Goal: Answer question/provide support

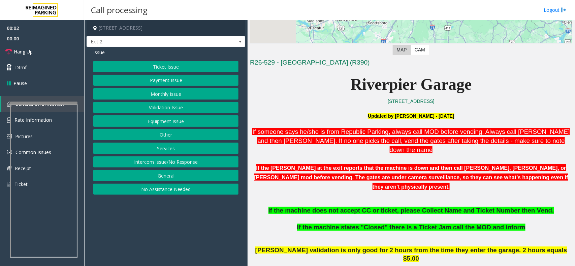
scroll to position [210, 0]
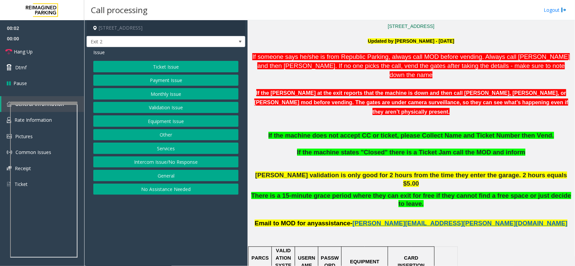
click at [164, 220] on app-call-processing-form "[STREET_ADDRESS] Exit 2 Issue Ticket Issue Payment Issue Monthly Issue Validati…" at bounding box center [165, 143] width 163 height 246
drag, startPoint x: 164, startPoint y: 220, endPoint x: 134, endPoint y: 231, distance: 32.5
click at [134, 231] on app-call-processing-form "[STREET_ADDRESS] Exit 2 Issue Ticket Issue Payment Issue Monthly Issue Validati…" at bounding box center [165, 143] width 163 height 246
click at [360, 172] on span "[PERSON_NAME] validation is only good for 2 hours from the time they enter the …" at bounding box center [411, 179] width 312 height 15
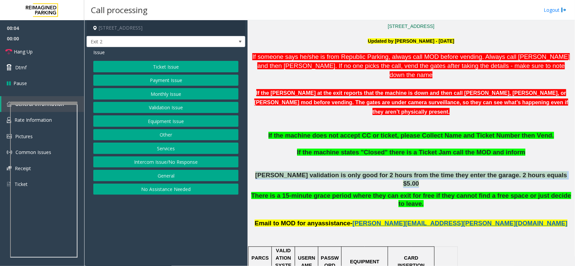
click at [360, 172] on span "[PERSON_NAME] validation is only good for 2 hours from the time they enter the …" at bounding box center [411, 179] width 312 height 15
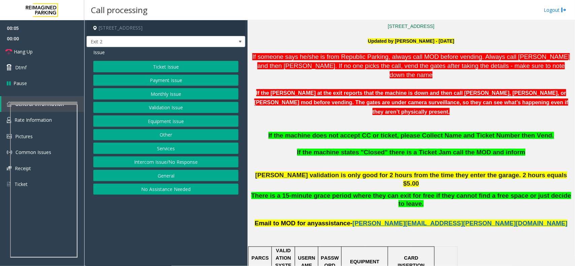
click at [346, 212] on p at bounding box center [411, 215] width 322 height 7
click at [170, 70] on button "Ticket Issue" at bounding box center [165, 66] width 145 height 11
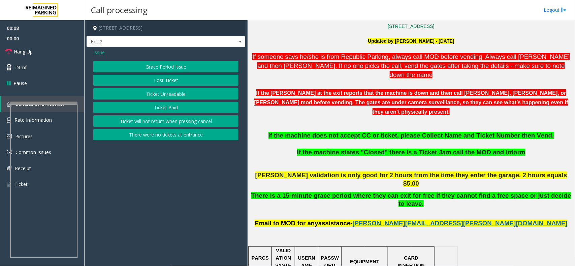
click at [179, 106] on button "Ticket Paid" at bounding box center [165, 107] width 145 height 11
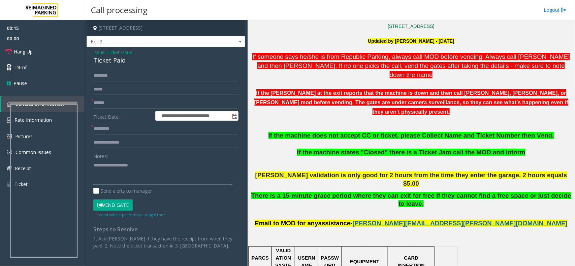
drag, startPoint x: 114, startPoint y: 181, endPoint x: 119, endPoint y: 179, distance: 6.0
click at [119, 180] on textarea at bounding box center [162, 172] width 139 height 25
paste textarea "**********"
click at [114, 58] on div "Ticket Paid" at bounding box center [165, 60] width 145 height 9
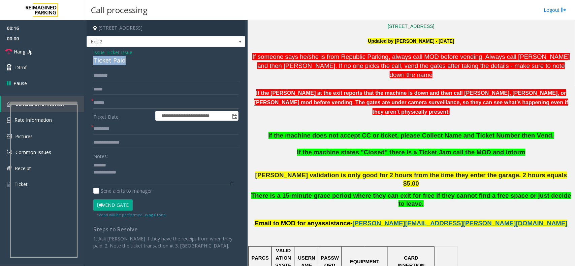
click at [114, 58] on div "Ticket Paid" at bounding box center [165, 60] width 145 height 9
copy div "Ticket Paid"
click at [133, 162] on textarea at bounding box center [162, 172] width 139 height 25
paste textarea "**********"
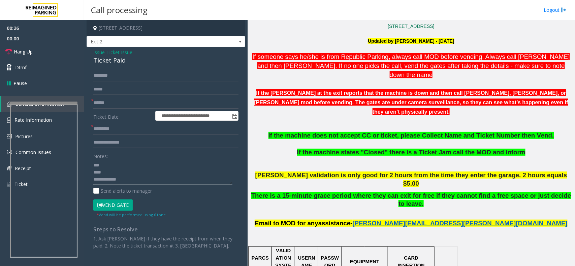
click at [127, 183] on textarea at bounding box center [162, 172] width 139 height 25
type textarea "**********"
click at [120, 129] on input "text" at bounding box center [165, 128] width 145 height 11
type input "**"
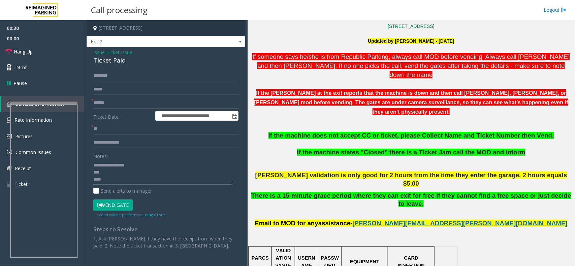
click at [147, 164] on textarea at bounding box center [162, 172] width 139 height 25
click at [143, 183] on textarea at bounding box center [162, 172] width 139 height 25
type textarea "**********"
click at [126, 102] on input "text" at bounding box center [165, 102] width 145 height 11
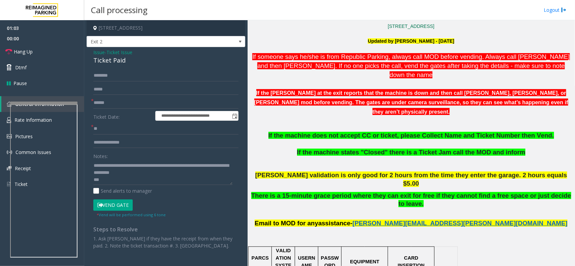
click at [114, 202] on button "Vend Gate" at bounding box center [112, 205] width 39 height 11
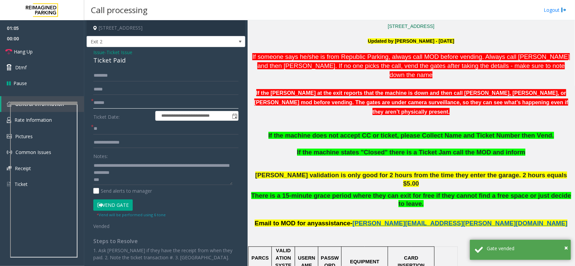
click at [107, 105] on input "******" at bounding box center [165, 102] width 145 height 11
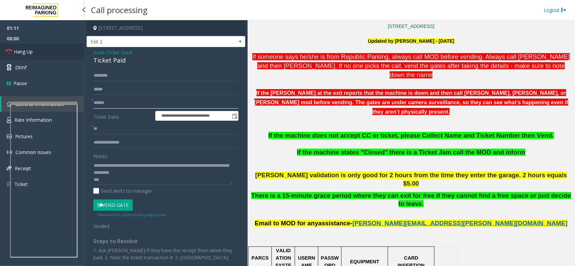
type input "******"
click at [53, 49] on link "Hang Up" at bounding box center [42, 52] width 84 height 16
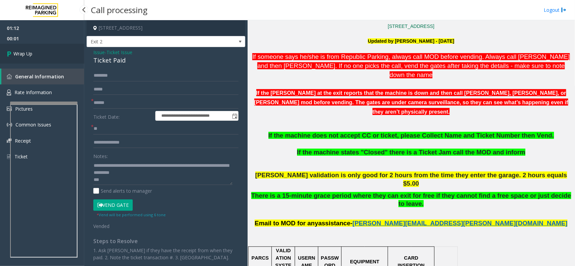
click at [22, 56] on span "Wrap Up" at bounding box center [22, 53] width 19 height 7
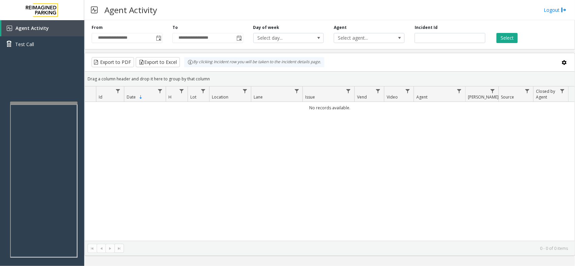
click at [493, 163] on div "No records available." at bounding box center [329, 171] width 489 height 139
drag, startPoint x: 493, startPoint y: 163, endPoint x: 503, endPoint y: 191, distance: 28.7
drag, startPoint x: 503, startPoint y: 191, endPoint x: 453, endPoint y: 214, distance: 54.5
click at [453, 214] on div "No records available." at bounding box center [329, 171] width 489 height 139
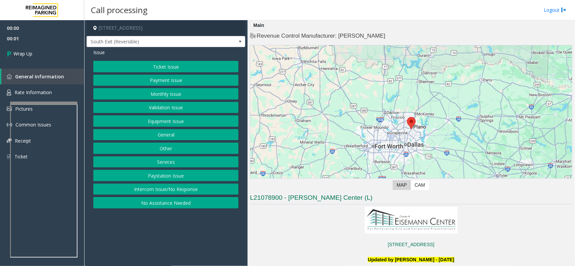
click at [173, 191] on button "Intercom Issue/No Response" at bounding box center [165, 189] width 145 height 11
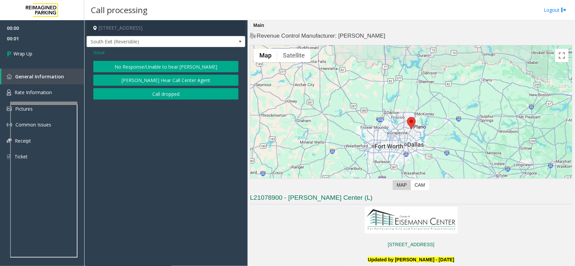
click at [113, 100] on div "Issue No Response/Unable to hear [PERSON_NAME] Cannot Hear Call Center Agent Ca…" at bounding box center [166, 75] width 159 height 56
click at [119, 97] on button "Call dropped" at bounding box center [165, 93] width 145 height 11
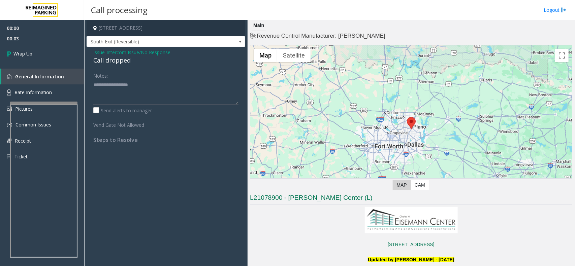
click at [101, 63] on div "Call dropped" at bounding box center [165, 60] width 145 height 9
type textarea "**********"
click at [66, 46] on link "Wrap Up" at bounding box center [42, 54] width 84 height 20
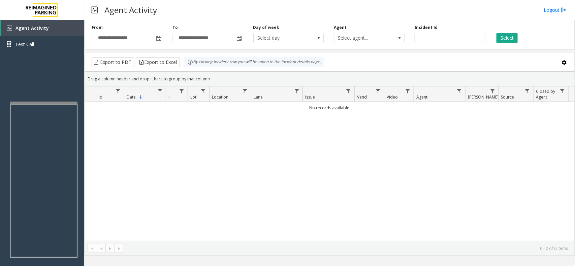
drag, startPoint x: 256, startPoint y: 211, endPoint x: 191, endPoint y: 179, distance: 72.3
click at [249, 214] on div "No records available." at bounding box center [329, 171] width 489 height 139
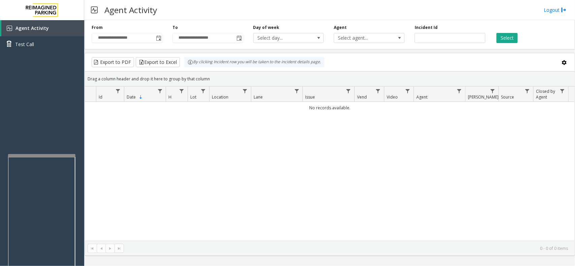
click at [37, 155] on div at bounding box center [41, 155] width 67 height 3
drag, startPoint x: 158, startPoint y: 165, endPoint x: 133, endPoint y: 216, distance: 56.2
click at [132, 216] on div "No records available." at bounding box center [329, 171] width 489 height 139
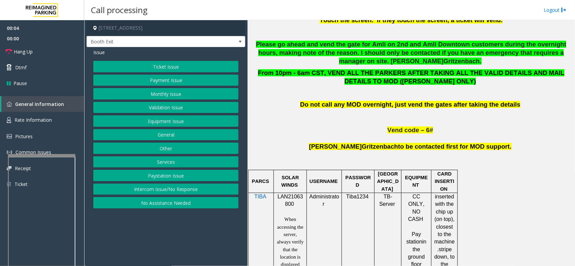
scroll to position [379, 0]
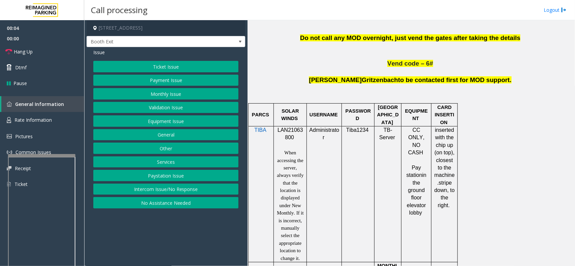
click at [294, 139] on span at bounding box center [294, 138] width 1 height 6
click at [288, 135] on p "LAN21063800" at bounding box center [290, 134] width 28 height 15
copy p "LAN21063800"
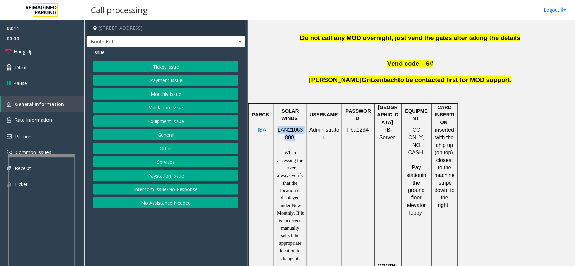
click at [157, 70] on button "Ticket Issue" at bounding box center [165, 66] width 145 height 11
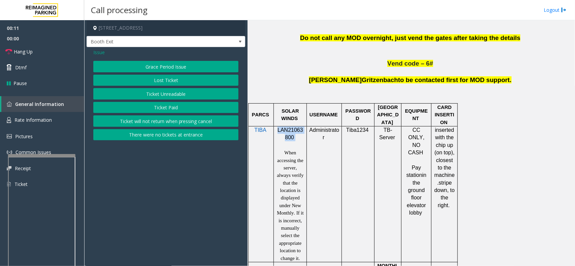
click at [155, 95] on button "Ticket Unreadable" at bounding box center [165, 93] width 145 height 11
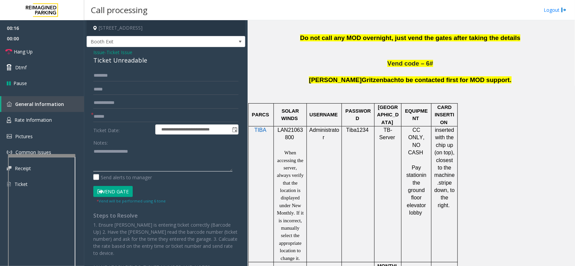
drag, startPoint x: 148, startPoint y: 147, endPoint x: 173, endPoint y: 143, distance: 25.6
click at [148, 147] on textarea at bounding box center [162, 158] width 139 height 25
paste textarea "**********"
click at [118, 160] on textarea at bounding box center [162, 158] width 139 height 25
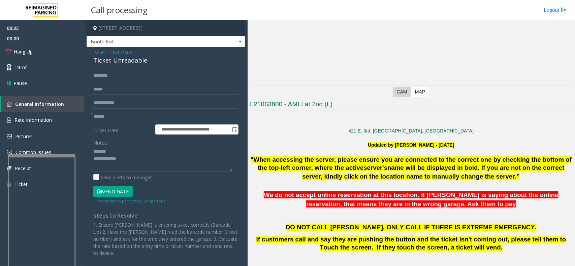
scroll to position [84, 0]
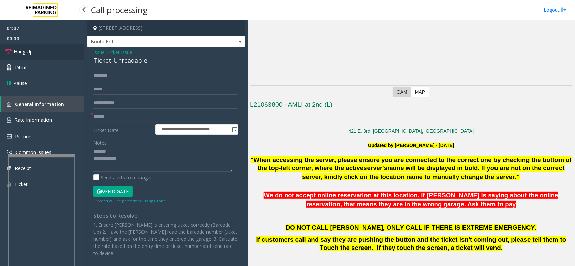
drag, startPoint x: 51, startPoint y: 49, endPoint x: 179, endPoint y: 32, distance: 129.4
click at [51, 49] on link "Hang Up" at bounding box center [42, 52] width 84 height 16
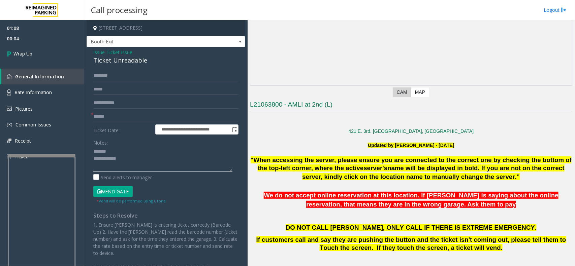
paste textarea "**********"
click at [148, 164] on textarea at bounding box center [162, 158] width 139 height 25
click at [109, 61] on div "Ticket Unreadable" at bounding box center [165, 60] width 145 height 9
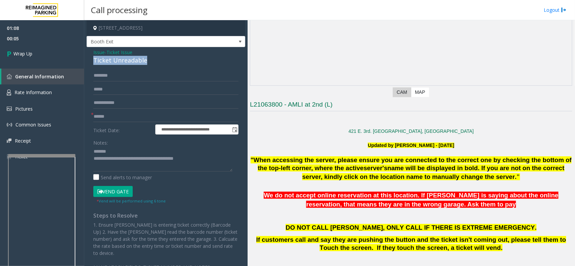
copy div "Ticket Unreadable"
click at [133, 147] on textarea at bounding box center [162, 158] width 139 height 25
paste textarea "**********"
type textarea "**********"
click at [125, 118] on input "text" at bounding box center [165, 116] width 145 height 11
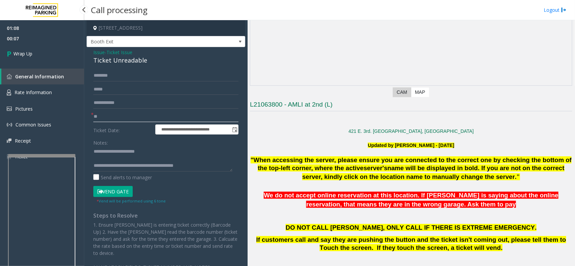
type input "**"
drag, startPoint x: 47, startPoint y: 68, endPoint x: 45, endPoint y: 60, distance: 9.2
click at [47, 69] on link "General Information" at bounding box center [42, 77] width 83 height 16
click at [45, 60] on link "Wrap Up" at bounding box center [42, 54] width 84 height 20
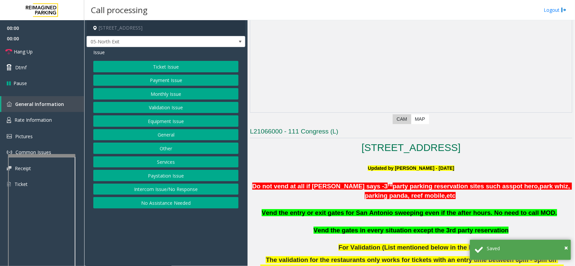
scroll to position [168, 0]
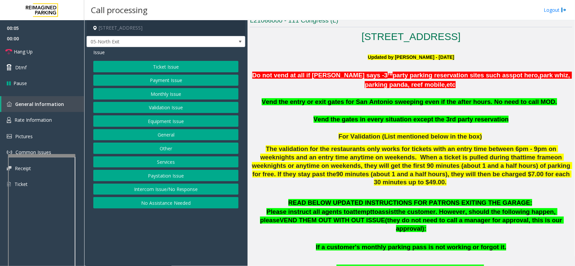
click at [158, 80] on button "Payment Issue" at bounding box center [165, 80] width 145 height 11
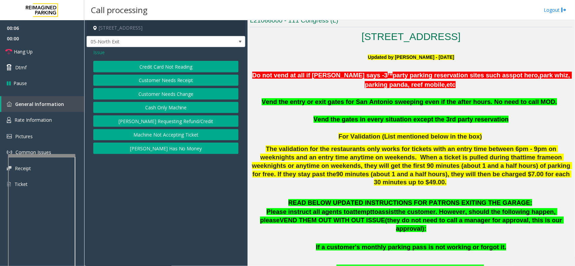
click at [157, 66] on button "Credit Card Not Reading" at bounding box center [165, 66] width 145 height 11
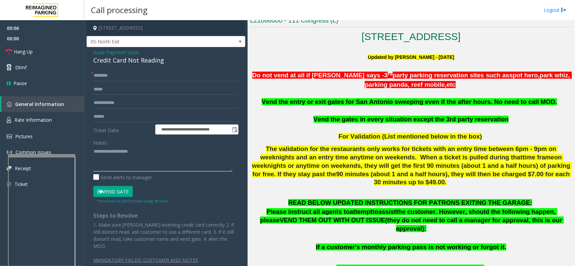
click at [145, 156] on textarea at bounding box center [162, 158] width 139 height 25
paste textarea "**********"
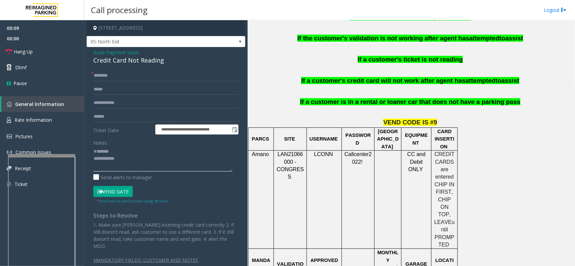
scroll to position [463, 0]
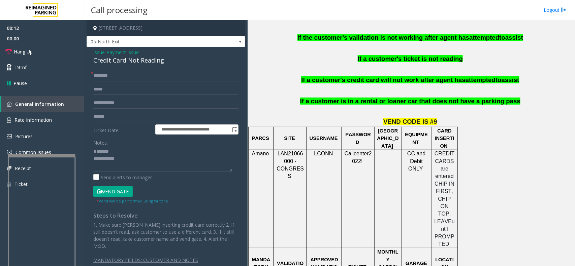
click at [132, 66] on div "**********" at bounding box center [166, 162] width 159 height 231
click at [130, 61] on div "Credit Card Not Reading" at bounding box center [165, 60] width 145 height 9
copy div "Credit Card Not Reading"
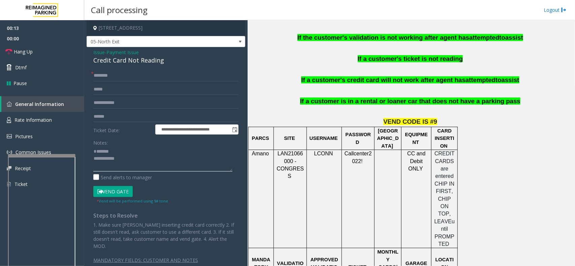
click at [139, 148] on textarea at bounding box center [162, 158] width 139 height 25
paste textarea "**********"
click at [142, 163] on textarea at bounding box center [162, 158] width 139 height 25
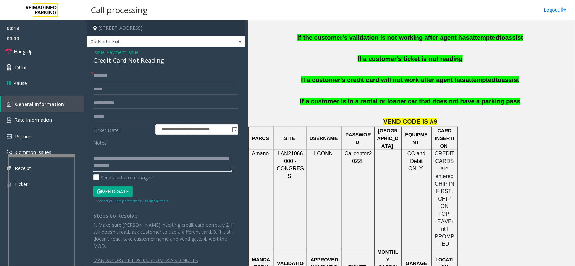
type textarea "**********"
click at [122, 112] on input "text" at bounding box center [165, 116] width 145 height 11
type input "*"
type input "******"
click at [120, 70] on input "text" at bounding box center [165, 75] width 145 height 11
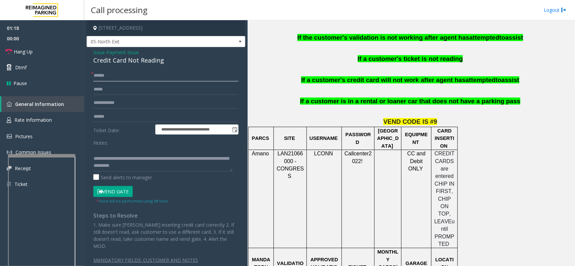
type input "******"
click at [108, 187] on form "**********" at bounding box center [165, 137] width 145 height 134
click at [108, 187] on button "Vend Gate" at bounding box center [112, 191] width 39 height 11
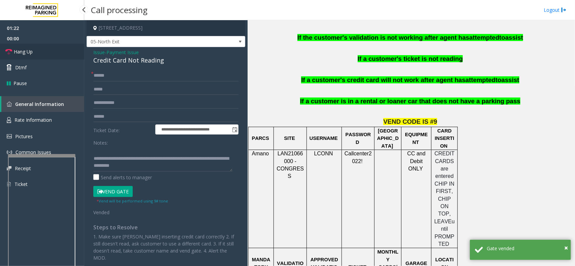
click at [62, 48] on link "Hang Up" at bounding box center [42, 52] width 84 height 16
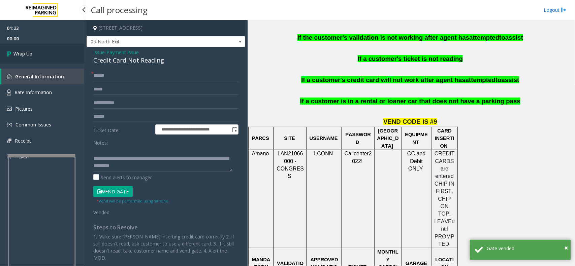
click at [62, 48] on link "Wrap Up" at bounding box center [42, 54] width 84 height 20
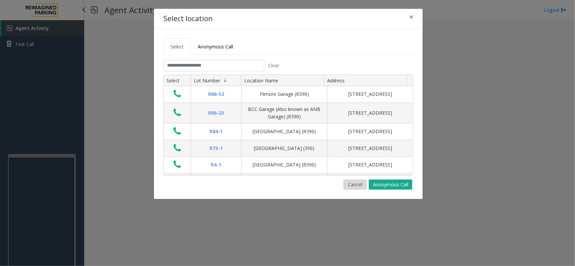
click at [353, 184] on button "Cancel" at bounding box center [354, 185] width 23 height 10
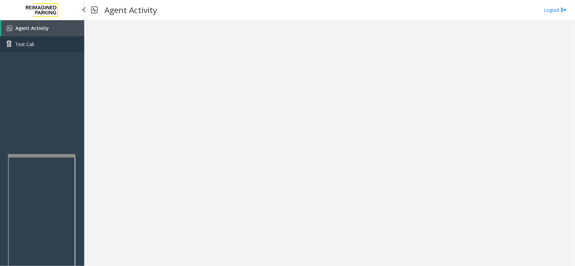
click at [49, 37] on link "Test Call" at bounding box center [42, 44] width 84 height 16
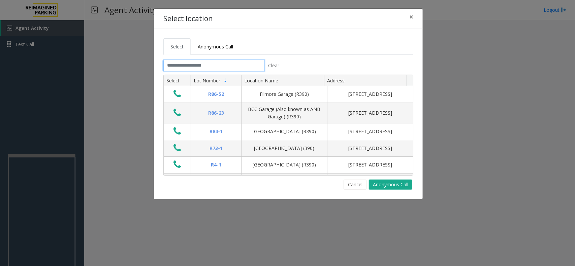
drag, startPoint x: 226, startPoint y: 62, endPoint x: 224, endPoint y: 4, distance: 57.6
click at [226, 59] on tabset "Select Anonymous Call Clear Select Lot Number Location Name Address R86-52 Film…" at bounding box center [288, 113] width 250 height 151
click at [223, 41] on link "Anonymous Call" at bounding box center [215, 46] width 49 height 16
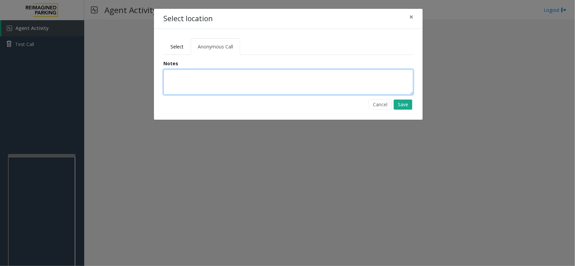
drag, startPoint x: 227, startPoint y: 71, endPoint x: 221, endPoint y: 87, distance: 16.4
click at [226, 73] on textarea at bounding box center [288, 82] width 250 height 26
click at [226, 88] on textarea at bounding box center [288, 82] width 250 height 26
type textarea "**********"
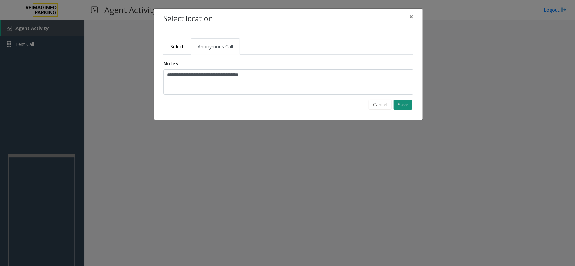
click at [401, 103] on button "Save" at bounding box center [402, 105] width 19 height 10
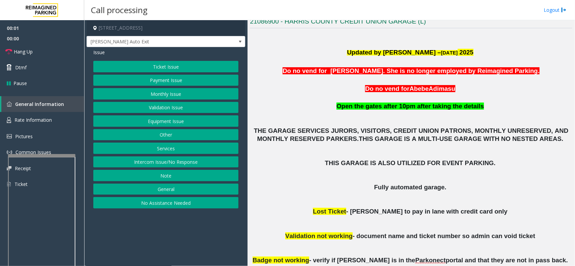
scroll to position [252, 0]
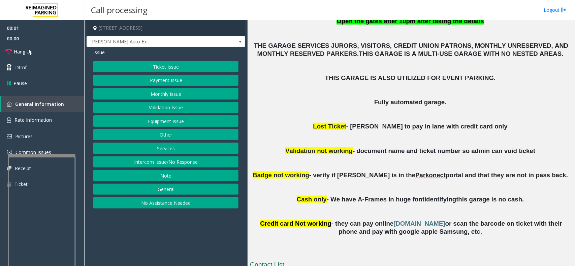
drag, startPoint x: 182, startPoint y: 254, endPoint x: 167, endPoint y: 254, distance: 14.8
click at [167, 254] on app-call-processing-form "[STREET_ADDRESS] [PERSON_NAME] Auto Exit Issue Ticket Issue Payment Issue Month…" at bounding box center [165, 143] width 163 height 246
click at [183, 163] on button "Intercom Issue/No Response" at bounding box center [165, 162] width 145 height 11
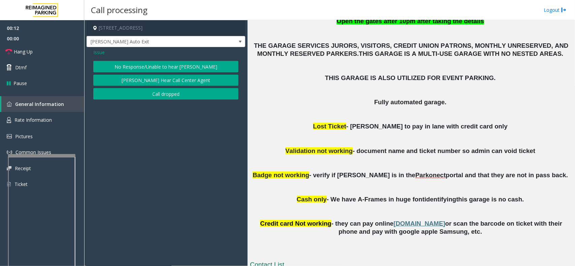
click at [99, 53] on span "Issue" at bounding box center [98, 52] width 11 height 7
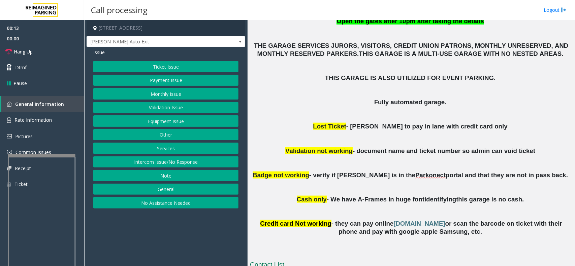
drag, startPoint x: 428, startPoint y: 211, endPoint x: 425, endPoint y: 213, distance: 3.5
drag, startPoint x: 425, startPoint y: 213, endPoint x: 418, endPoint y: 213, distance: 7.1
click at [418, 213] on p at bounding box center [411, 212] width 322 height 16
click at [160, 240] on app-call-processing-form "[STREET_ADDRESS] [PERSON_NAME] Auto Exit Issue Ticket Issue Payment Issue Month…" at bounding box center [165, 143] width 163 height 246
drag, startPoint x: 342, startPoint y: 198, endPoint x: 307, endPoint y: 182, distance: 37.7
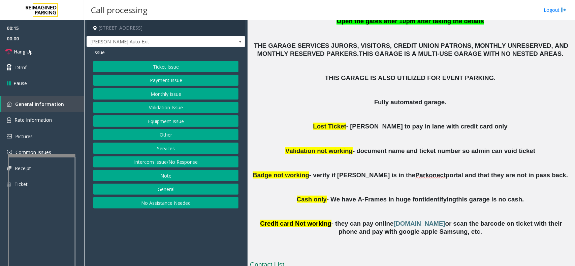
click at [339, 196] on span "- We have A-Frames in huge font" at bounding box center [376, 199] width 98 height 7
click at [179, 159] on button "Intercom Issue/No Response" at bounding box center [165, 162] width 145 height 11
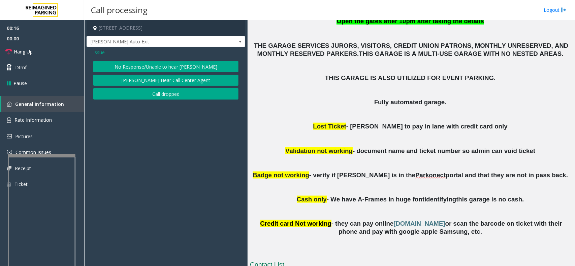
click at [136, 68] on button "No Response/Unable to hear [PERSON_NAME]" at bounding box center [165, 66] width 145 height 11
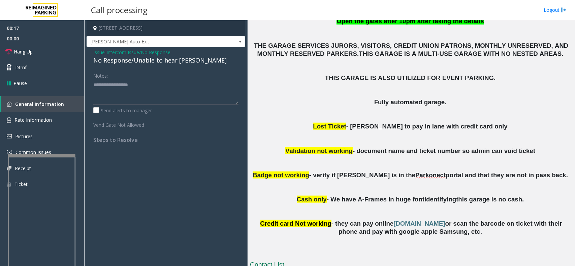
click at [136, 61] on div "No Response/Unable to hear [PERSON_NAME]" at bounding box center [165, 60] width 145 height 9
copy div "No Response/Unable to hear [PERSON_NAME]"
click at [135, 94] on textarea at bounding box center [165, 91] width 145 height 25
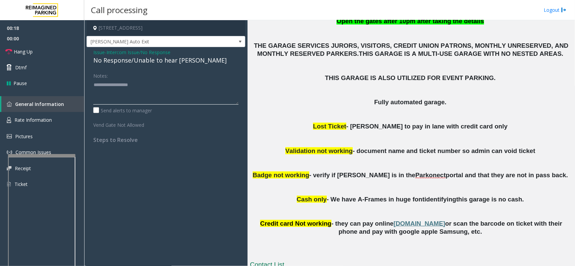
paste textarea "**********"
type textarea "**********"
click at [52, 46] on link "Hang Up" at bounding box center [42, 52] width 84 height 16
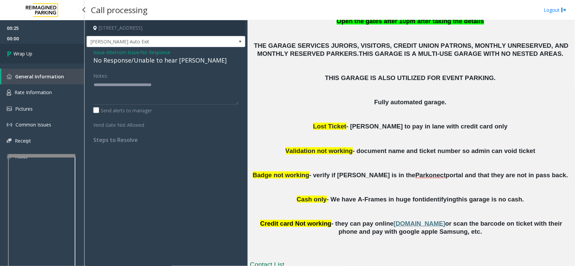
drag, startPoint x: 52, startPoint y: 46, endPoint x: 145, endPoint y: 50, distance: 93.3
click at [52, 47] on link "Wrap Up" at bounding box center [42, 54] width 84 height 20
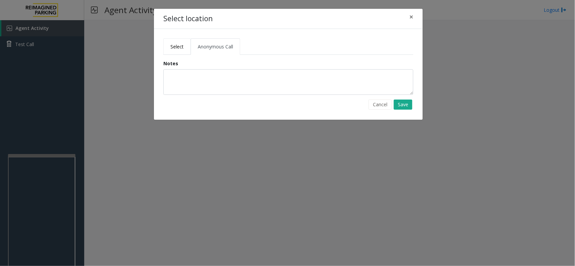
click at [179, 42] on link "Select" at bounding box center [176, 46] width 27 height 16
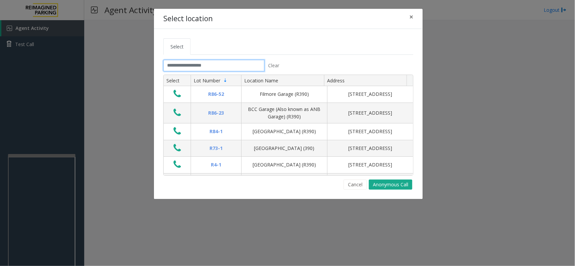
click at [260, 64] on input "text" at bounding box center [213, 65] width 101 height 11
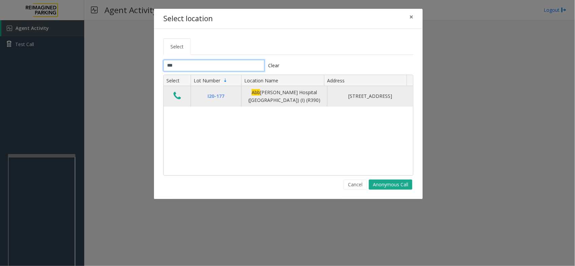
type input "***"
click at [179, 95] on icon "Data table" at bounding box center [176, 95] width 7 height 9
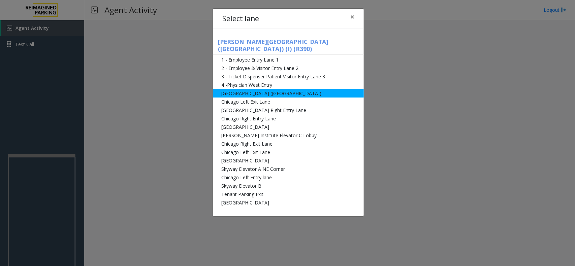
click at [291, 89] on li "[GEOGRAPHIC_DATA] ([GEOGRAPHIC_DATA])" at bounding box center [288, 93] width 151 height 8
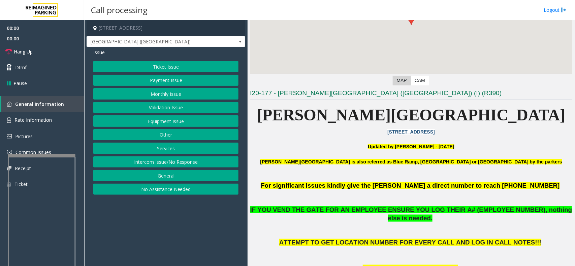
scroll to position [210, 0]
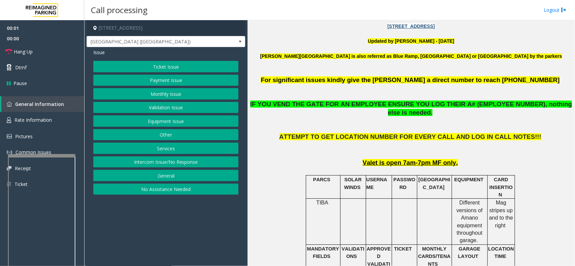
drag, startPoint x: 385, startPoint y: 222, endPoint x: 379, endPoint y: 224, distance: 5.6
click at [379, 224] on td at bounding box center [379, 222] width 26 height 46
click at [150, 121] on button "Equipment Issue" at bounding box center [165, 120] width 145 height 11
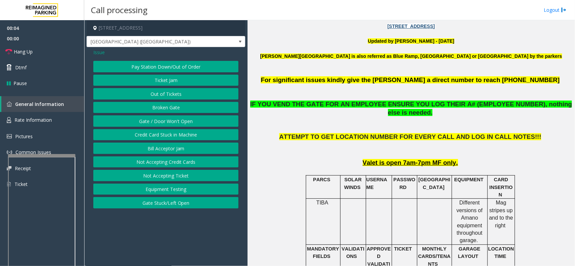
click at [103, 53] on span "Issue" at bounding box center [98, 52] width 11 height 7
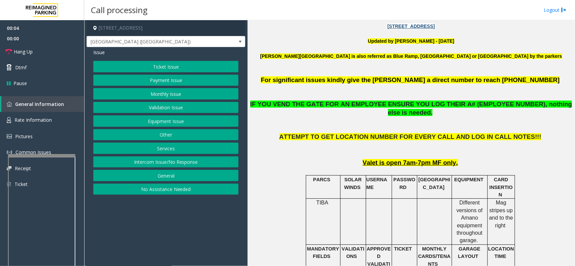
click at [146, 71] on button "Ticket Issue" at bounding box center [165, 66] width 145 height 11
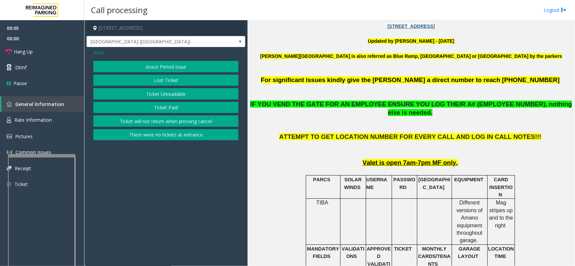
click at [153, 93] on button "Ticket Unreadable" at bounding box center [165, 93] width 145 height 11
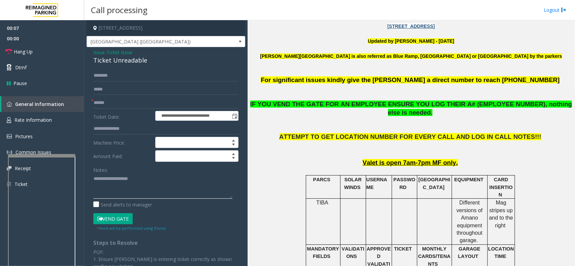
paste textarea "**********"
click at [100, 57] on div "Ticket Unreadable" at bounding box center [165, 60] width 145 height 9
drag, startPoint x: 100, startPoint y: 57, endPoint x: 128, endPoint y: 58, distance: 27.9
click at [103, 57] on div "Ticket Unreadable" at bounding box center [165, 60] width 145 height 9
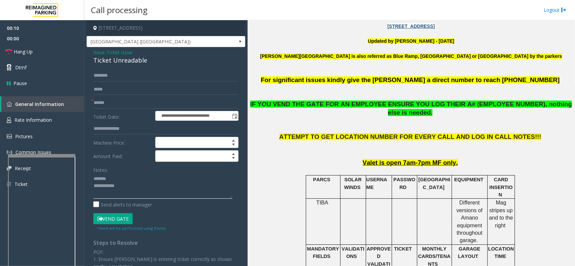
click at [153, 189] on textarea at bounding box center [162, 186] width 139 height 25
click at [123, 61] on div "Ticket Unreadable" at bounding box center [165, 60] width 145 height 9
click at [124, 61] on div "Ticket Unreadable" at bounding box center [165, 60] width 145 height 9
click at [162, 190] on textarea at bounding box center [162, 186] width 139 height 25
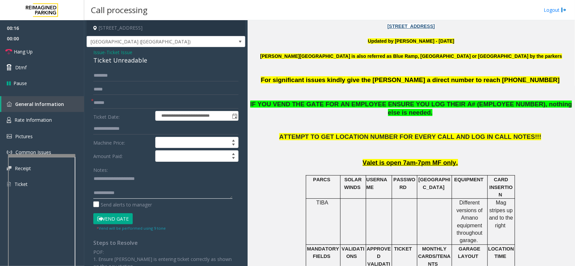
paste textarea "**********"
type textarea "**********"
click at [122, 104] on input "text" at bounding box center [165, 102] width 145 height 11
type input "*********"
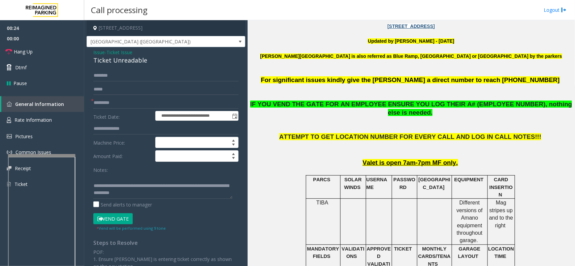
click at [108, 217] on button "Vend Gate" at bounding box center [112, 218] width 39 height 11
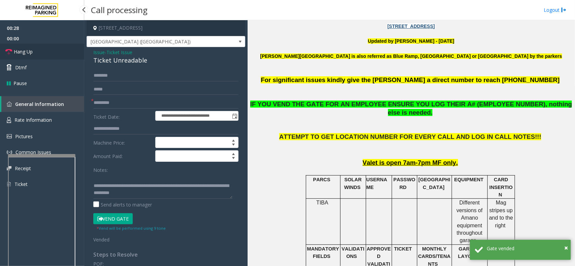
click at [53, 46] on link "Hang Up" at bounding box center [42, 52] width 84 height 16
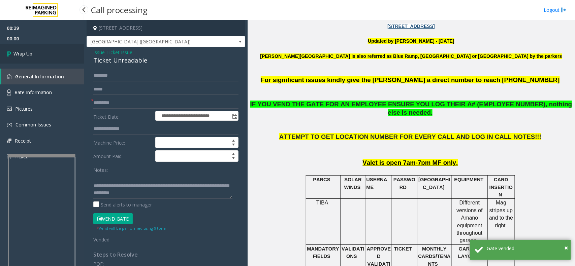
click at [53, 46] on link "Wrap Up" at bounding box center [42, 54] width 84 height 20
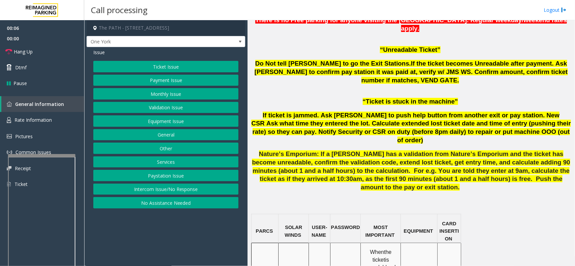
scroll to position [463, 0]
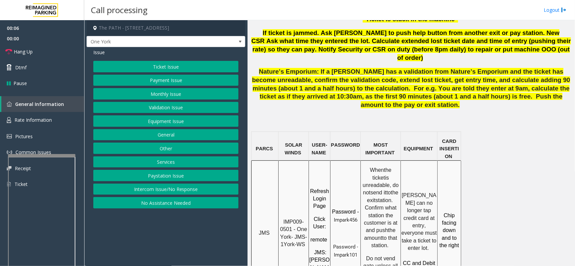
click at [288, 219] on span "IMP009-0501 - One York- JMS-1York-WS" at bounding box center [294, 233] width 29 height 28
click at [314, 189] on span "Refresh Login Page" at bounding box center [320, 199] width 20 height 21
drag, startPoint x: 283, startPoint y: 169, endPoint x: 294, endPoint y: 179, distance: 14.3
click at [294, 218] on p "IMP009-0501 - One York- JMS-1York-WS" at bounding box center [293, 233] width 29 height 30
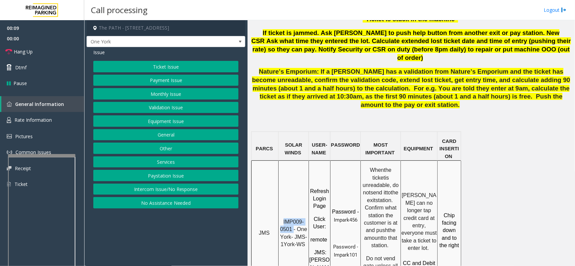
copy span "IMP009-0501"
click at [162, 69] on button "Ticket Issue" at bounding box center [165, 66] width 145 height 11
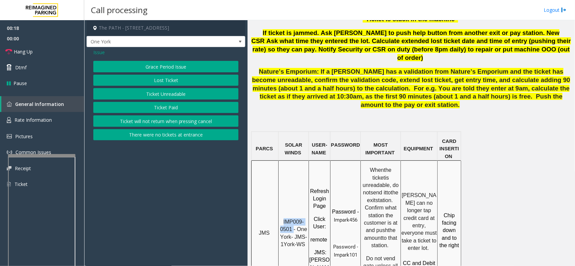
click at [161, 95] on button "Ticket Unreadable" at bounding box center [165, 93] width 145 height 11
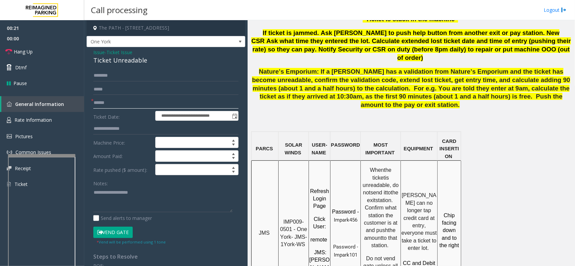
click at [149, 101] on input "text" at bounding box center [165, 102] width 145 height 11
type input "********"
paste textarea "**********"
click at [155, 201] on textarea at bounding box center [162, 199] width 139 height 25
click at [111, 65] on div "Ticket Unreadable" at bounding box center [165, 60] width 145 height 9
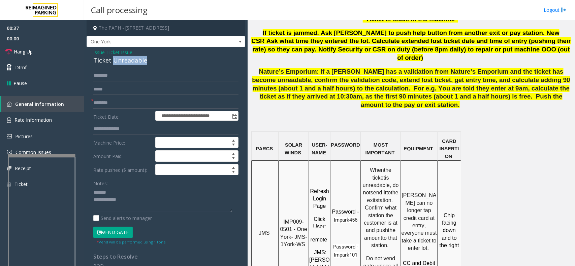
click at [111, 65] on div "Ticket Unreadable" at bounding box center [165, 60] width 145 height 9
copy div "Ticket Unreadable"
paste textarea "**********"
drag, startPoint x: 122, startPoint y: 192, endPoint x: 134, endPoint y: 205, distance: 17.4
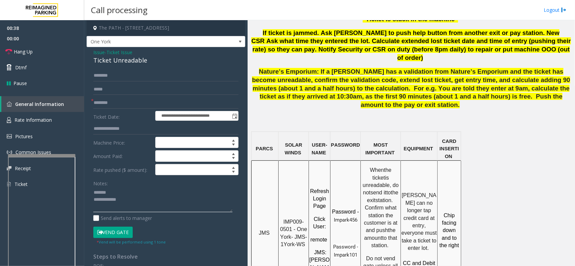
click at [123, 194] on textarea at bounding box center [162, 199] width 139 height 25
click at [138, 212] on textarea at bounding box center [162, 199] width 139 height 25
click at [321, 68] on span "Nature’s Emporium: If a [PERSON_NAME] has a validation from Nature’s Emporium a…" at bounding box center [411, 88] width 318 height 40
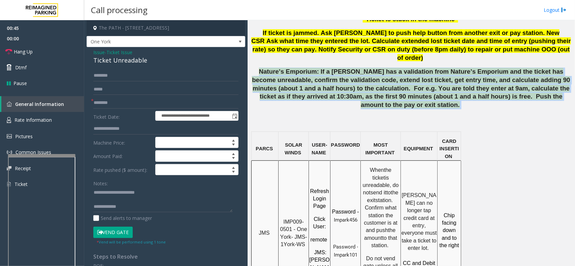
click at [321, 68] on span "Nature’s Emporium: If a [PERSON_NAME] has a validation from Nature’s Emporium a…" at bounding box center [411, 88] width 318 height 40
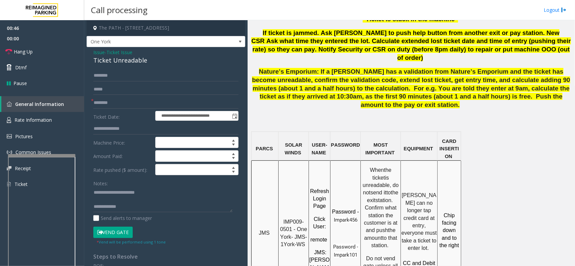
click at [401, 121] on p at bounding box center [411, 124] width 322 height 7
drag, startPoint x: 384, startPoint y: 79, endPoint x: 401, endPoint y: 78, distance: 17.2
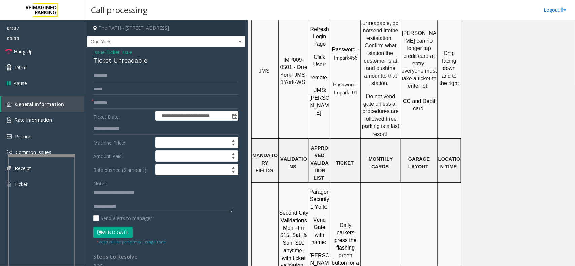
scroll to position [673, 0]
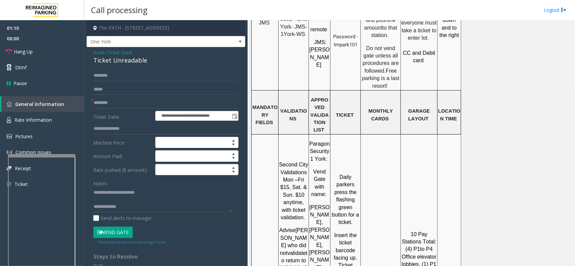
click at [138, 197] on textarea at bounding box center [162, 199] width 139 height 25
drag, startPoint x: 141, startPoint y: 201, endPoint x: 141, endPoint y: 209, distance: 7.8
click at [141, 203] on textarea at bounding box center [162, 199] width 139 height 25
click at [141, 212] on textarea at bounding box center [162, 199] width 139 height 25
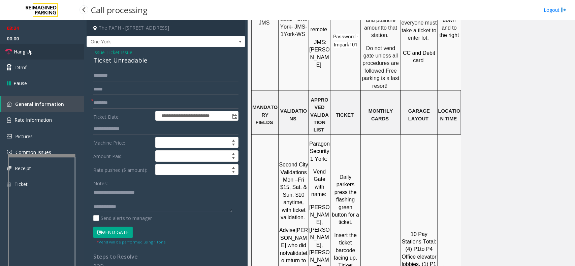
click at [43, 51] on link "Hang Up" at bounding box center [42, 52] width 84 height 16
click at [139, 209] on textarea at bounding box center [162, 199] width 139 height 25
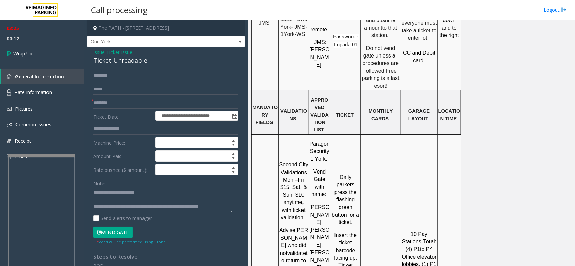
scroll to position [4, 0]
type textarea "**********"
click at [35, 56] on link "Wrap Up" at bounding box center [42, 54] width 84 height 20
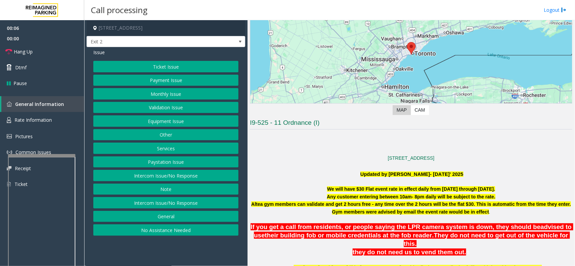
scroll to position [126, 0]
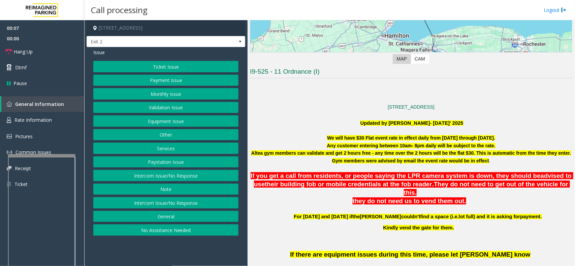
drag, startPoint x: 198, startPoint y: 250, endPoint x: 213, endPoint y: 238, distance: 18.9
click at [185, 251] on app-call-processing-form "[STREET_ADDRESS] Exit 2 Issue Ticket Issue Payment Issue Monthly Issue Validati…" at bounding box center [165, 143] width 163 height 246
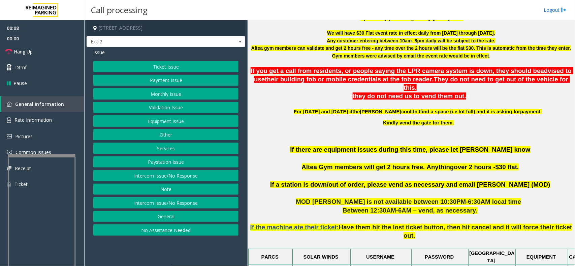
scroll to position [168, 0]
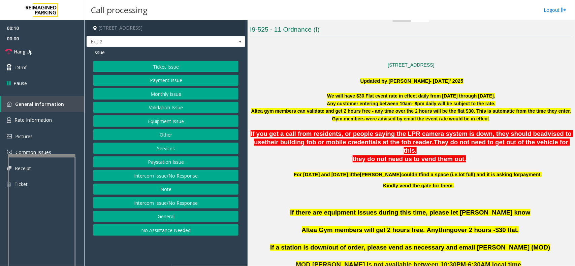
drag, startPoint x: 298, startPoint y: 123, endPoint x: 295, endPoint y: 126, distance: 4.1
click at [298, 123] on p at bounding box center [411, 126] width 322 height 7
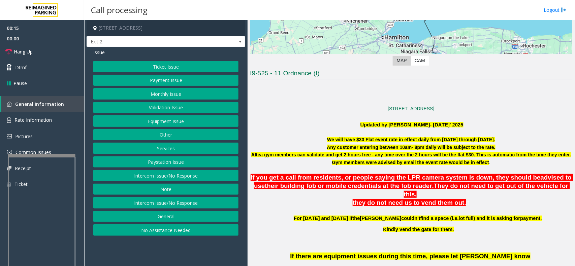
scroll to position [84, 0]
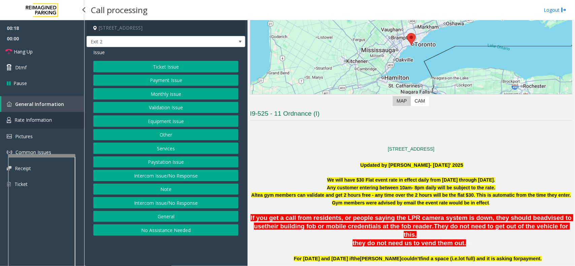
click at [66, 114] on link "Rate Information" at bounding box center [42, 120] width 84 height 16
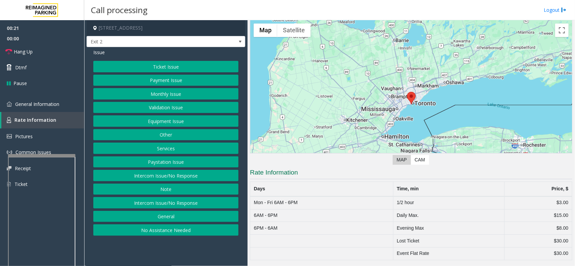
click at [172, 248] on app-call-processing-form "[STREET_ADDRESS] Exit 2 Issue Ticket Issue Payment Issue Monthly Issue Validati…" at bounding box center [165, 143] width 163 height 246
click at [68, 99] on link "General Information" at bounding box center [42, 104] width 84 height 16
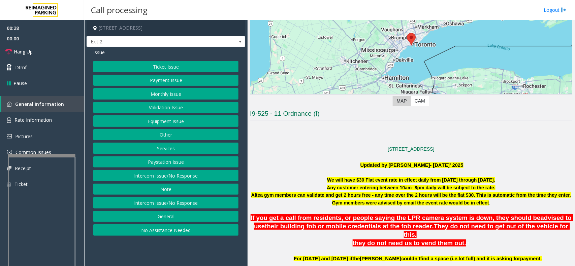
drag, startPoint x: 159, startPoint y: 243, endPoint x: 159, endPoint y: 227, distance: 15.8
click at [156, 243] on app-call-processing-form "[STREET_ADDRESS] Exit 2 Issue Ticket Issue Payment Issue Monthly Issue Validati…" at bounding box center [165, 143] width 163 height 246
click at [159, 125] on button "Equipment Issue" at bounding box center [165, 120] width 145 height 11
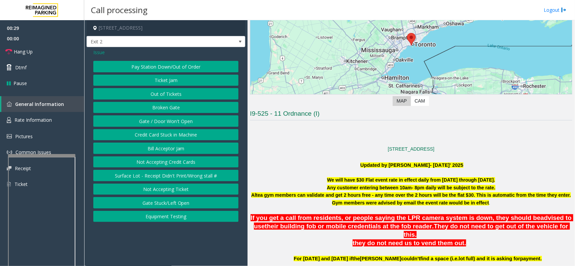
click at [158, 125] on button "Gate / Door Won't Open" at bounding box center [165, 120] width 145 height 11
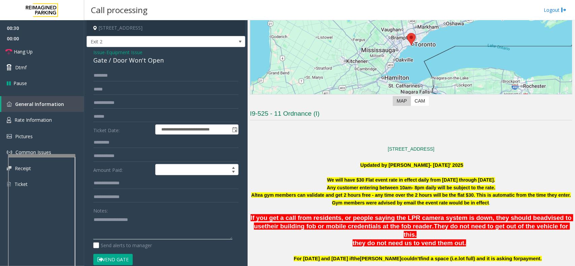
click at [159, 233] on textarea at bounding box center [162, 226] width 139 height 25
paste textarea "**********"
click at [132, 231] on textarea at bounding box center [162, 226] width 139 height 25
click at [127, 212] on div "Notes:" at bounding box center [165, 222] width 145 height 35
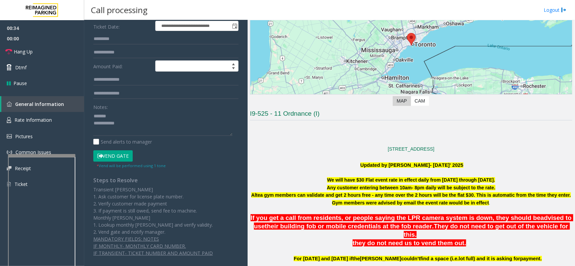
scroll to position [108, 0]
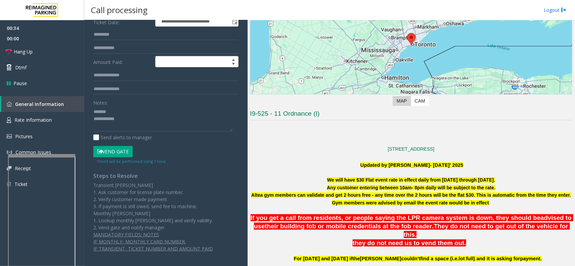
click at [132, 219] on p "Transient [PERSON_NAME] 1. Ask customer for license plate number. 2. Verify cus…" at bounding box center [165, 206] width 145 height 49
click at [148, 114] on textarea at bounding box center [162, 118] width 139 height 25
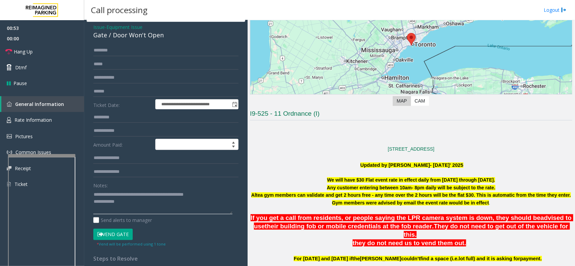
scroll to position [24, 0]
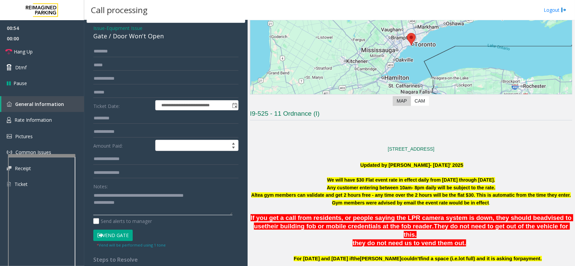
type textarea "**********"
click at [125, 90] on input "text" at bounding box center [165, 92] width 145 height 11
type input "*******"
click at [123, 231] on button "Vend Gate" at bounding box center [112, 235] width 39 height 11
click at [141, 206] on textarea at bounding box center [162, 202] width 139 height 25
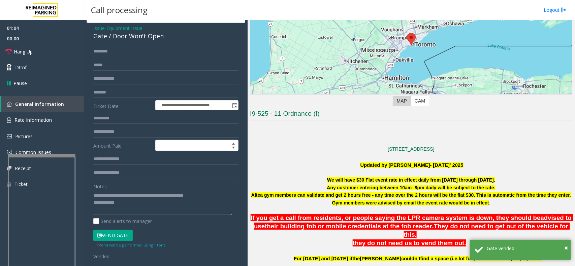
paste textarea "**********"
click at [167, 208] on textarea at bounding box center [162, 202] width 139 height 25
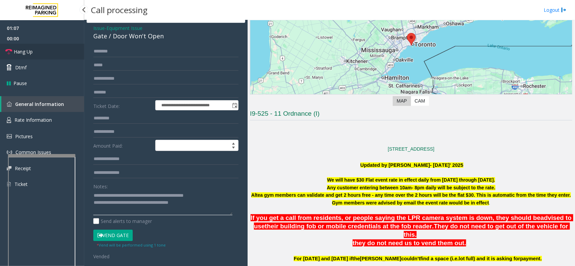
type textarea "**********"
click at [53, 53] on link "Hang Up" at bounding box center [42, 52] width 84 height 16
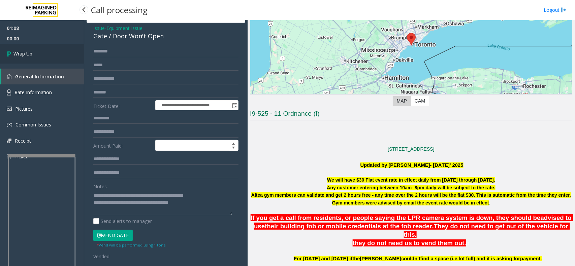
click at [53, 53] on link "Wrap Up" at bounding box center [42, 54] width 84 height 20
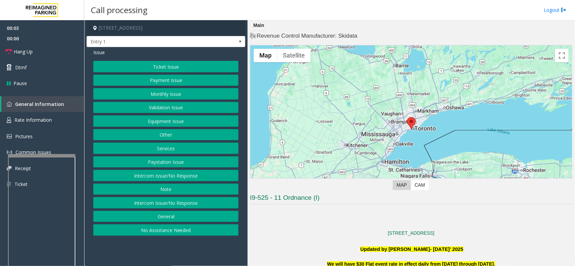
click at [162, 135] on button "Other" at bounding box center [165, 134] width 145 height 11
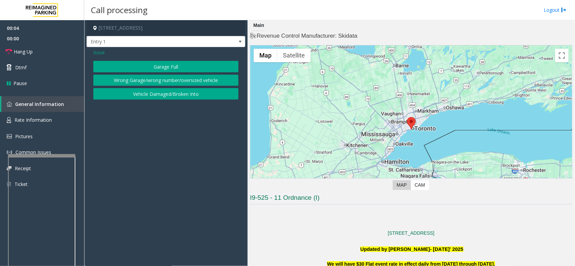
click at [101, 53] on span "Issue" at bounding box center [98, 52] width 11 height 7
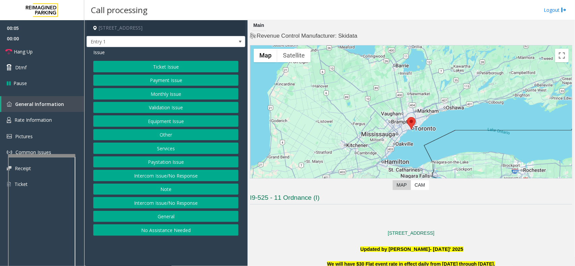
drag, startPoint x: 156, startPoint y: 247, endPoint x: 149, endPoint y: 252, distance: 8.1
click at [149, 252] on app-call-processing-form "[STREET_ADDRESS] Entry 1 Issue Ticket Issue Payment Issue Monthly Issue Validat…" at bounding box center [165, 143] width 163 height 246
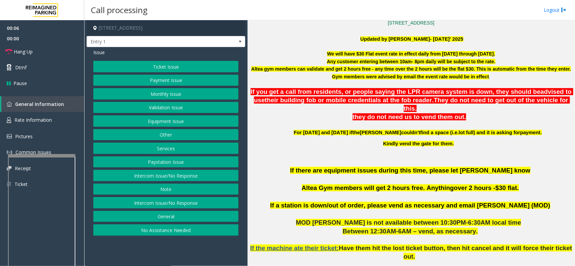
drag, startPoint x: 367, startPoint y: 207, endPoint x: 353, endPoint y: 211, distance: 14.5
click at [353, 219] on span "MOD [PERSON_NAME] is not available between 10:30PM-6:30AM local time" at bounding box center [408, 222] width 225 height 7
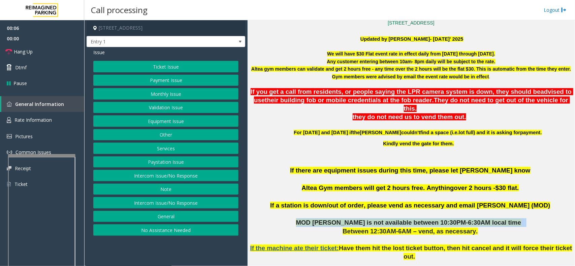
click at [353, 219] on span "MOD [PERSON_NAME] is not available between 10:30PM-6:30AM local time" at bounding box center [408, 222] width 225 height 7
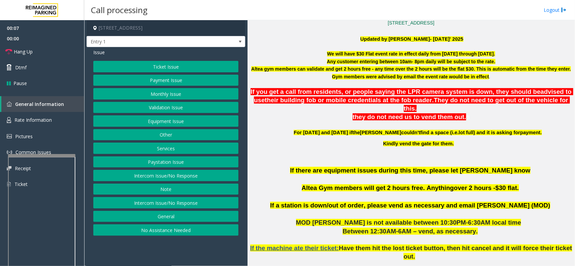
click at [356, 210] on p at bounding box center [411, 214] width 322 height 9
drag, startPoint x: 355, startPoint y: 146, endPoint x: 325, endPoint y: 144, distance: 30.7
click at [325, 151] on p at bounding box center [411, 154] width 322 height 7
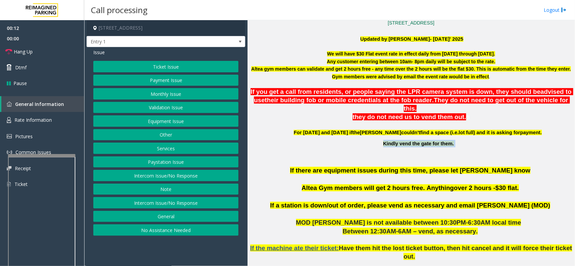
drag, startPoint x: 152, startPoint y: 258, endPoint x: 153, endPoint y: 248, distance: 10.5
click at [147, 261] on app-call-processing-form "[STREET_ADDRESS] Entry 1 Issue Ticket Issue Payment Issue Monthly Issue Validat…" at bounding box center [165, 143] width 163 height 246
click at [285, 95] on span "If you get a call from residents, or people saying the LPR camera system is dow…" at bounding box center [394, 91] width 289 height 7
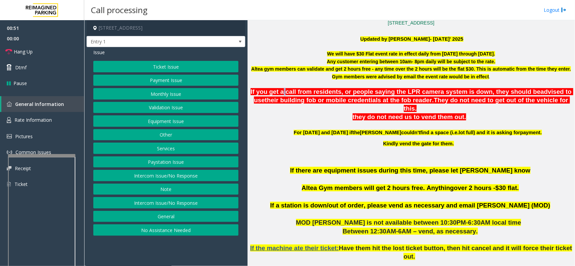
click at [285, 95] on span "If you get a call from residents, or people saying the LPR camera system is dow…" at bounding box center [394, 91] width 289 height 7
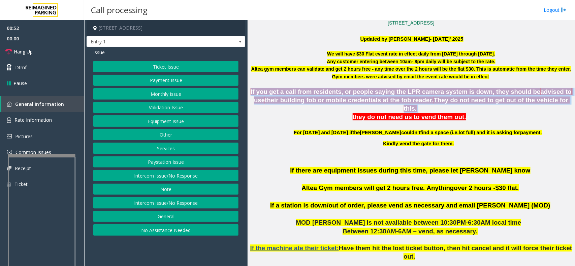
click at [285, 95] on span "If you get a call from residents, or people saying the LPR camera system is dow…" at bounding box center [394, 91] width 289 height 7
click at [298, 113] on p "they do not need us to vend them out. n" at bounding box center [410, 117] width 323 height 8
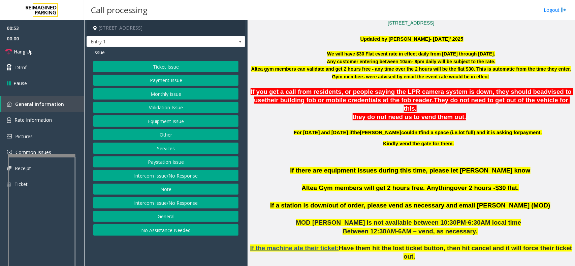
click at [353, 113] on p "they do not need us to vend them out. n" at bounding box center [410, 117] width 323 height 8
click at [299, 129] on p "For [DATE] and [DATE] if the [PERSON_NAME] couldn't find a space ( i.e. lot ful…" at bounding box center [419, 132] width 306 height 7
click at [64, 114] on link "Rate Information" at bounding box center [42, 120] width 84 height 16
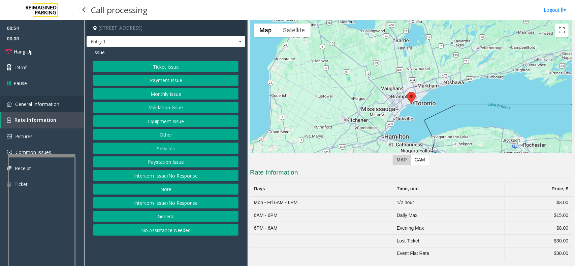
scroll to position [26, 0]
click at [80, 100] on link "General Information" at bounding box center [42, 104] width 84 height 16
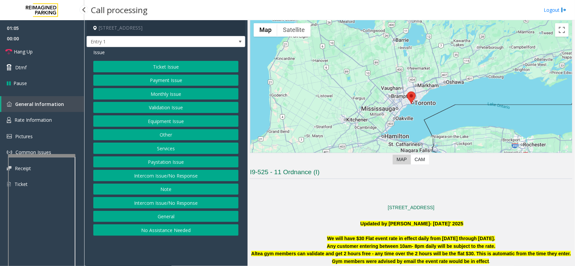
scroll to position [210, 0]
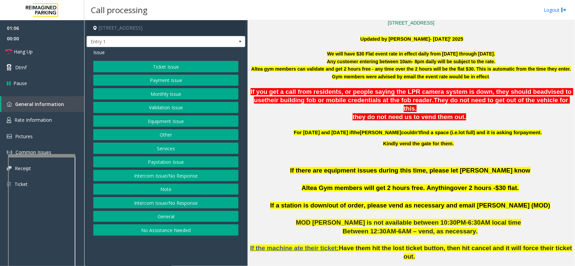
drag, startPoint x: 181, startPoint y: 256, endPoint x: 159, endPoint y: 260, distance: 22.1
drag, startPoint x: 159, startPoint y: 260, endPoint x: 150, endPoint y: 258, distance: 8.6
click at [150, 258] on app-call-processing-form "[STREET_ADDRESS] Entry 1 Issue Ticket Issue Payment Issue Monthly Issue Validat…" at bounding box center [165, 143] width 163 height 246
drag, startPoint x: 148, startPoint y: 258, endPoint x: 129, endPoint y: 259, distance: 19.9
click at [129, 259] on app-call-processing-form "[STREET_ADDRESS] Entry 1 Issue Ticket Issue Payment Issue Monthly Issue Validat…" at bounding box center [165, 143] width 163 height 246
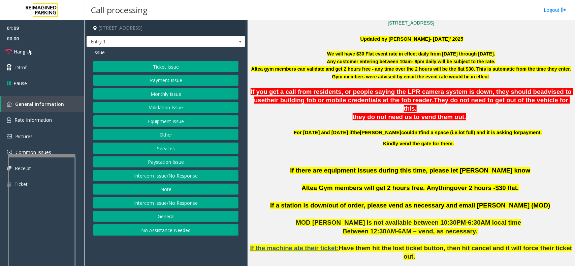
click at [327, 236] on p "If the machine ate their ticket: Have them hit the lost ticket button, then hit…" at bounding box center [411, 252] width 322 height 33
click at [330, 228] on p "Between 12:30AM-6AM – vend, as necessary." at bounding box center [411, 231] width 322 height 9
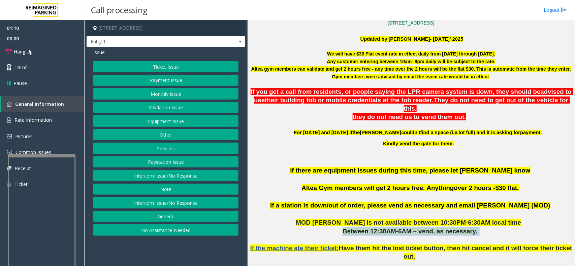
click at [330, 228] on p "Between 12:30AM-6AM – vend, as necessary." at bounding box center [411, 231] width 322 height 9
click at [336, 227] on p "Between 12:30AM-6AM – vend, as necessary." at bounding box center [411, 231] width 322 height 9
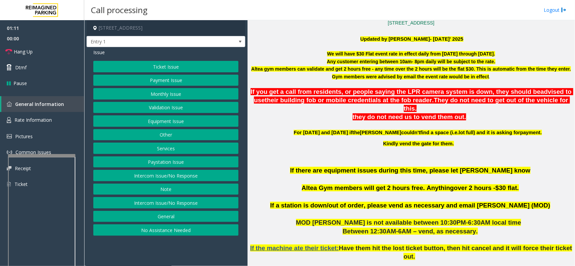
click at [338, 219] on span "MOD [PERSON_NAME] is not available between 10:30PM-6:30AM local time" at bounding box center [408, 222] width 225 height 7
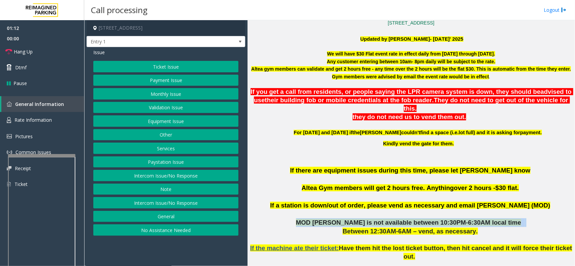
click at [338, 219] on span "MOD [PERSON_NAME] is not available between 10:30PM-6:30AM local time" at bounding box center [408, 222] width 225 height 7
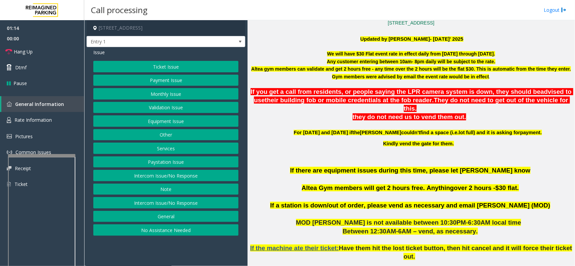
click at [318, 103] on span "their building fob or mobile credentials at the fob reader" at bounding box center [348, 100] width 167 height 7
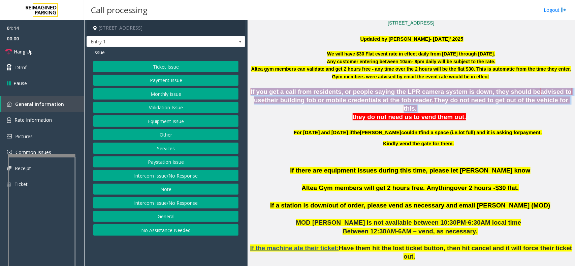
click at [318, 103] on span "their building fob or mobile credentials at the fob reader" at bounding box center [348, 100] width 167 height 7
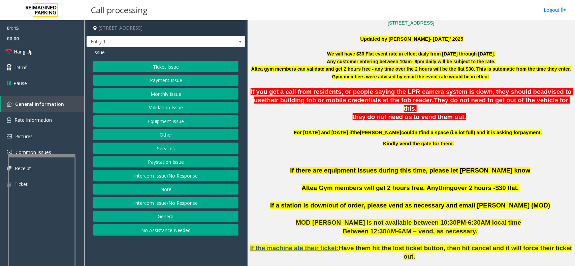
click at [322, 122] on p at bounding box center [411, 125] width 322 height 7
click at [387, 113] on p "they do not need us to vend them out. n" at bounding box center [410, 117] width 323 height 8
click at [383, 140] on p "Kindly vend the gate for them." at bounding box center [419, 143] width 306 height 7
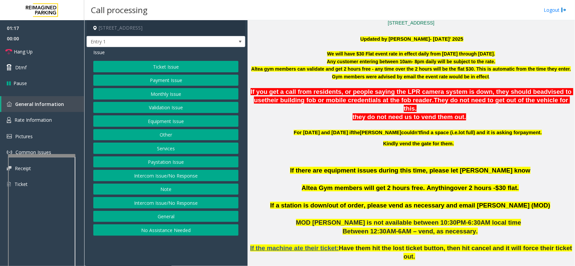
click at [411, 113] on span "they do not need us to vend them out." at bounding box center [408, 116] width 113 height 7
click at [441, 113] on span "they do not need us to vend them out." at bounding box center [408, 116] width 113 height 7
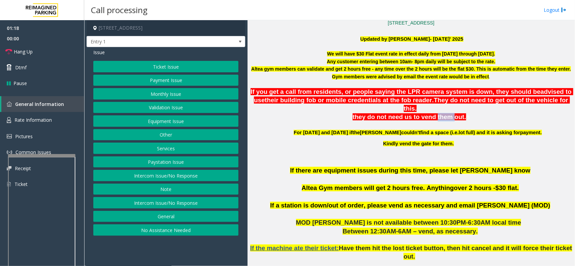
click at [441, 113] on span "they do not need us to vend them out." at bounding box center [408, 116] width 113 height 7
drag, startPoint x: 487, startPoint y: 110, endPoint x: 468, endPoint y: 115, distance: 19.6
click at [487, 113] on p "they do not need us to vend them out. n" at bounding box center [410, 117] width 323 height 8
click at [466, 122] on p at bounding box center [411, 125] width 322 height 7
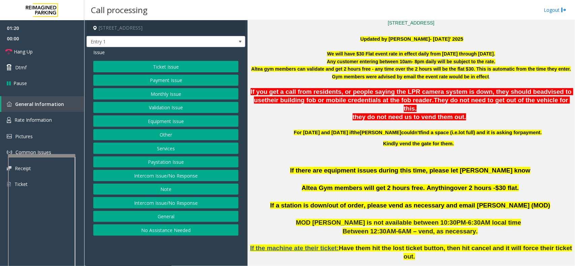
click at [466, 113] on span "n" at bounding box center [467, 116] width 3 height 7
click at [470, 113] on p "they do not need us to vend them out. n" at bounding box center [410, 117] width 323 height 8
click at [466, 113] on p "they do not need us to vend them out. n" at bounding box center [410, 117] width 323 height 8
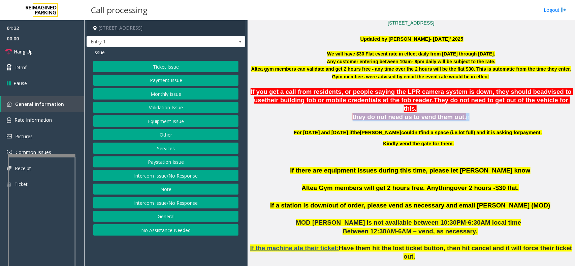
click at [466, 113] on p "they do not need us to vend them out. n" at bounding box center [410, 117] width 323 height 8
click at [426, 113] on span "they do not need us to vend them out." at bounding box center [408, 116] width 113 height 7
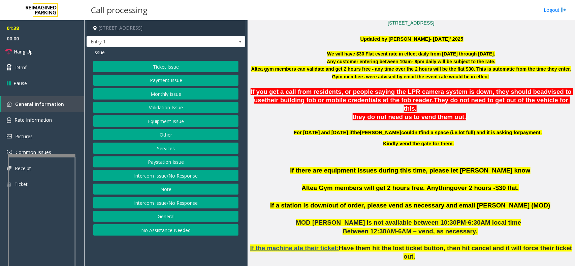
click at [316, 88] on p at bounding box center [411, 83] width 322 height 7
click at [322, 95] on span "If you get a call from residents, or people saying the LPR camera system is dow…" at bounding box center [394, 91] width 289 height 7
click at [322, 93] on span "If you get a call from residents, or people saying the LPR camera system is dow…" at bounding box center [394, 91] width 289 height 7
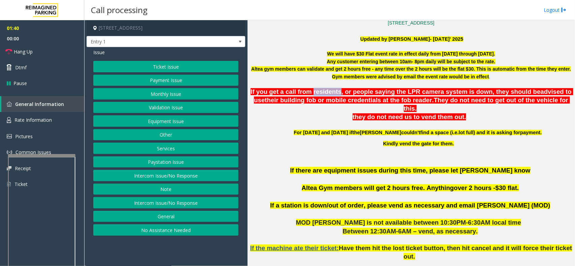
click at [322, 93] on span "If you get a call from residents, or people saying the LPR camera system is dow…" at bounding box center [394, 91] width 289 height 7
click at [346, 95] on span "If you get a call from residents, or people saying the LPR camera system is dow…" at bounding box center [394, 91] width 289 height 7
click at [352, 91] on span "If you get a call from residents, or people saying the LPR camera system is dow…" at bounding box center [394, 91] width 289 height 7
click at [383, 93] on span "If you get a call from residents, or people saying the LPR camera system is dow…" at bounding box center [394, 91] width 289 height 7
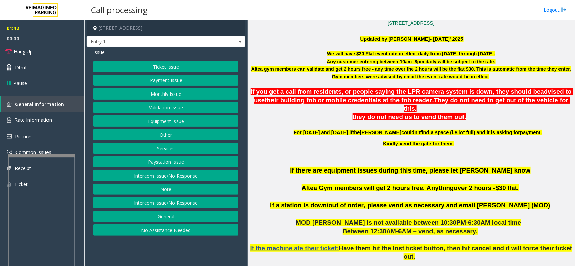
click at [366, 92] on span "If you get a call from residents, or people saying the LPR camera system is dow…" at bounding box center [394, 91] width 289 height 7
click at [340, 101] on span "their building fob or mobile credentials at the fob reader" at bounding box center [348, 100] width 167 height 7
click at [261, 98] on p "If you get a call from residents, or people saying the LPR camera system is dow…" at bounding box center [411, 100] width 322 height 25
drag, startPoint x: 281, startPoint y: 105, endPoint x: 258, endPoint y: 110, distance: 23.8
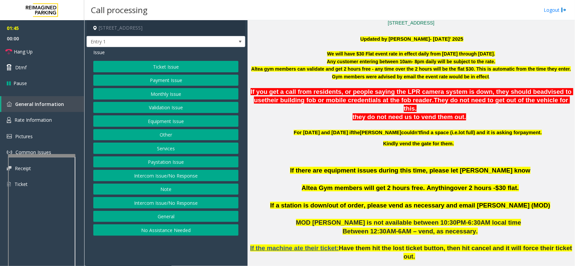
click at [258, 113] on p "they do not need us to vend them out. n" at bounding box center [410, 117] width 323 height 8
drag, startPoint x: 344, startPoint y: 111, endPoint x: 471, endPoint y: 110, distance: 127.2
click at [480, 113] on p "they do not need us to vend them out. n" at bounding box center [410, 117] width 323 height 8
click at [426, 122] on p at bounding box center [411, 125] width 322 height 7
click at [389, 113] on span "they do not need us to vend them out." at bounding box center [408, 116] width 113 height 7
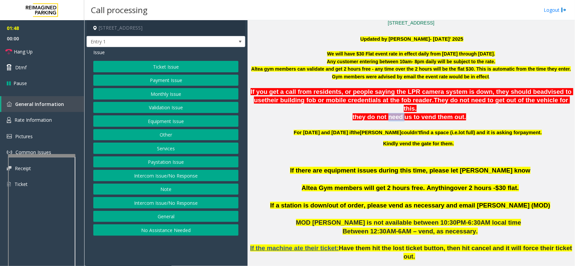
click at [389, 113] on span "they do not need us to vend them out." at bounding box center [408, 116] width 113 height 7
click at [390, 113] on span "they do not need us to vend them out." at bounding box center [408, 116] width 113 height 7
drag, startPoint x: 153, startPoint y: 256, endPoint x: 147, endPoint y: 260, distance: 7.6
click at [147, 260] on app-call-processing-form "[STREET_ADDRESS] Entry 1 Issue Ticket Issue Payment Issue Monthly Issue Validat…" at bounding box center [165, 143] width 163 height 246
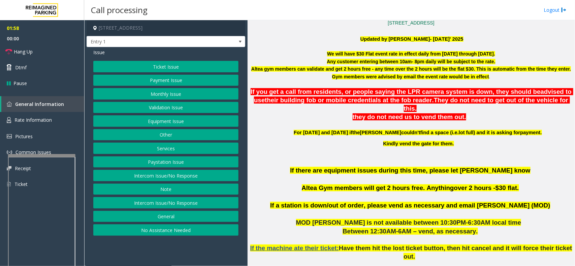
click at [127, 251] on app-call-processing-form "[STREET_ADDRESS] Entry 1 Issue Ticket Issue Payment Issue Monthly Issue Validat…" at bounding box center [165, 143] width 163 height 246
click at [148, 124] on button "Equipment Issue" at bounding box center [165, 120] width 145 height 11
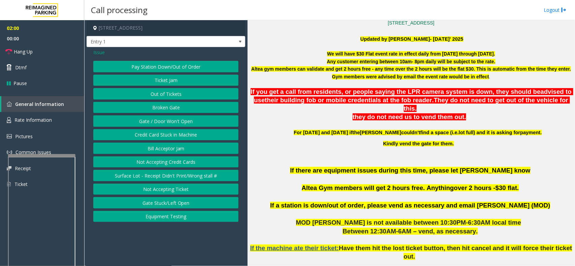
click at [147, 125] on button "Gate / Door Won't Open" at bounding box center [165, 120] width 145 height 11
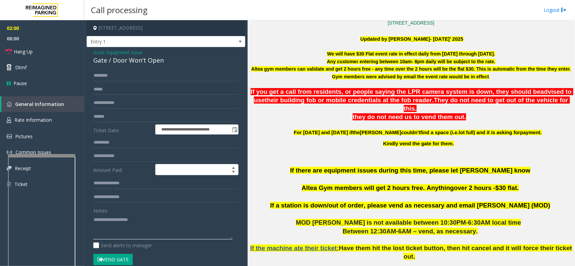
drag, startPoint x: 166, startPoint y: 225, endPoint x: 164, endPoint y: 229, distance: 4.4
drag, startPoint x: 164, startPoint y: 229, endPoint x: 159, endPoint y: 230, distance: 5.4
click at [159, 230] on textarea at bounding box center [162, 226] width 139 height 25
drag, startPoint x: 193, startPoint y: 220, endPoint x: 174, endPoint y: 226, distance: 19.6
click at [174, 226] on textarea at bounding box center [162, 226] width 139 height 25
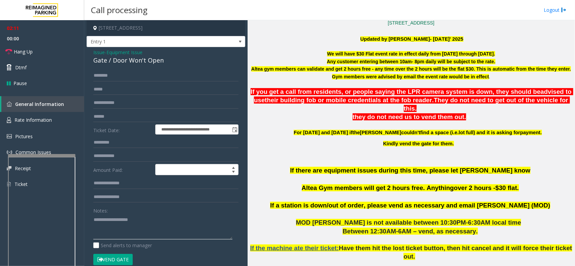
click at [140, 233] on textarea at bounding box center [162, 226] width 139 height 25
drag, startPoint x: 141, startPoint y: 232, endPoint x: 120, endPoint y: 235, distance: 21.5
click at [120, 235] on textarea at bounding box center [162, 226] width 139 height 25
click at [46, 49] on link "Hang Up" at bounding box center [42, 52] width 84 height 16
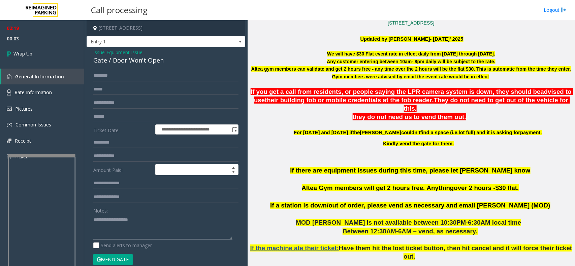
click at [166, 238] on textarea at bounding box center [162, 226] width 139 height 25
click at [134, 224] on textarea at bounding box center [162, 226] width 139 height 25
type textarea "**********"
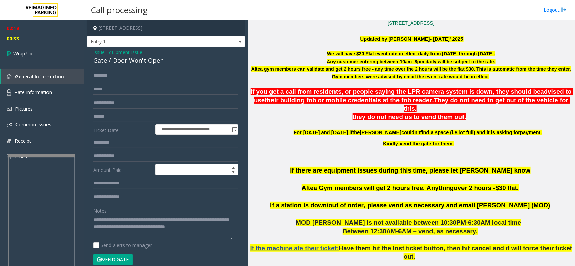
click at [98, 49] on span "Issue" at bounding box center [98, 52] width 11 height 7
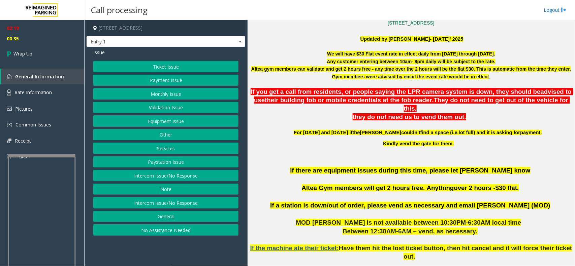
click at [167, 219] on button "General" at bounding box center [165, 216] width 145 height 11
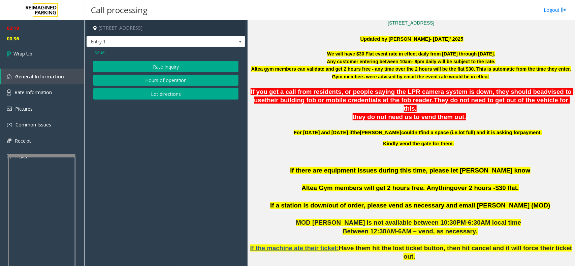
click at [149, 70] on button "Rate Inquiry" at bounding box center [165, 66] width 145 height 11
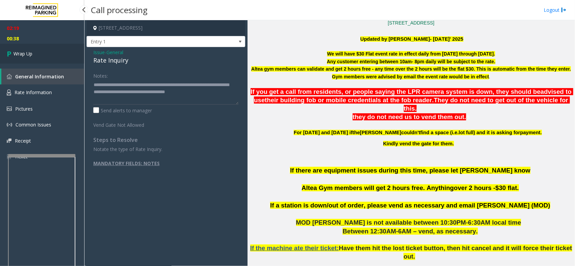
click at [60, 61] on link "Wrap Up" at bounding box center [42, 54] width 84 height 20
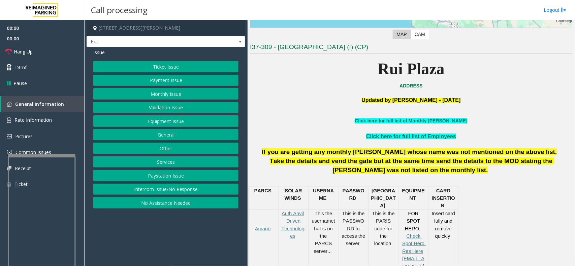
scroll to position [252, 0]
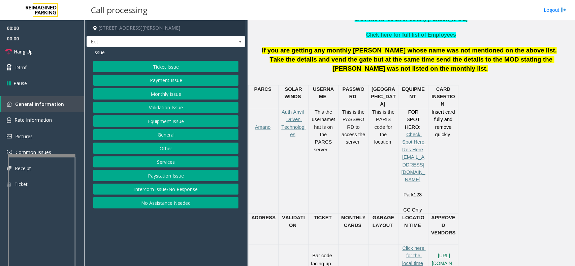
drag, startPoint x: 206, startPoint y: 219, endPoint x: 187, endPoint y: 226, distance: 19.6
drag, startPoint x: 187, startPoint y: 226, endPoint x: 314, endPoint y: 228, distance: 126.6
click at [191, 226] on app-call-processing-form "[STREET_ADDRESS][PERSON_NAME] Exit Issue Ticket Issue Payment Issue Monthly Iss…" at bounding box center [165, 143] width 163 height 246
click at [137, 160] on button "Services" at bounding box center [165, 162] width 145 height 11
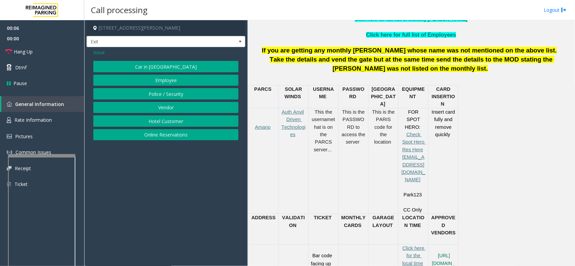
click at [137, 134] on button "Online Reservations" at bounding box center [165, 134] width 145 height 11
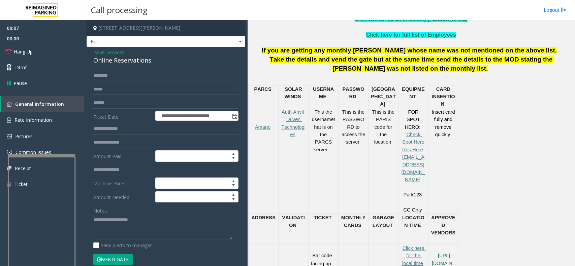
click at [95, 55] on span "Issue" at bounding box center [98, 52] width 11 height 7
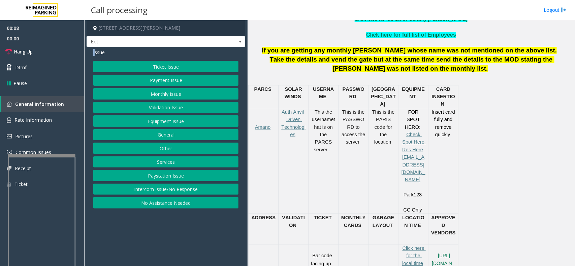
click at [143, 79] on button "Payment Issue" at bounding box center [165, 80] width 145 height 11
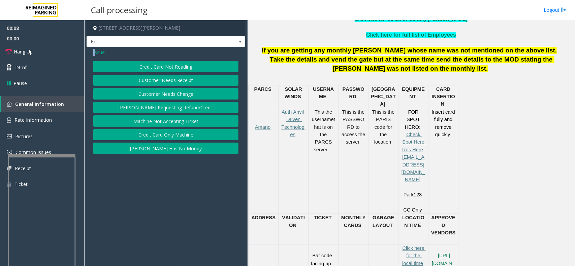
click at [147, 62] on button "Credit Card Not Reading" at bounding box center [165, 66] width 145 height 11
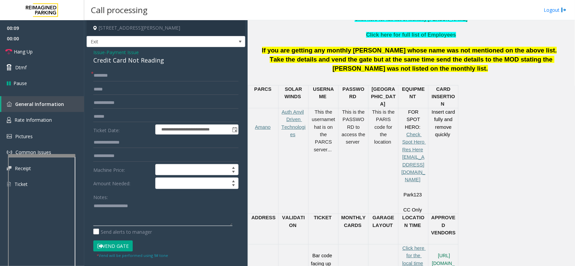
click at [140, 209] on textarea at bounding box center [162, 213] width 139 height 25
paste textarea "**********"
click at [121, 58] on div "Credit Card Not Reading" at bounding box center [165, 60] width 145 height 9
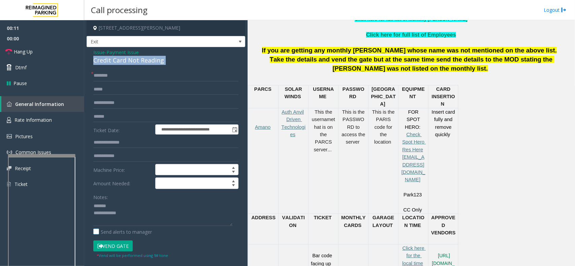
copy div "Credit Card Not Reading"
paste textarea "**********"
click at [126, 208] on textarea at bounding box center [162, 213] width 139 height 25
click at [135, 224] on textarea at bounding box center [162, 213] width 139 height 25
paste textarea "**********"
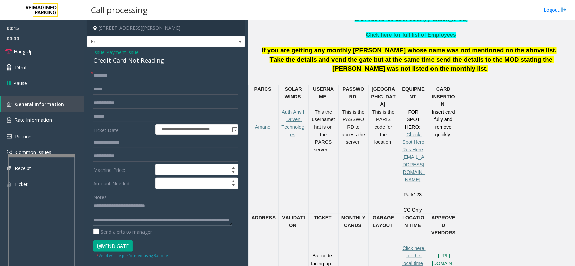
scroll to position [12, 0]
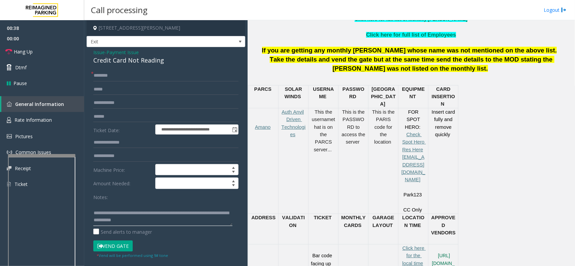
type textarea "**********"
drag, startPoint x: 130, startPoint y: 122, endPoint x: 143, endPoint y: 114, distance: 15.2
click at [135, 119] on form "**********" at bounding box center [165, 164] width 145 height 189
click at [145, 112] on input "text" at bounding box center [165, 116] width 145 height 11
click at [144, 112] on input "text" at bounding box center [165, 116] width 145 height 11
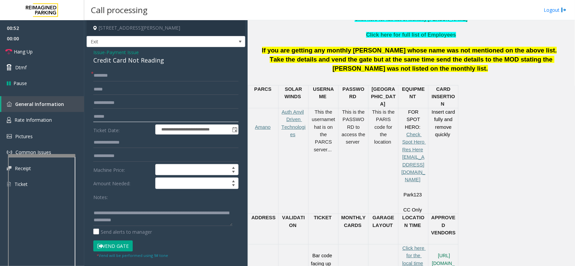
type input "******"
click at [132, 70] on input "text" at bounding box center [165, 75] width 145 height 11
click at [138, 72] on input "text" at bounding box center [165, 75] width 145 height 11
drag, startPoint x: 138, startPoint y: 73, endPoint x: 118, endPoint y: 71, distance: 19.9
click at [118, 71] on input "text" at bounding box center [165, 75] width 145 height 11
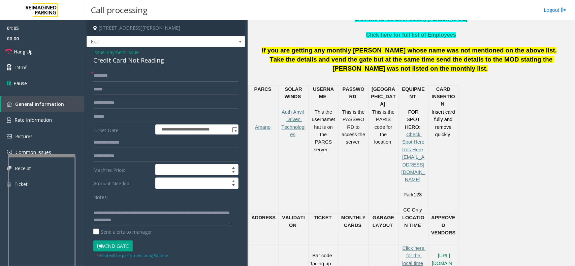
drag, startPoint x: 115, startPoint y: 71, endPoint x: 105, endPoint y: 71, distance: 10.8
click at [105, 71] on input "text" at bounding box center [165, 75] width 145 height 11
type input "******"
drag, startPoint x: 118, startPoint y: 233, endPoint x: 118, endPoint y: 238, distance: 5.0
click at [118, 235] on label "Send alerts to manager" at bounding box center [122, 232] width 59 height 7
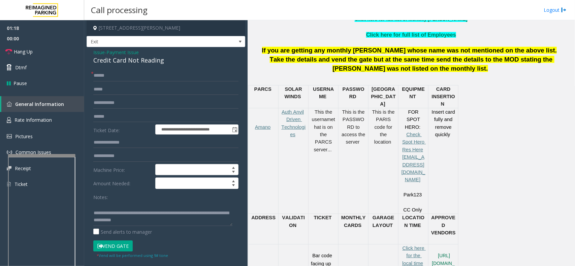
click at [120, 240] on form "**********" at bounding box center [165, 164] width 145 height 189
click at [117, 241] on button "Vend Gate" at bounding box center [112, 246] width 39 height 11
click at [92, 231] on div "**********" at bounding box center [165, 222] width 155 height 305
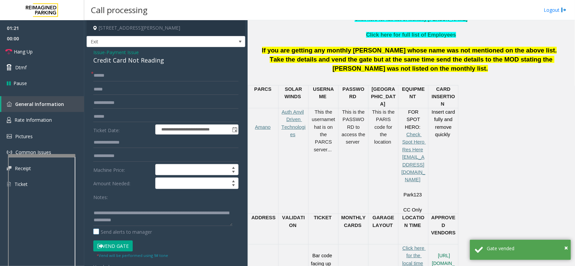
click at [94, 233] on label "Send alerts to manager" at bounding box center [122, 232] width 59 height 7
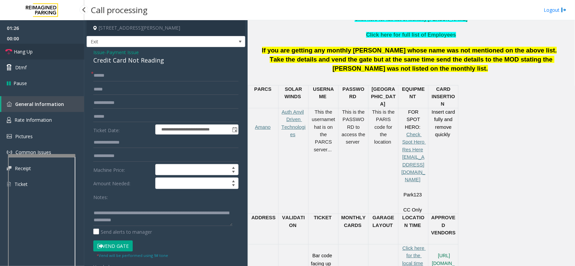
click at [42, 50] on link "Hang Up" at bounding box center [42, 52] width 84 height 16
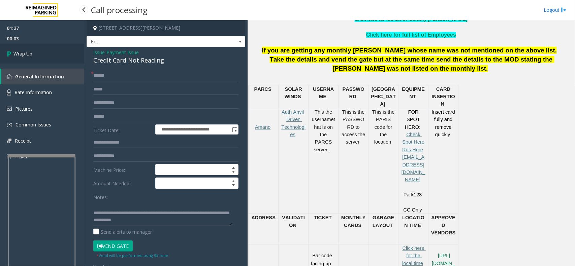
click at [25, 44] on link "Wrap Up" at bounding box center [42, 54] width 84 height 20
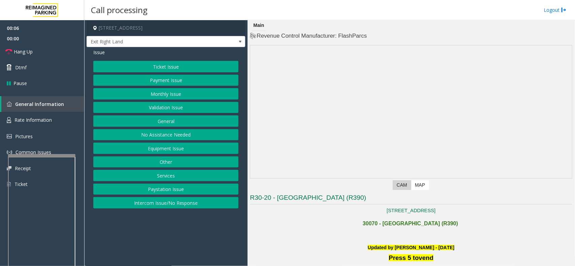
drag, startPoint x: 180, startPoint y: 224, endPoint x: 164, endPoint y: 228, distance: 16.8
drag, startPoint x: 164, startPoint y: 228, endPoint x: 232, endPoint y: 212, distance: 70.3
click at [209, 216] on app-call-processing-form "[STREET_ADDRESS] Exit Right Land Issue Ticket Issue Payment Issue Monthly Issue…" at bounding box center [165, 143] width 163 height 246
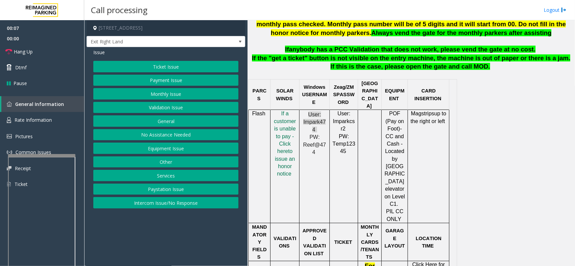
scroll to position [337, 0]
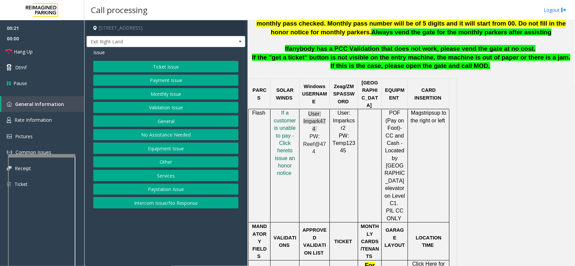
drag, startPoint x: 186, startPoint y: 245, endPoint x: 171, endPoint y: 245, distance: 14.8
click at [171, 245] on app-call-processing-form "[STREET_ADDRESS] Exit Right Land Issue Ticket Issue Payment Issue Monthly Issue…" at bounding box center [165, 143] width 163 height 246
drag, startPoint x: 465, startPoint y: 168, endPoint x: 457, endPoint y: 195, distance: 28.0
click at [455, 196] on td at bounding box center [453, 165] width 8 height 113
click at [403, 164] on span "by [GEOGRAPHIC_DATA] elevator on Level C1." at bounding box center [394, 181] width 21 height 51
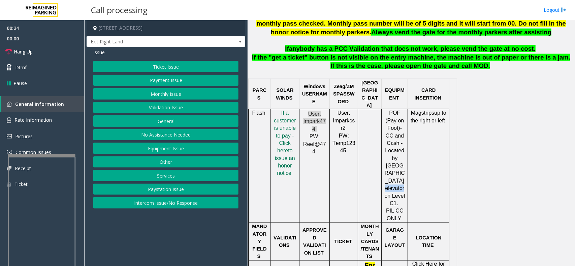
click at [403, 164] on span "by [GEOGRAPHIC_DATA] elevator on Level C1." at bounding box center [394, 181] width 21 height 51
click at [411, 161] on td "Mag strips up to the right or left" at bounding box center [428, 165] width 41 height 113
click at [159, 85] on button "Payment Issue" at bounding box center [165, 80] width 145 height 11
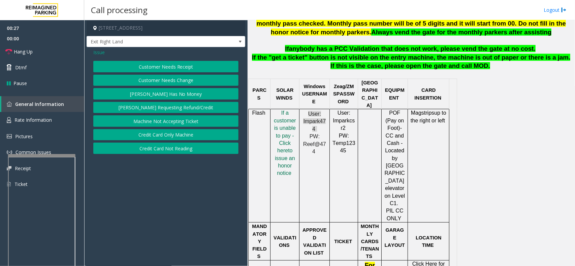
click at [161, 130] on div "Customer Needs Receipt Customer Needs Change [PERSON_NAME] Has No Money [PERSON…" at bounding box center [165, 107] width 145 height 93
click at [159, 135] on button "Credit Card Only Machine" at bounding box center [165, 134] width 145 height 11
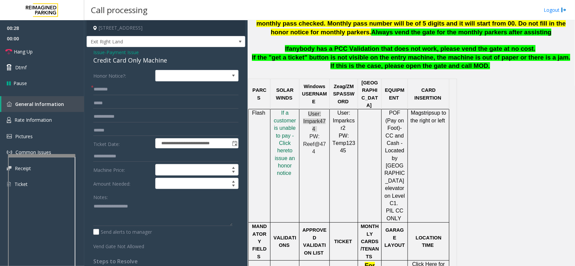
click at [155, 199] on div "Notes:" at bounding box center [165, 209] width 145 height 35
click at [151, 202] on textarea at bounding box center [162, 213] width 139 height 25
click at [155, 208] on textarea at bounding box center [162, 213] width 139 height 25
paste textarea "**********"
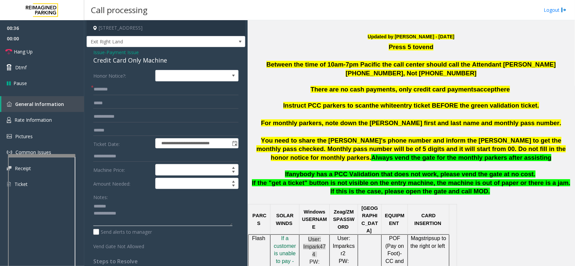
scroll to position [126, 0]
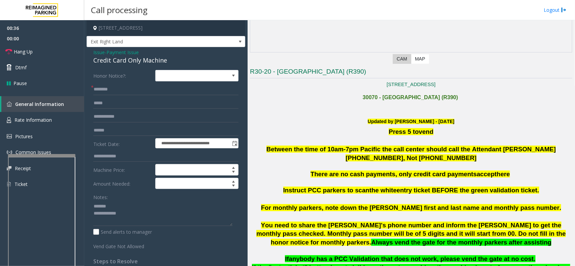
drag, startPoint x: 393, startPoint y: 192, endPoint x: 352, endPoint y: 204, distance: 42.3
click at [352, 204] on p "For monthly parkers, note down the [PERSON_NAME] first and last name and monthl…" at bounding box center [411, 208] width 322 height 9
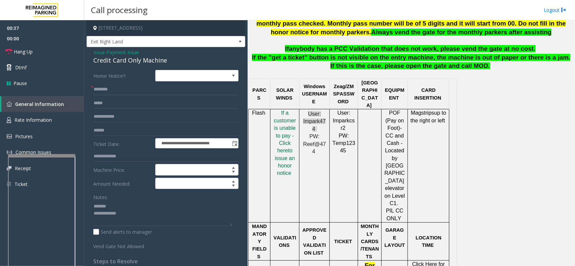
scroll to position [210, 0]
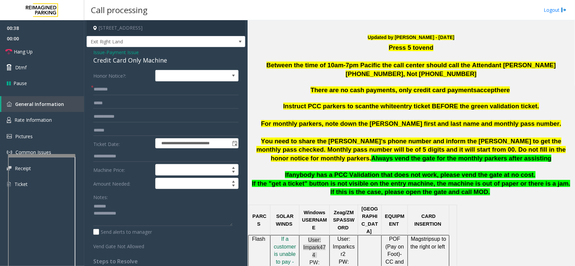
drag, startPoint x: 358, startPoint y: 172, endPoint x: 332, endPoint y: 166, distance: 27.0
click at [332, 166] on p "You need to share the [PERSON_NAME]'s phone number and inform the [PERSON_NAME]…" at bounding box center [411, 154] width 322 height 34
click at [278, 244] on span "f a customer is unable to pay - Click her" at bounding box center [285, 257] width 22 height 43
drag, startPoint x: 410, startPoint y: 110, endPoint x: 349, endPoint y: 130, distance: 64.0
click at [349, 130] on p at bounding box center [411, 132] width 322 height 9
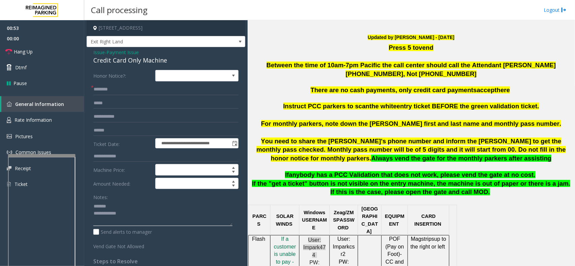
drag, startPoint x: 165, startPoint y: 209, endPoint x: 137, endPoint y: 207, distance: 28.0
click at [137, 207] on textarea at bounding box center [162, 213] width 139 height 25
click at [118, 59] on div "Credit Card Only Machine" at bounding box center [165, 60] width 145 height 9
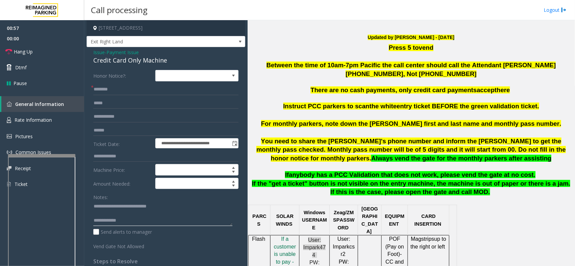
click at [130, 214] on textarea at bounding box center [162, 213] width 139 height 25
click at [143, 226] on textarea at bounding box center [162, 213] width 139 height 25
type textarea "**********"
click at [118, 90] on input "text" at bounding box center [165, 89] width 145 height 11
click at [120, 132] on input "text" at bounding box center [165, 130] width 145 height 11
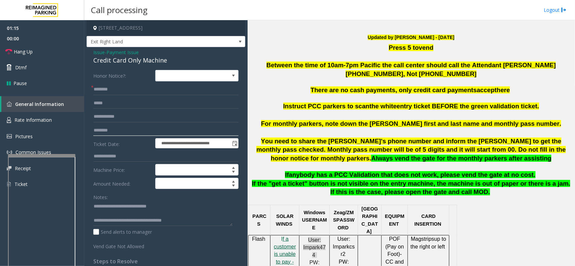
type input "********"
click at [285, 244] on span "f a customer is unable to pay - Click her" at bounding box center [285, 257] width 22 height 43
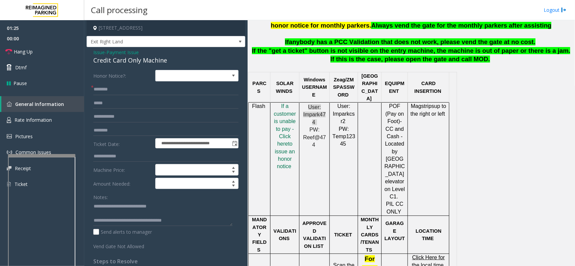
scroll to position [421, 0]
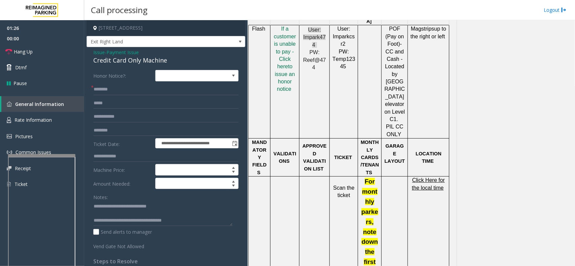
click at [425, 177] on span "Click Here for the local time" at bounding box center [428, 183] width 33 height 13
click at [132, 96] on form "**********" at bounding box center [165, 160] width 145 height 180
click at [132, 95] on form "**********" at bounding box center [165, 160] width 145 height 180
click at [130, 94] on input "text" at bounding box center [165, 89] width 145 height 11
type input "****"
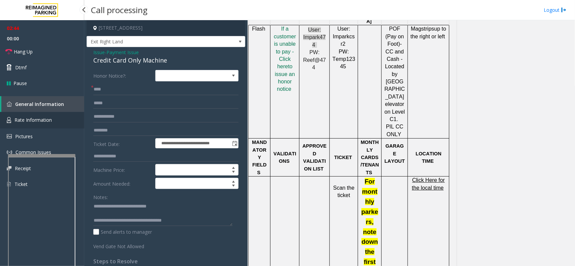
click at [65, 123] on link "Rate Information" at bounding box center [42, 120] width 84 height 16
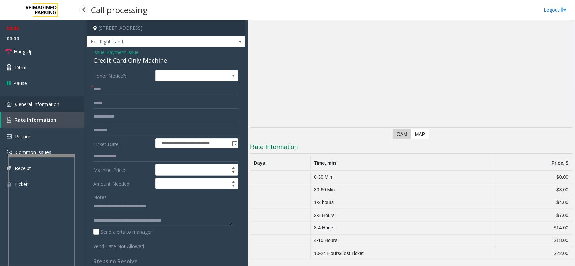
scroll to position [51, 0]
click at [37, 102] on span "General Information" at bounding box center [37, 104] width 44 height 6
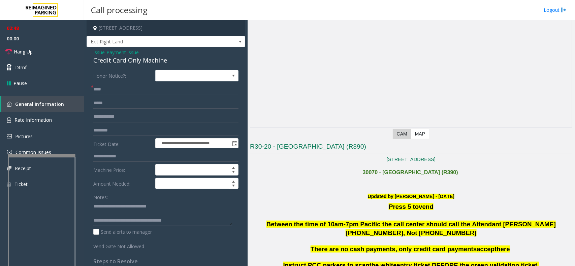
scroll to position [421, 0]
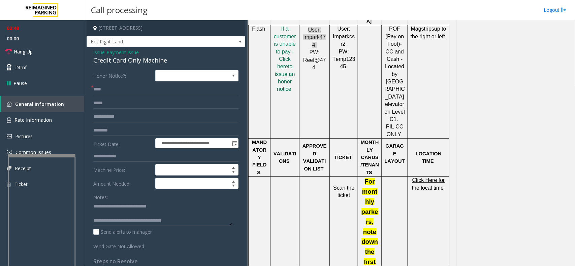
click at [421, 177] on p "Click Here for the local time" at bounding box center [428, 184] width 36 height 15
click at [428, 177] on p "Click Here for the local time" at bounding box center [428, 184] width 36 height 15
click at [432, 144] on td "LOCATION TIME" at bounding box center [428, 158] width 41 height 38
click at [432, 177] on span "Click Here for the local time" at bounding box center [428, 183] width 33 height 13
click at [47, 121] on span "Rate Information" at bounding box center [32, 120] width 37 height 6
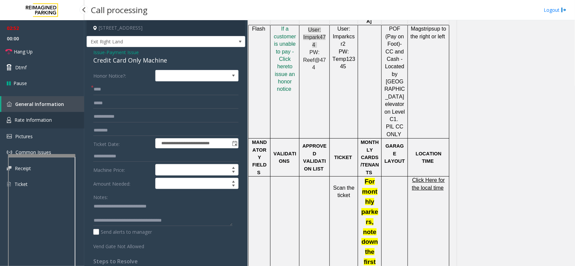
scroll to position [51, 0]
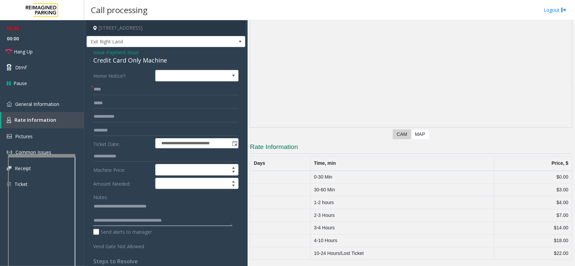
click at [156, 212] on textarea at bounding box center [162, 213] width 139 height 25
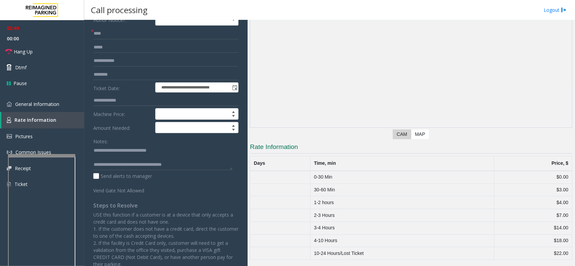
scroll to position [0, 0]
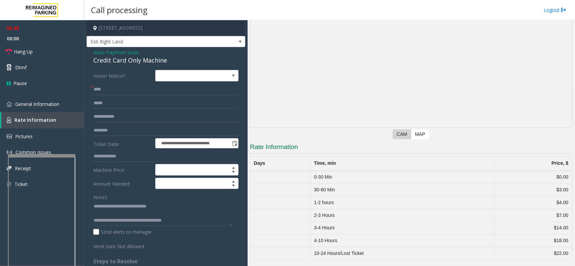
click at [99, 56] on span "Issue" at bounding box center [98, 52] width 11 height 7
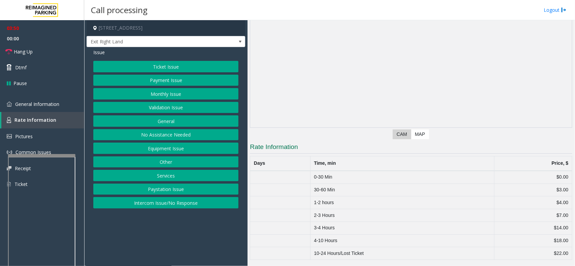
click at [164, 69] on button "Ticket Issue" at bounding box center [165, 66] width 145 height 11
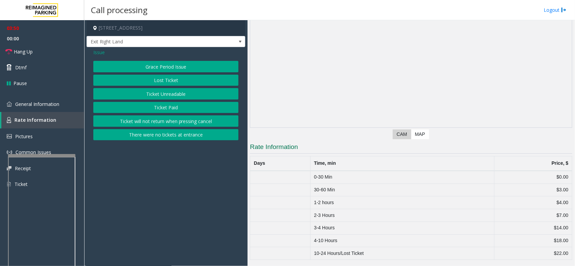
click at [167, 98] on button "Ticket Unreadable" at bounding box center [165, 93] width 145 height 11
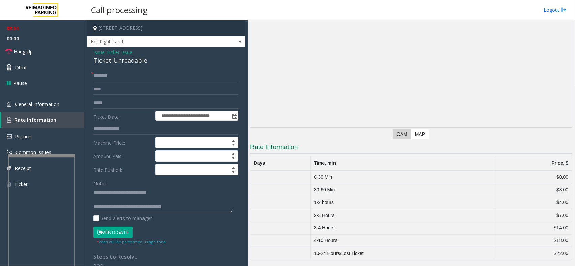
click at [118, 232] on button "Vend Gate" at bounding box center [112, 232] width 39 height 11
drag, startPoint x: 100, startPoint y: 53, endPoint x: 104, endPoint y: 54, distance: 3.6
click at [103, 54] on span "Issue" at bounding box center [98, 52] width 11 height 7
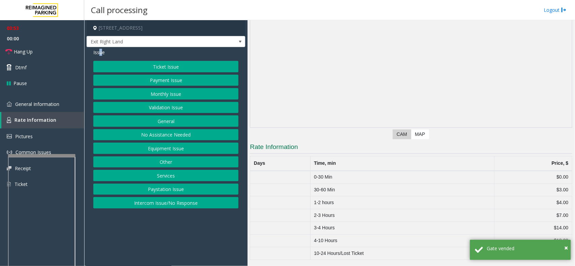
click at [167, 80] on button "Payment Issue" at bounding box center [165, 80] width 145 height 11
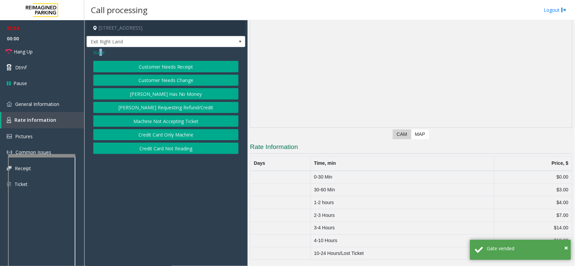
click at [188, 139] on button "Credit Card Only Machine" at bounding box center [165, 134] width 145 height 11
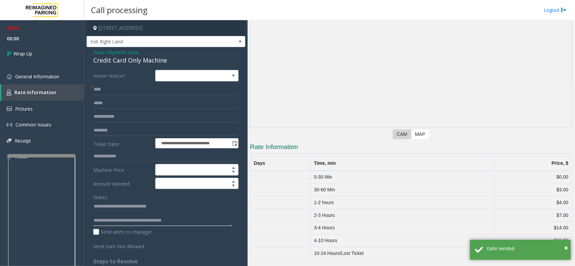
click at [150, 215] on textarea at bounding box center [162, 213] width 139 height 25
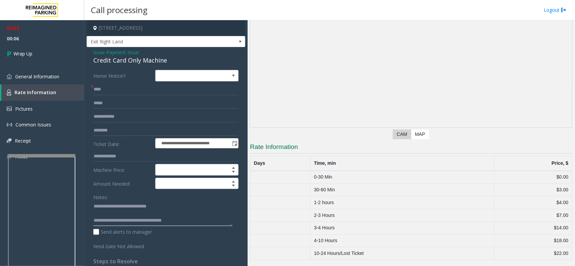
click at [196, 223] on textarea at bounding box center [162, 213] width 139 height 25
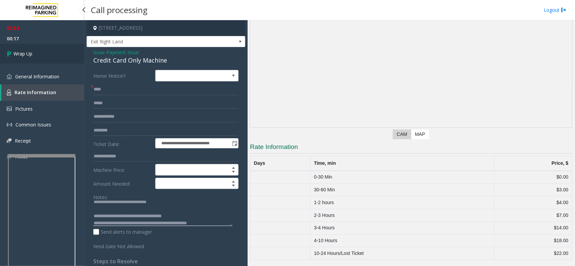
type textarea "**********"
drag, startPoint x: 24, startPoint y: 50, endPoint x: 52, endPoint y: 37, distance: 30.6
click at [24, 50] on span "Wrap Up" at bounding box center [22, 53] width 19 height 7
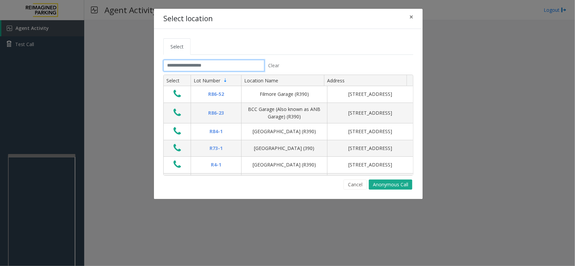
click at [216, 68] on input "text" at bounding box center [213, 65] width 101 height 11
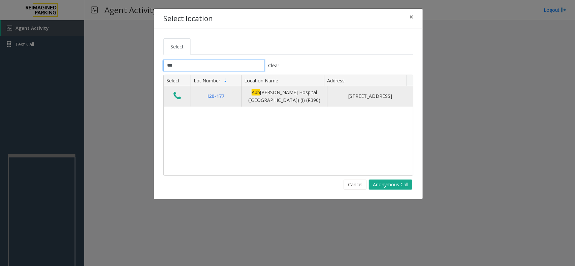
type input "***"
click at [181, 100] on icon "Data table" at bounding box center [176, 95] width 7 height 9
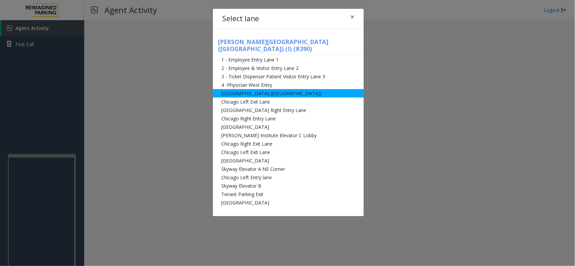
click at [261, 89] on li "[GEOGRAPHIC_DATA] ([GEOGRAPHIC_DATA])" at bounding box center [288, 93] width 151 height 8
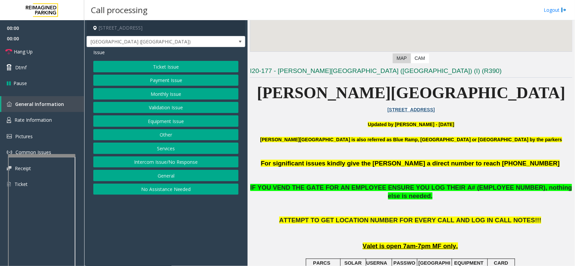
scroll to position [168, 0]
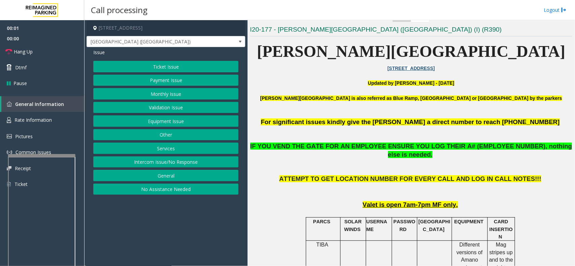
click at [512, 102] on p "[PERSON_NAME][GEOGRAPHIC_DATA] is also referred as Blue Ramp, [GEOGRAPHIC_DATA]…" at bounding box center [411, 102] width 322 height 15
click at [443, 111] on p at bounding box center [411, 113] width 322 height 7
drag, startPoint x: 409, startPoint y: 103, endPoint x: 386, endPoint y: 105, distance: 23.7
drag, startPoint x: 386, startPoint y: 105, endPoint x: 339, endPoint y: 111, distance: 47.1
click at [346, 111] on p at bounding box center [411, 113] width 322 height 7
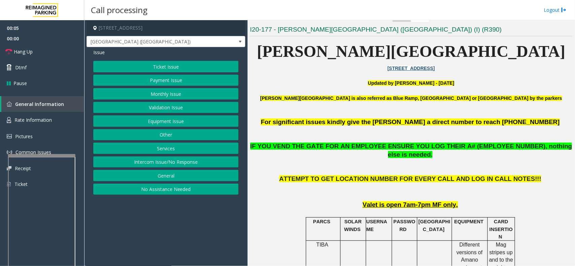
click at [176, 64] on button "Ticket Issue" at bounding box center [165, 66] width 145 height 11
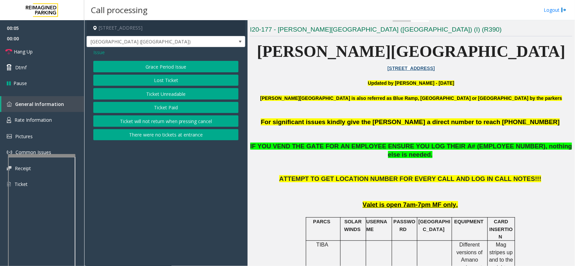
click at [173, 99] on button "Ticket Unreadable" at bounding box center [165, 93] width 145 height 11
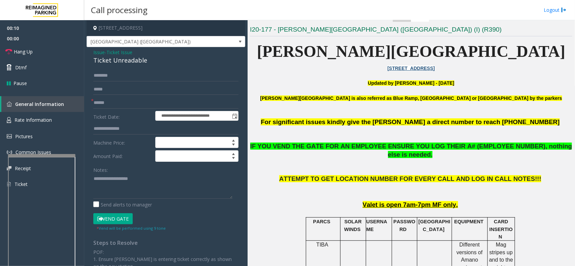
click at [100, 57] on div "Ticket Unreadable" at bounding box center [165, 60] width 145 height 9
click at [101, 52] on span "Issue" at bounding box center [98, 52] width 11 height 7
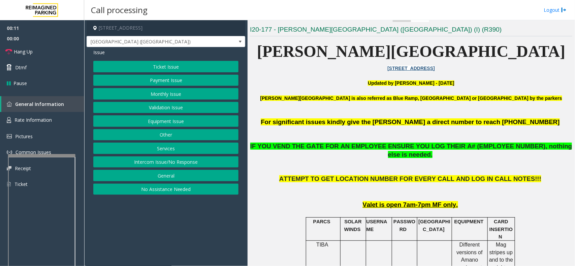
click at [140, 94] on button "Monthly Issue" at bounding box center [165, 93] width 145 height 11
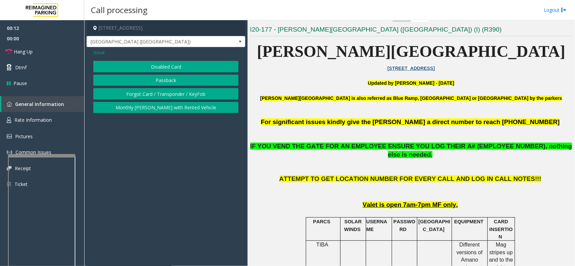
click at [133, 69] on button "Disabled Card" at bounding box center [165, 66] width 145 height 11
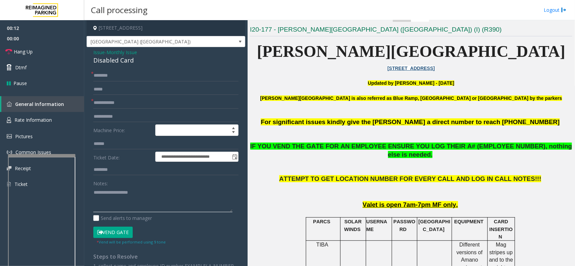
click at [124, 188] on textarea at bounding box center [162, 199] width 139 height 25
paste textarea "**********"
click at [116, 60] on div "Disabled Card" at bounding box center [165, 60] width 145 height 9
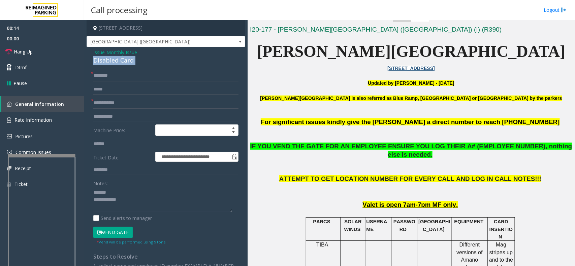
copy div "Disabled Card"
paste textarea "**********"
drag, startPoint x: 121, startPoint y: 192, endPoint x: 108, endPoint y: 121, distance: 72.9
click at [120, 192] on textarea at bounding box center [162, 199] width 139 height 25
type textarea "**********"
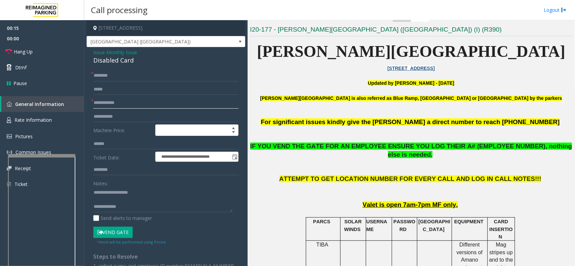
click at [120, 104] on input "text" at bounding box center [165, 102] width 145 height 11
type input "******"
click at [112, 236] on button "Vend Gate" at bounding box center [112, 232] width 39 height 11
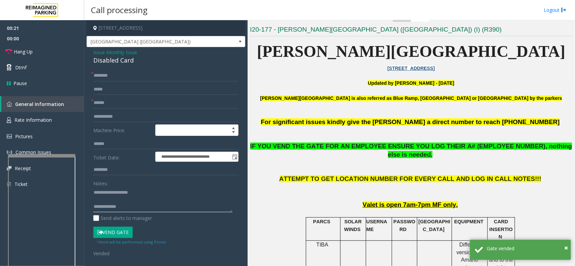
paste textarea "**********"
click at [130, 209] on textarea at bounding box center [162, 199] width 139 height 25
type textarea "**********"
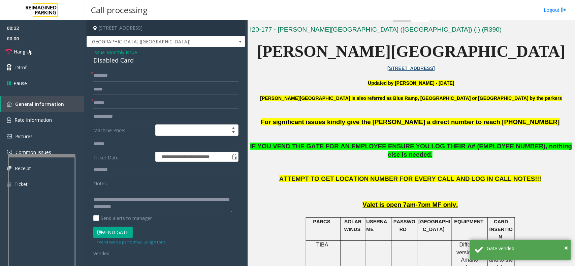
click at [117, 73] on input "text" at bounding box center [165, 75] width 145 height 11
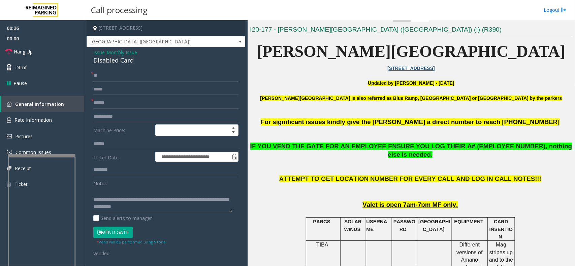
type input "**"
click at [115, 230] on button "Vend Gate" at bounding box center [112, 232] width 39 height 11
drag, startPoint x: 374, startPoint y: 156, endPoint x: 348, endPoint y: 167, distance: 28.4
click at [348, 167] on p at bounding box center [411, 167] width 322 height 16
drag, startPoint x: 282, startPoint y: 164, endPoint x: 55, endPoint y: 70, distance: 246.3
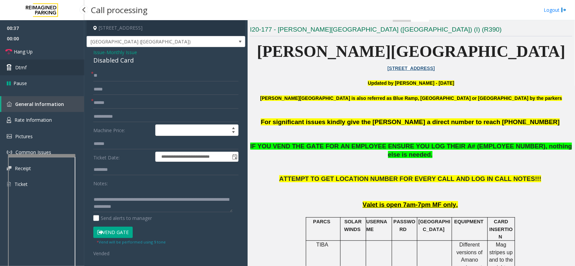
click at [55, 70] on link "Dtmf" at bounding box center [42, 68] width 84 height 16
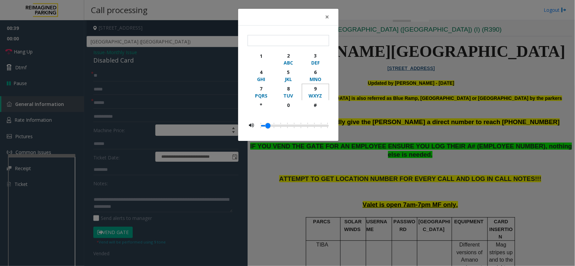
click at [317, 90] on div "9" at bounding box center [315, 88] width 19 height 7
type input "*"
click at [326, 21] on span "×" at bounding box center [327, 16] width 4 height 9
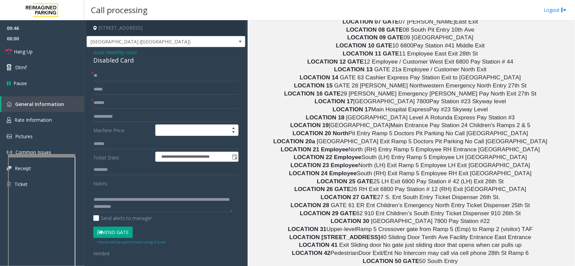
scroll to position [3531, 0]
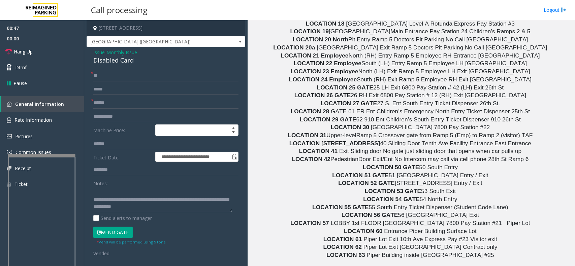
drag, startPoint x: 385, startPoint y: 189, endPoint x: 342, endPoint y: 196, distance: 43.3
drag, startPoint x: 361, startPoint y: 194, endPoint x: 341, endPoint y: 194, distance: 20.5
drag, startPoint x: 390, startPoint y: 210, endPoint x: 372, endPoint y: 211, distance: 17.9
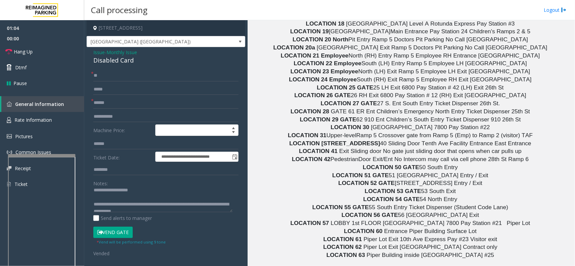
scroll to position [0, 0]
click at [135, 197] on textarea at bounding box center [162, 199] width 139 height 25
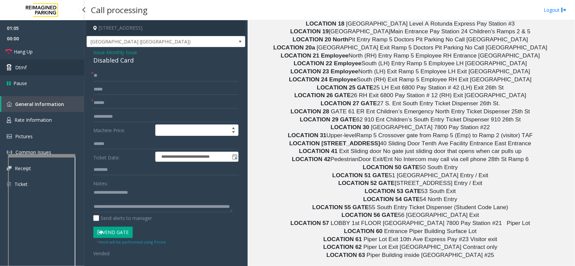
click at [40, 60] on link "Dtmf" at bounding box center [42, 68] width 84 height 16
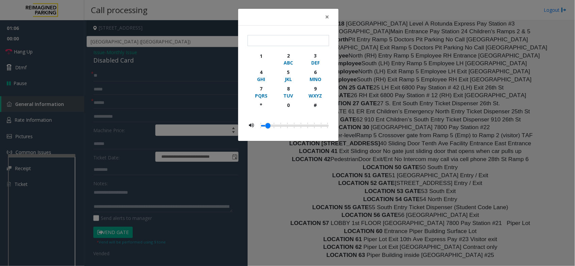
click at [41, 52] on div "× 1 2 ABC 3 DEF 4 GHI 5 JKL 6 MNO 7 PQRS 8 TUV 9 WXYZ * 0 #" at bounding box center [287, 133] width 575 height 266
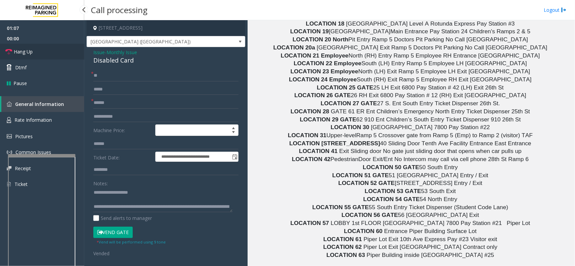
click at [54, 52] on link "Hang Up" at bounding box center [42, 52] width 84 height 16
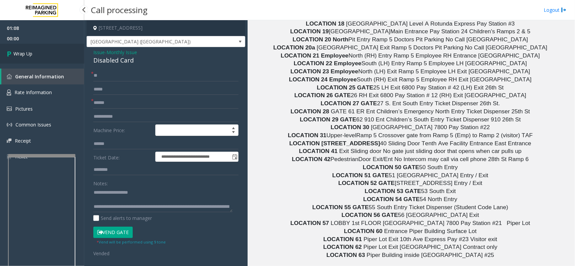
click at [58, 55] on link "Wrap Up" at bounding box center [42, 54] width 84 height 20
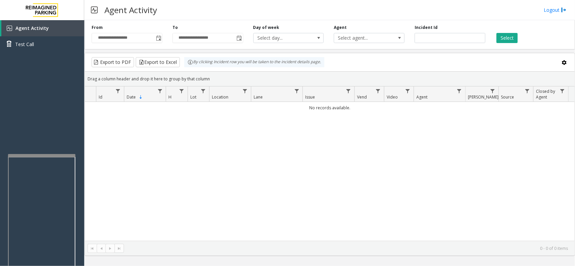
drag, startPoint x: 184, startPoint y: 196, endPoint x: 177, endPoint y: 198, distance: 7.6
click at [177, 198] on div "No records available." at bounding box center [329, 171] width 489 height 139
drag, startPoint x: 177, startPoint y: 198, endPoint x: 153, endPoint y: 205, distance: 24.3
drag, startPoint x: 153, startPoint y: 205, endPoint x: 170, endPoint y: 213, distance: 18.5
click at [170, 213] on div "No records available." at bounding box center [329, 171] width 489 height 139
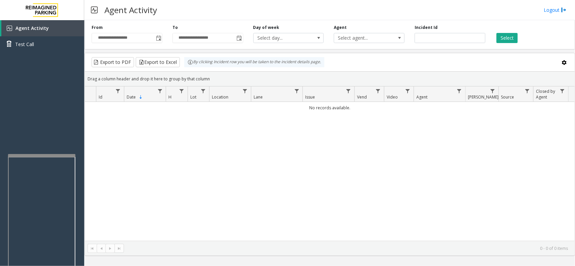
drag, startPoint x: 238, startPoint y: 187, endPoint x: 175, endPoint y: 203, distance: 64.2
click at [175, 203] on div "No records available." at bounding box center [329, 171] width 489 height 139
drag, startPoint x: 212, startPoint y: 168, endPoint x: 203, endPoint y: 172, distance: 9.7
click at [203, 172] on div "No records available." at bounding box center [329, 171] width 489 height 139
drag, startPoint x: 204, startPoint y: 169, endPoint x: 198, endPoint y: 173, distance: 8.0
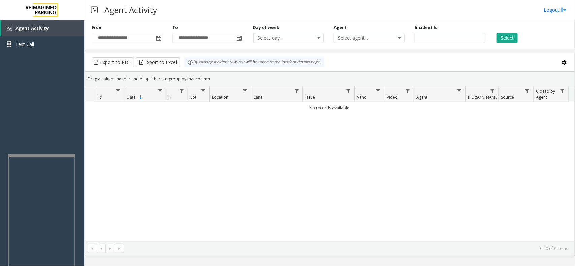
click at [198, 173] on div "No records available." at bounding box center [329, 171] width 489 height 139
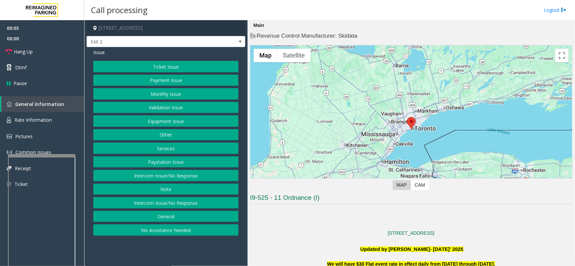
drag, startPoint x: 158, startPoint y: 259, endPoint x: 148, endPoint y: 260, distance: 9.8
drag, startPoint x: 148, startPoint y: 260, endPoint x: 540, endPoint y: 264, distance: 391.2
click at [149, 259] on app-call-processing-form "[STREET_ADDRESS] Exit 2 Issue Ticket Issue Payment Issue Monthly Issue Validati…" at bounding box center [165, 143] width 163 height 246
click at [140, 120] on button "Equipment Issue" at bounding box center [165, 120] width 145 height 11
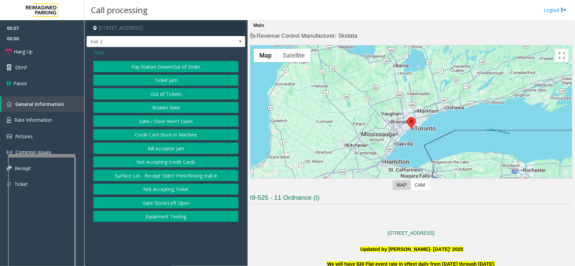
click at [93, 53] on span "Issue" at bounding box center [98, 52] width 11 height 7
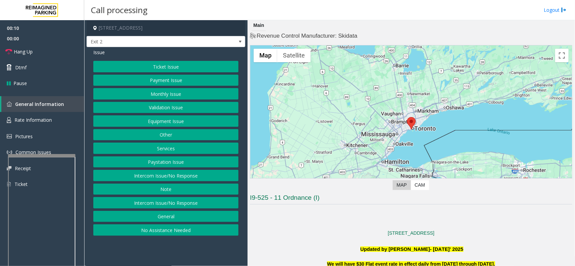
drag, startPoint x: 395, startPoint y: 246, endPoint x: 353, endPoint y: 246, distance: 41.1
click at [353, 246] on p "Updated by [PERSON_NAME]- [DATE]' 2025" at bounding box center [411, 249] width 322 height 7
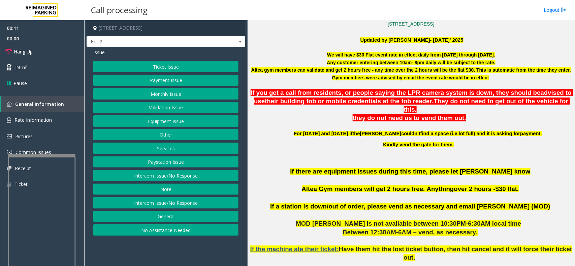
scroll to position [210, 0]
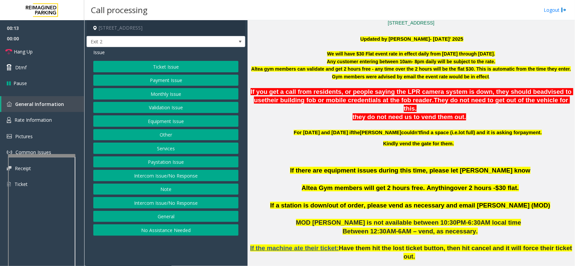
click at [170, 150] on button "Services" at bounding box center [165, 148] width 145 height 11
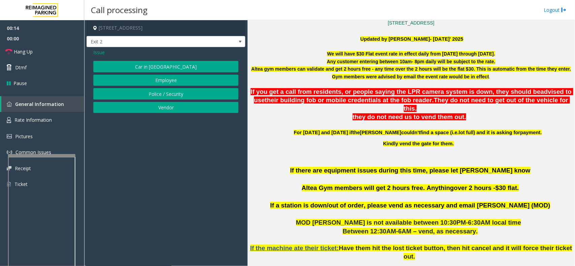
click at [101, 55] on span "Issue" at bounding box center [98, 52] width 11 height 7
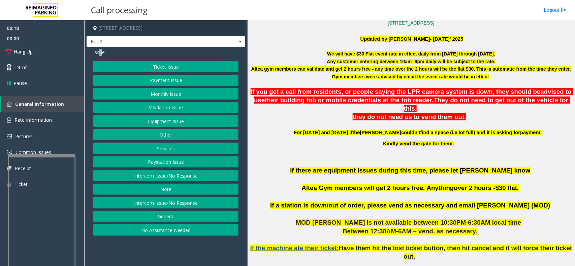
click at [169, 144] on button "Services" at bounding box center [165, 148] width 145 height 11
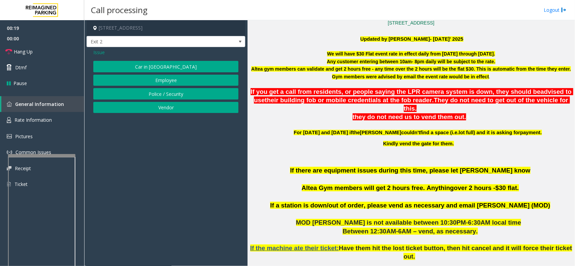
click at [96, 52] on span "Issue" at bounding box center [98, 52] width 11 height 7
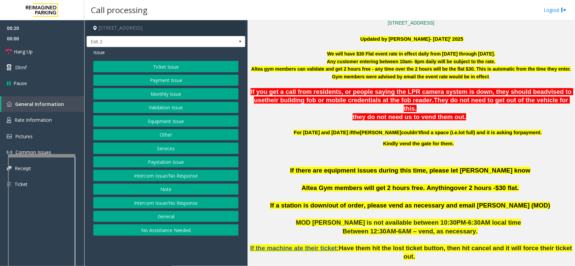
click at [149, 137] on button "Other" at bounding box center [165, 134] width 145 height 11
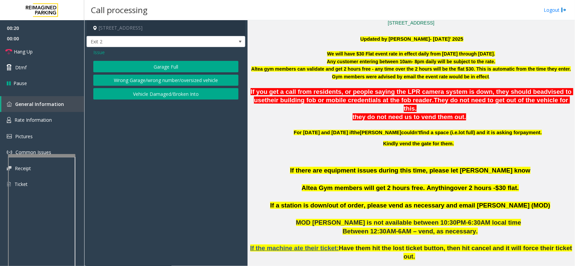
click at [152, 69] on button "Garage Full" at bounding box center [165, 66] width 145 height 11
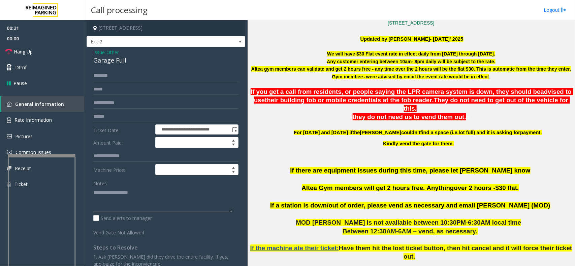
click at [132, 204] on textarea at bounding box center [162, 199] width 139 height 25
paste textarea "**********"
click at [115, 65] on div "Garage Full" at bounding box center [165, 60] width 145 height 9
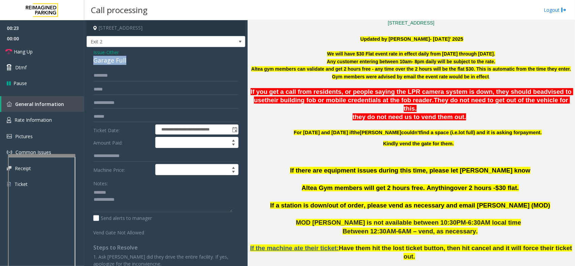
copy div "Garage Full"
click at [123, 189] on textarea at bounding box center [162, 199] width 139 height 25
paste textarea "**********"
click at [128, 212] on textarea at bounding box center [162, 199] width 139 height 25
paste textarea "**********"
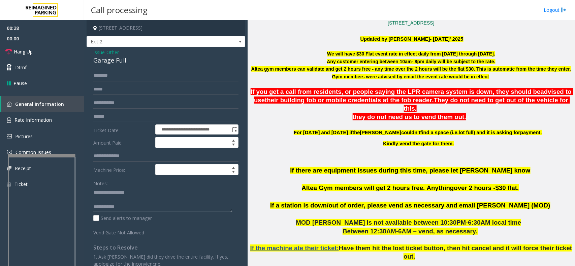
scroll to position [0, 0]
paste textarea "**********"
type textarea "**********"
click at [125, 74] on input "text" at bounding box center [165, 75] width 145 height 11
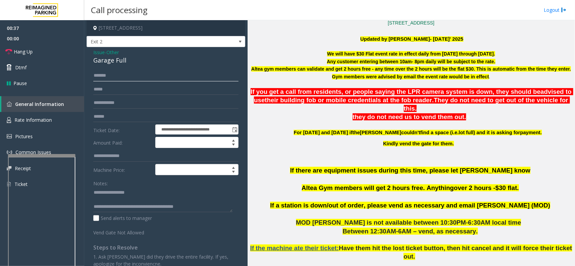
type input "*******"
click at [95, 54] on span "Issue" at bounding box center [98, 52] width 11 height 7
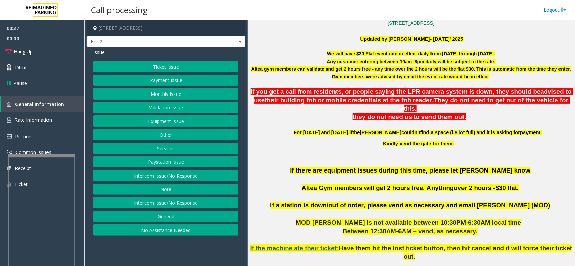
click at [136, 66] on button "Ticket Issue" at bounding box center [165, 66] width 145 height 11
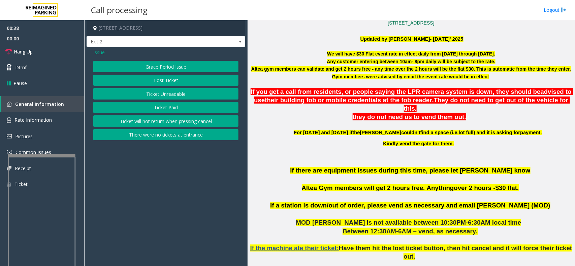
click at [144, 93] on button "Ticket Unreadable" at bounding box center [165, 93] width 145 height 11
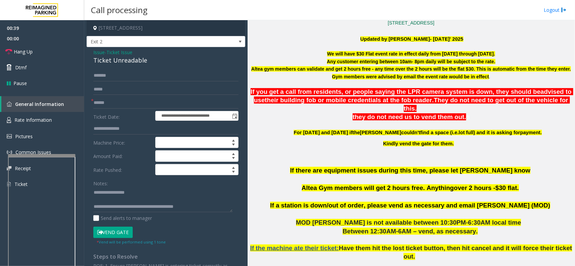
click at [116, 233] on button "Vend Gate" at bounding box center [112, 232] width 39 height 11
click at [98, 53] on span "Issue" at bounding box center [98, 52] width 11 height 7
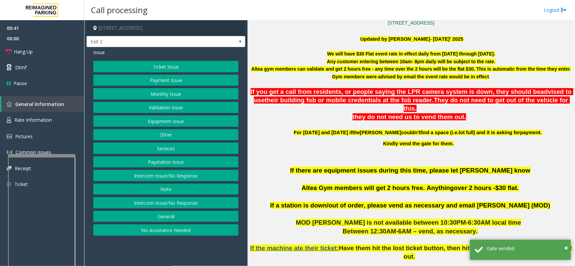
click at [163, 137] on button "Other" at bounding box center [165, 134] width 145 height 11
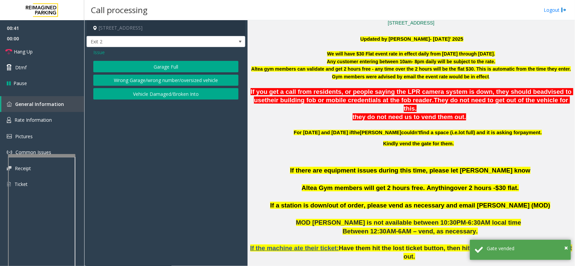
click at [140, 64] on button "Garage Full" at bounding box center [165, 66] width 145 height 11
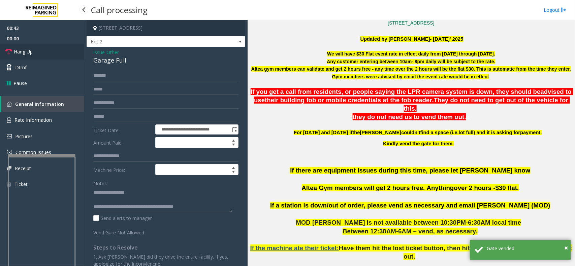
click at [53, 44] on link "Hang Up" at bounding box center [42, 52] width 84 height 16
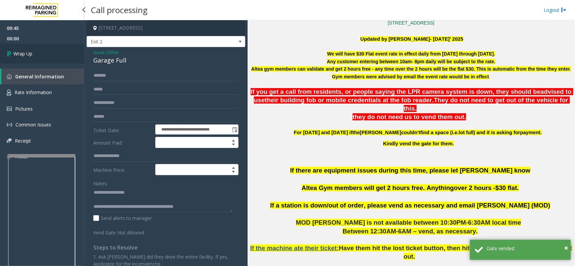
click at [61, 48] on link "Wrap Up" at bounding box center [42, 54] width 84 height 20
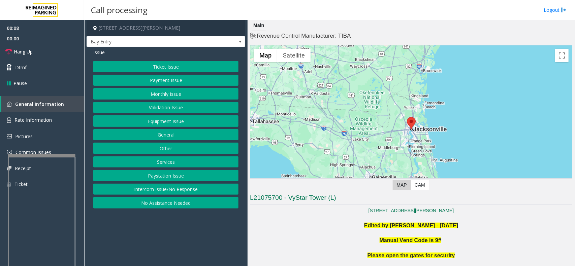
drag, startPoint x: 223, startPoint y: 221, endPoint x: 218, endPoint y: 224, distance: 5.6
drag, startPoint x: 218, startPoint y: 224, endPoint x: 208, endPoint y: 230, distance: 11.8
click at [208, 230] on app-call-processing-form "[STREET_ADDRESS][PERSON_NAME] Bay Entry Issue Ticket Issue Payment Issue Monthl…" at bounding box center [165, 143] width 163 height 246
click at [194, 179] on button "Paystation Issue" at bounding box center [165, 175] width 145 height 11
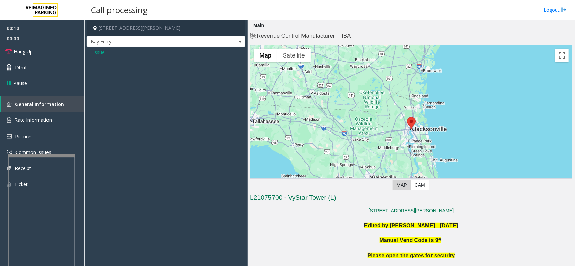
click at [99, 53] on span "Issue" at bounding box center [98, 52] width 11 height 7
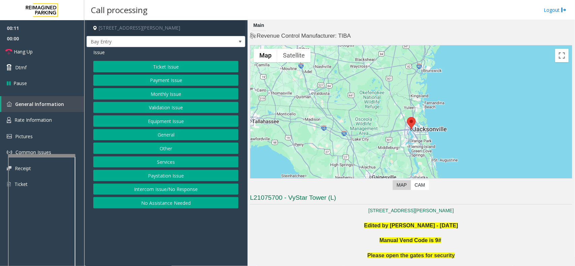
drag, startPoint x: 196, startPoint y: 191, endPoint x: 147, endPoint y: 52, distance: 147.5
click at [196, 191] on button "Intercom Issue/No Response" at bounding box center [165, 189] width 145 height 11
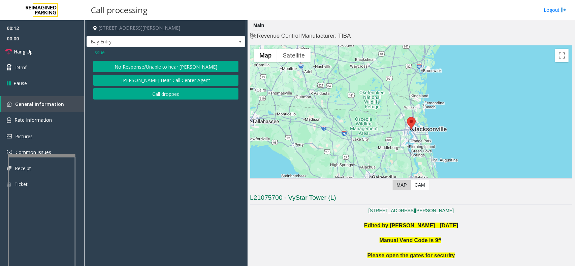
click at [152, 69] on button "No Response/Unable to hear [PERSON_NAME]" at bounding box center [165, 66] width 145 height 11
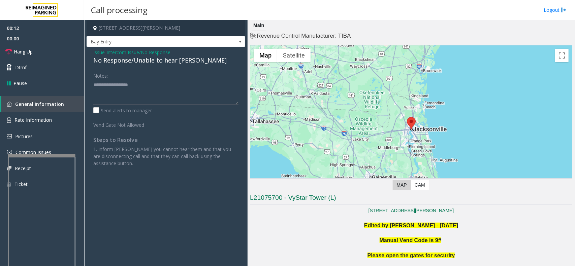
click at [150, 61] on div "No Response/Unable to hear [PERSON_NAME]" at bounding box center [165, 60] width 145 height 9
click at [207, 94] on textarea at bounding box center [165, 91] width 145 height 25
type textarea "**********"
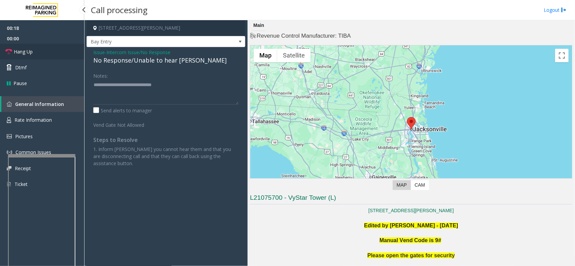
click at [60, 55] on link "Hang Up" at bounding box center [42, 52] width 84 height 16
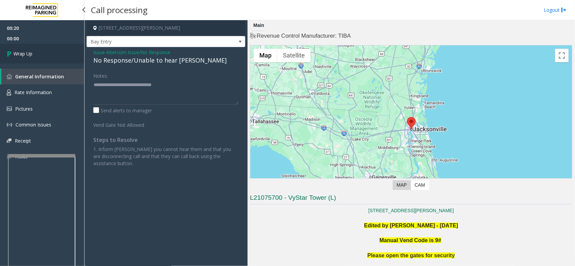
click at [60, 55] on link "Wrap Up" at bounding box center [42, 54] width 84 height 20
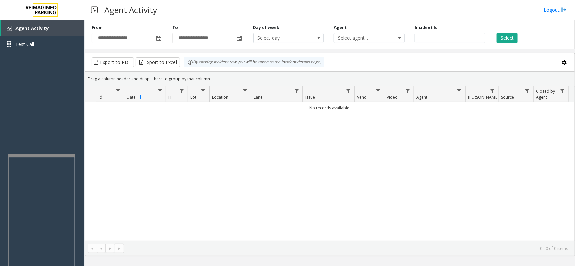
drag, startPoint x: 278, startPoint y: 230, endPoint x: 263, endPoint y: 236, distance: 16.4
drag, startPoint x: 263, startPoint y: 236, endPoint x: 239, endPoint y: 235, distance: 23.6
click at [239, 235] on div "No records available." at bounding box center [329, 171] width 489 height 139
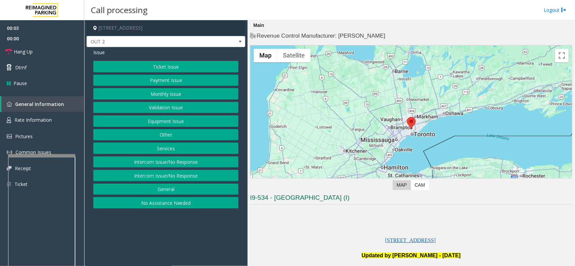
drag, startPoint x: 339, startPoint y: 226, endPoint x: 322, endPoint y: 231, distance: 18.1
click at [322, 231] on p "[STREET_ADDRESS]" at bounding box center [411, 237] width 322 height 15
click at [147, 122] on button "Equipment Issue" at bounding box center [165, 120] width 145 height 11
click at [147, 122] on button "Gate / Door Won't Open" at bounding box center [165, 120] width 145 height 11
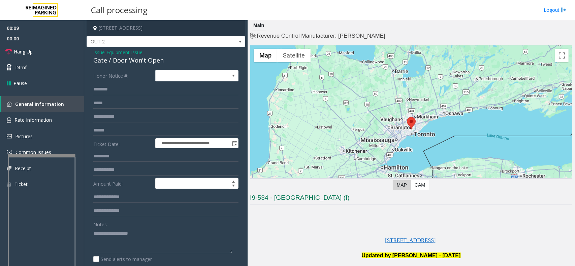
scroll to position [42, 0]
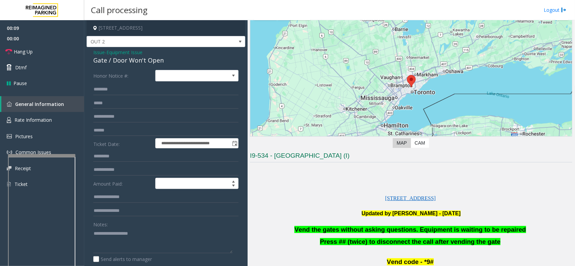
click at [357, 229] on span "Vend the gates without asking questions. Equipment is waiting to be repaired" at bounding box center [409, 229] width 231 height 7
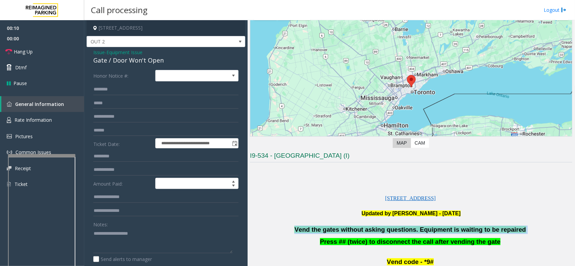
click at [357, 229] on span "Vend the gates without asking questions. Equipment is waiting to be repaired" at bounding box center [409, 229] width 231 height 7
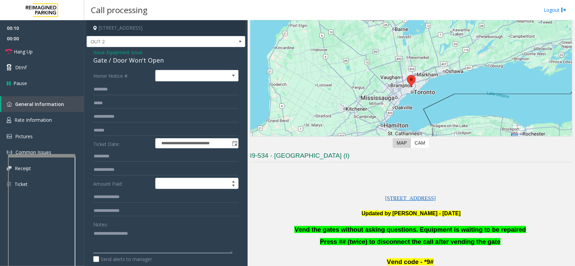
paste textarea "**********"
click at [116, 239] on textarea at bounding box center [162, 240] width 139 height 25
type textarea "**********"
click at [37, 49] on link "Hang Up" at bounding box center [42, 52] width 84 height 16
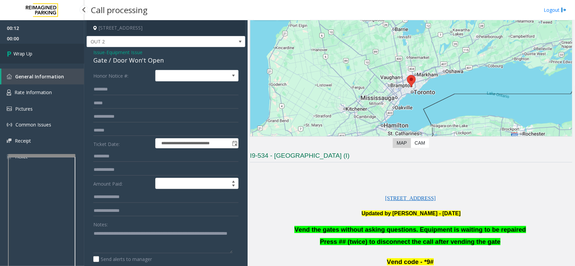
click at [37, 49] on link "Wrap Up" at bounding box center [42, 54] width 84 height 20
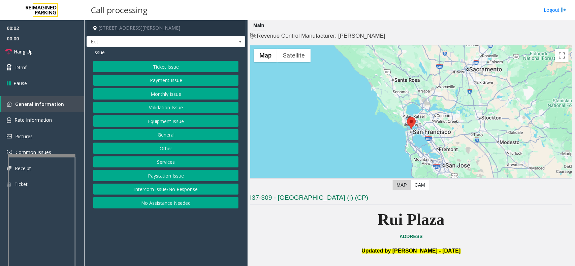
click at [162, 233] on app-call-processing-form "[STREET_ADDRESS][PERSON_NAME] Exit Issue Ticket Issue Payment Issue Monthly Iss…" at bounding box center [165, 143] width 163 height 246
drag, startPoint x: 161, startPoint y: 235, endPoint x: 142, endPoint y: 236, distance: 18.6
click at [142, 236] on app-call-processing-form "[STREET_ADDRESS][PERSON_NAME] Exit Issue Ticket Issue Payment Issue Monthly Iss…" at bounding box center [165, 143] width 163 height 246
drag, startPoint x: 181, startPoint y: 241, endPoint x: 142, endPoint y: 240, distance: 39.4
click at [142, 240] on app-call-processing-form "[STREET_ADDRESS][PERSON_NAME] Exit Issue Ticket Issue Payment Issue Monthly Iss…" at bounding box center [165, 143] width 163 height 246
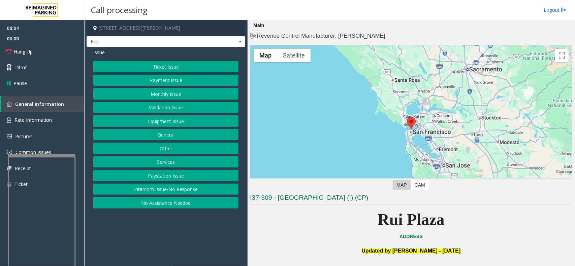
scroll to position [210, 0]
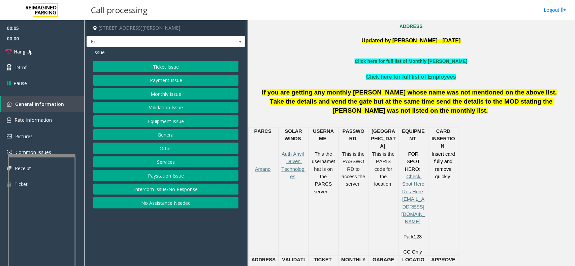
drag, startPoint x: 314, startPoint y: 76, endPoint x: 408, endPoint y: 100, distance: 97.6
click at [307, 76] on p "Click here for full list of Employees" at bounding box center [411, 77] width 322 height 9
click at [175, 66] on button "Ticket Issue" at bounding box center [165, 66] width 145 height 11
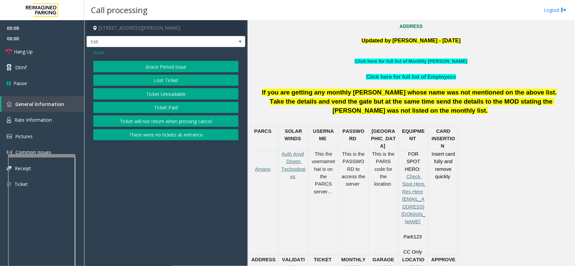
click at [162, 96] on button "Ticket Unreadable" at bounding box center [165, 93] width 145 height 11
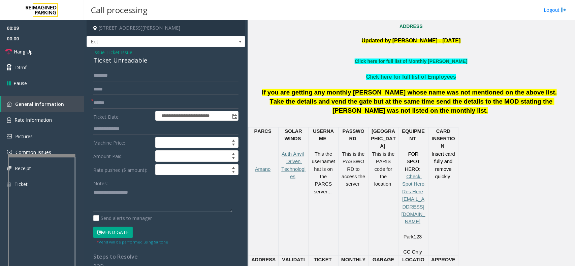
click at [128, 200] on textarea at bounding box center [162, 199] width 139 height 25
paste textarea "**********"
click at [119, 65] on div "Ticket Unreadable" at bounding box center [165, 60] width 145 height 9
click at [119, 63] on div "Ticket Unreadable" at bounding box center [165, 60] width 145 height 9
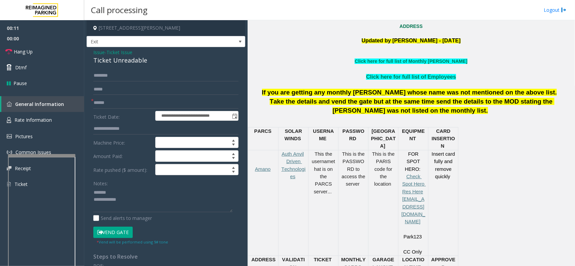
click at [128, 60] on div "Ticket Unreadable" at bounding box center [165, 60] width 145 height 9
click at [135, 193] on textarea at bounding box center [162, 199] width 139 height 25
paste textarea "**********"
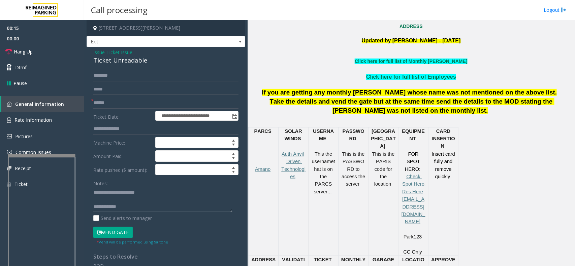
paste textarea "**********"
drag, startPoint x: 181, startPoint y: 213, endPoint x: 172, endPoint y: 205, distance: 11.7
click at [181, 212] on textarea at bounding box center [162, 199] width 139 height 25
type textarea "**********"
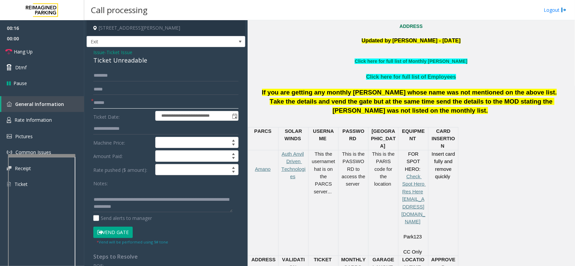
click at [141, 107] on input "text" at bounding box center [165, 102] width 145 height 11
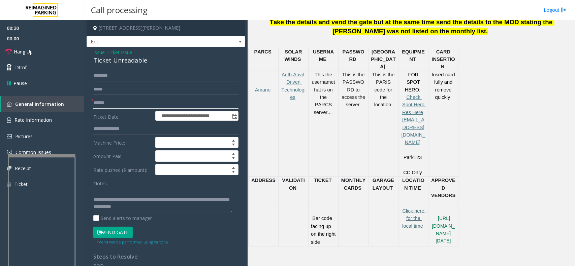
scroll to position [337, 0]
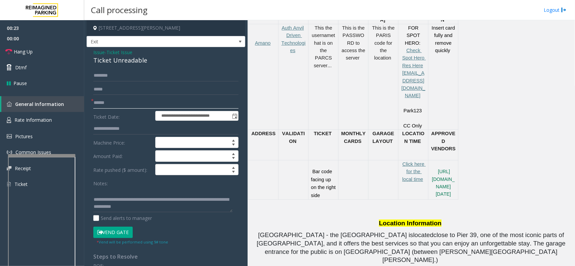
click at [147, 102] on input "text" at bounding box center [165, 102] width 145 height 11
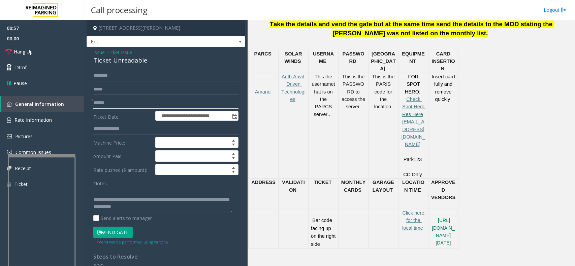
scroll to position [252, 0]
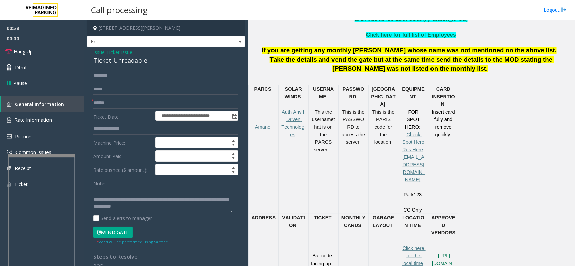
drag, startPoint x: 485, startPoint y: 142, endPoint x: 514, endPoint y: 182, distance: 49.9
click at [514, 182] on div "PARCS SOLAR WINDS USERNAME PASSWOR D PARIS EQUIPMENT CARD INSERTION Amano Auth …" at bounding box center [410, 184] width 324 height 199
click at [154, 79] on input "text" at bounding box center [165, 75] width 145 height 11
click at [142, 100] on input "text" at bounding box center [165, 102] width 145 height 11
drag, startPoint x: 143, startPoint y: 102, endPoint x: 116, endPoint y: 98, distance: 26.9
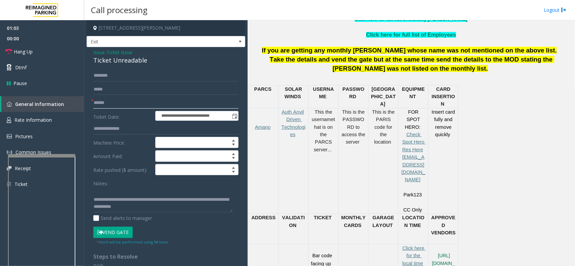
click at [116, 98] on input "text" at bounding box center [165, 102] width 145 height 11
drag, startPoint x: 119, startPoint y: 98, endPoint x: 115, endPoint y: 98, distance: 3.7
click at [115, 98] on input "text" at bounding box center [165, 102] width 145 height 11
click at [117, 98] on input "text" at bounding box center [165, 102] width 145 height 11
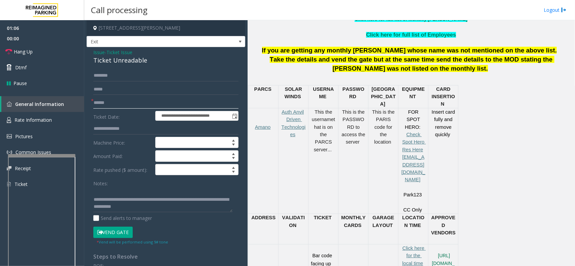
click at [117, 101] on input "text" at bounding box center [165, 102] width 145 height 11
drag, startPoint x: 117, startPoint y: 101, endPoint x: 113, endPoint y: 107, distance: 7.3
click at [113, 107] on input "text" at bounding box center [165, 102] width 145 height 11
drag, startPoint x: 146, startPoint y: 107, endPoint x: 144, endPoint y: 99, distance: 8.2
drag, startPoint x: 327, startPoint y: 50, endPoint x: 282, endPoint y: 53, distance: 45.2
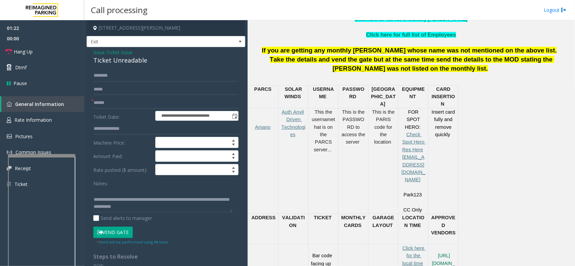
click at [282, 53] on p "If you are getting any monthly [PERSON_NAME] whose name was not mentioned on th…" at bounding box center [411, 50] width 322 height 9
click at [131, 102] on input "text" at bounding box center [165, 102] width 145 height 11
click at [264, 215] on span "ADDRESS" at bounding box center [263, 217] width 24 height 5
click at [264, 223] on span at bounding box center [263, 225] width 1 height 5
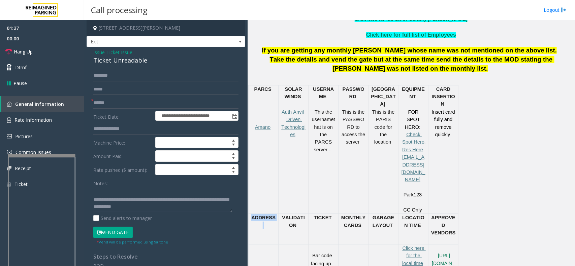
click at [264, 215] on span "ADDRESS" at bounding box center [263, 217] width 24 height 5
click at [191, 206] on textarea at bounding box center [162, 199] width 139 height 25
click at [189, 208] on textarea at bounding box center [162, 199] width 139 height 25
click at [186, 203] on textarea at bounding box center [162, 199] width 139 height 25
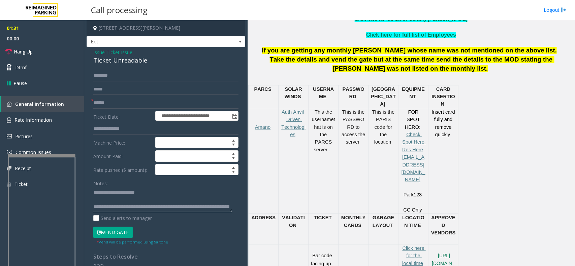
click at [186, 195] on textarea at bounding box center [162, 199] width 139 height 25
click at [152, 105] on input "text" at bounding box center [165, 102] width 145 height 11
click at [341, 52] on span "If you are getting any monthly [PERSON_NAME] whose name was not mentioned on th…" at bounding box center [409, 50] width 295 height 7
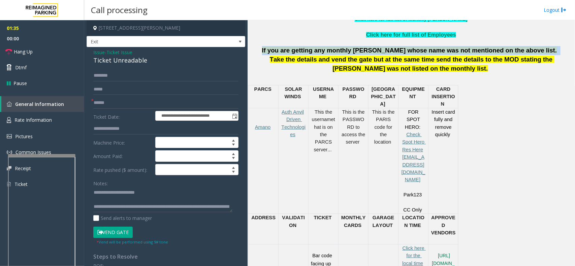
click at [341, 52] on span "If you are getting any monthly [PERSON_NAME] whose name was not mentioned on th…" at bounding box center [409, 50] width 295 height 7
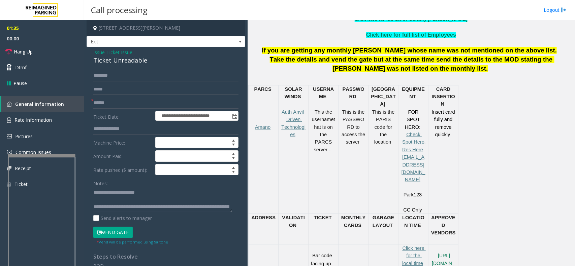
click at [332, 58] on span "Take the details and vend the gate but at the same time send the details to the…" at bounding box center [412, 64] width 284 height 16
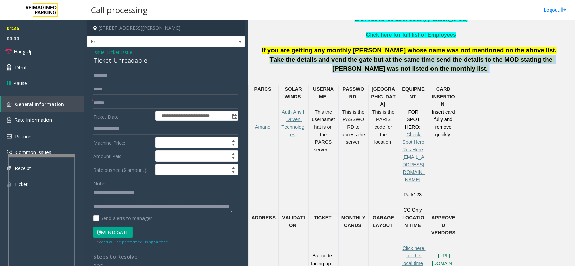
click at [332, 58] on span "Take the details and vend the gate but at the same time send the details to the…" at bounding box center [412, 64] width 284 height 16
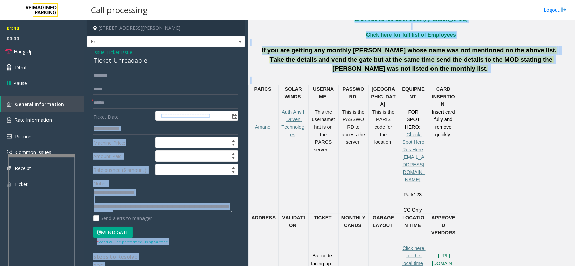
drag, startPoint x: 369, startPoint y: 79, endPoint x: 144, endPoint y: 102, distance: 226.0
click at [156, 109] on div "**********" at bounding box center [329, 143] width 490 height 246
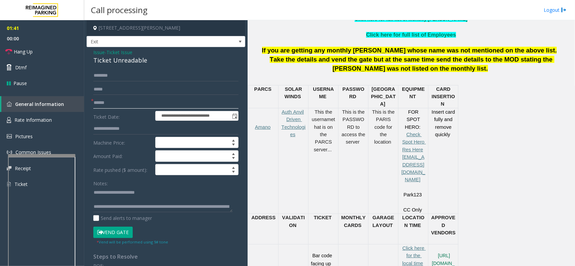
click at [140, 100] on input "text" at bounding box center [165, 102] width 145 height 11
drag, startPoint x: 135, startPoint y: 98, endPoint x: 116, endPoint y: 99, distance: 18.5
drag, startPoint x: 116, startPoint y: 99, endPoint x: 109, endPoint y: 101, distance: 7.3
click at [109, 101] on input "text" at bounding box center [165, 102] width 145 height 11
type input "*******"
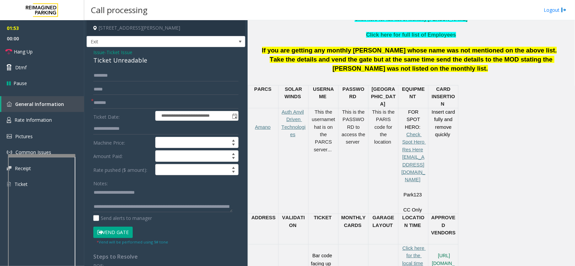
click at [103, 236] on button "Vend Gate" at bounding box center [112, 232] width 39 height 11
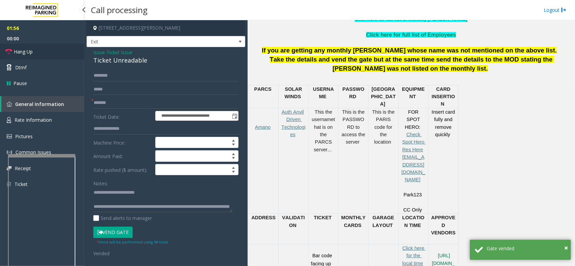
click at [59, 45] on link "Hang Up" at bounding box center [42, 52] width 84 height 16
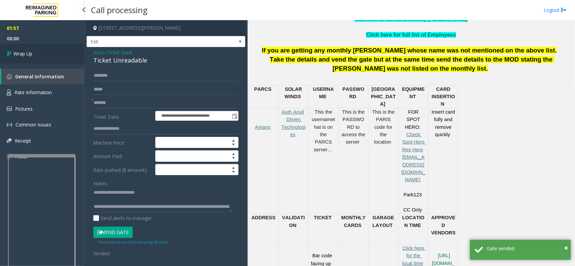
click at [39, 46] on link "Wrap Up" at bounding box center [42, 54] width 84 height 20
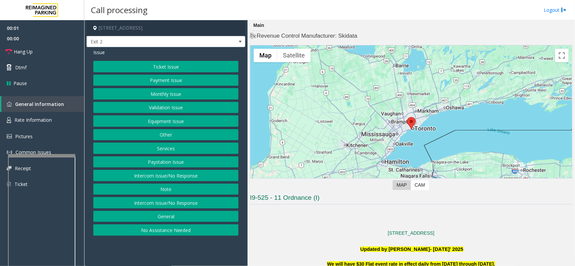
scroll to position [252, 0]
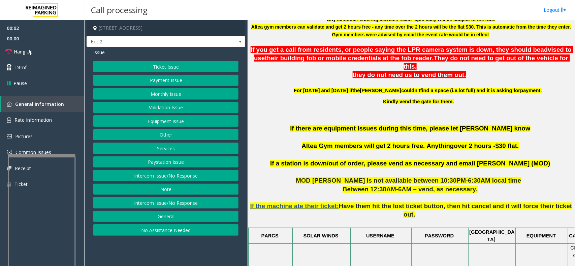
drag, startPoint x: 140, startPoint y: 250, endPoint x: 146, endPoint y: 249, distance: 6.1
click at [146, 249] on app-call-processing-form "[STREET_ADDRESS] Exit 2 Issue Ticket Issue Payment Issue Monthly Issue Validati…" at bounding box center [165, 143] width 163 height 246
click at [143, 135] on button "Other" at bounding box center [165, 134] width 145 height 11
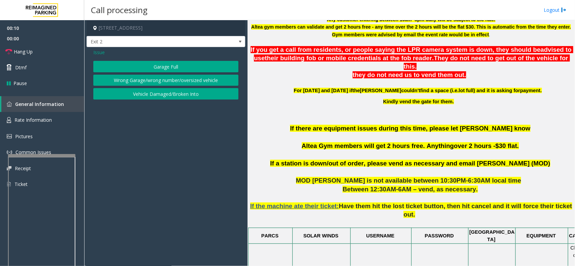
click at [142, 66] on button "Garage Full" at bounding box center [165, 66] width 145 height 11
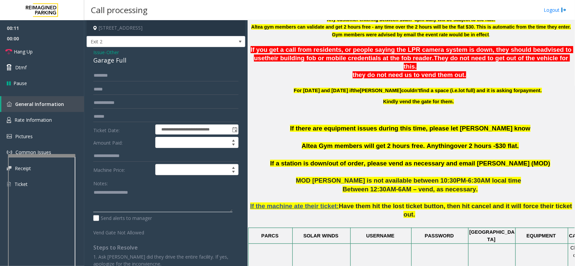
paste textarea "**********"
click at [127, 201] on textarea at bounding box center [162, 199] width 139 height 25
type textarea "**********"
click at [97, 51] on span "Issue" at bounding box center [98, 52] width 11 height 7
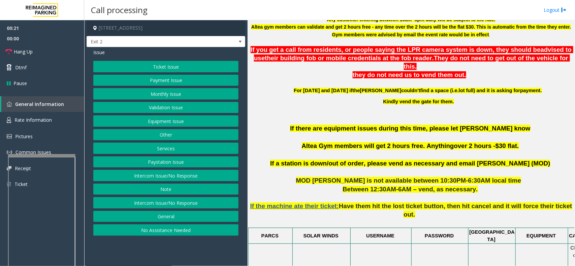
click at [157, 118] on button "Equipment Issue" at bounding box center [165, 120] width 145 height 11
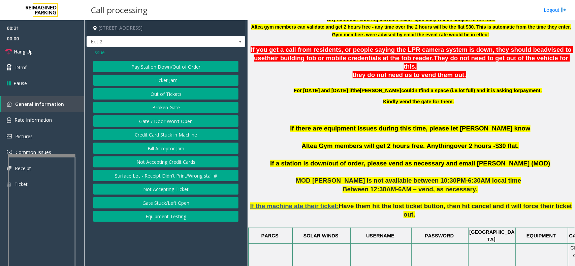
click at [159, 116] on button "Gate / Door Won't Open" at bounding box center [165, 120] width 145 height 11
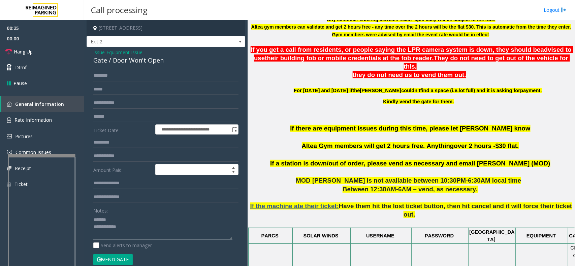
paste textarea "**********"
drag, startPoint x: 154, startPoint y: 232, endPoint x: 59, endPoint y: 211, distance: 96.8
click at [4, 52] on app-root "**********" at bounding box center [287, 133] width 575 height 266
type textarea "**********"
click at [56, 53] on link "Hang Up" at bounding box center [42, 52] width 84 height 16
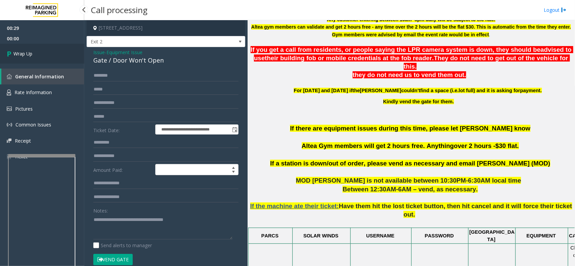
click at [56, 53] on link "Wrap Up" at bounding box center [42, 54] width 84 height 20
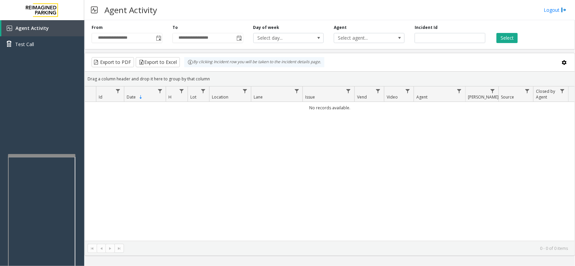
drag, startPoint x: 295, startPoint y: 171, endPoint x: 272, endPoint y: 189, distance: 29.3
click at [272, 189] on div "No records available." at bounding box center [329, 171] width 489 height 139
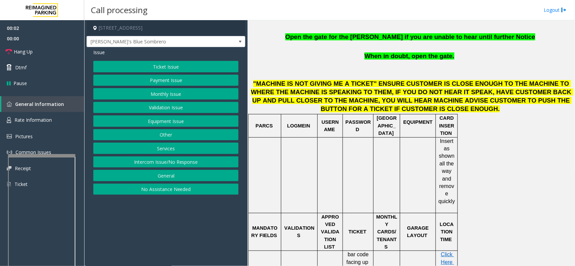
scroll to position [168, 0]
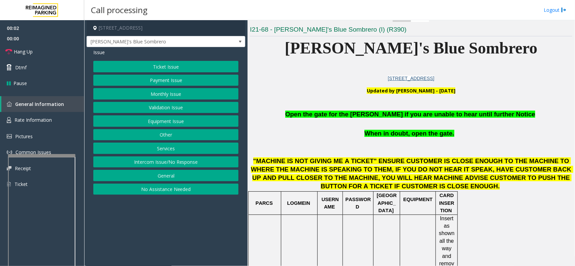
click at [163, 121] on button "Equipment Issue" at bounding box center [165, 120] width 145 height 11
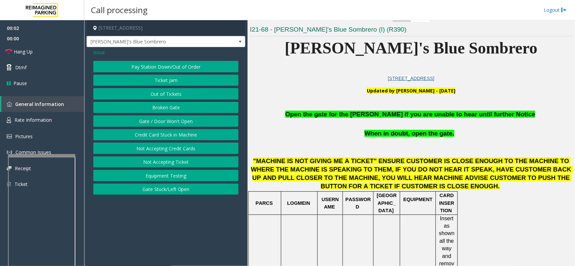
click at [163, 121] on button "Gate / Door Won't Open" at bounding box center [165, 120] width 145 height 11
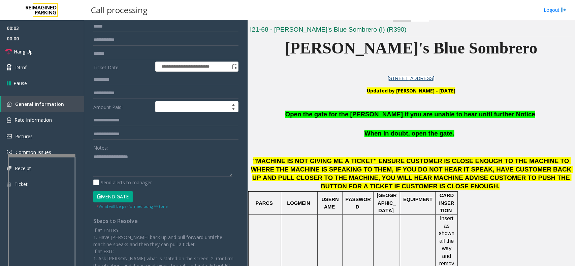
scroll to position [101, 0]
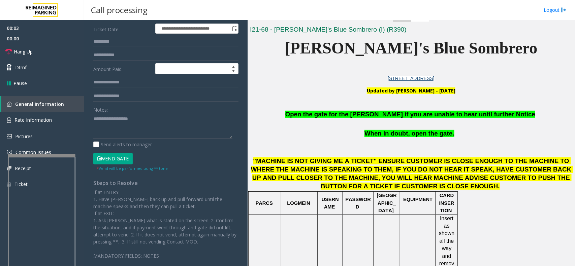
click at [118, 155] on button "Vend Gate" at bounding box center [112, 158] width 39 height 11
click at [411, 108] on p at bounding box center [411, 105] width 322 height 9
click at [409, 114] on span "Open the gate for the [PERSON_NAME] if you are unable to hear until further Not…" at bounding box center [410, 114] width 250 height 7
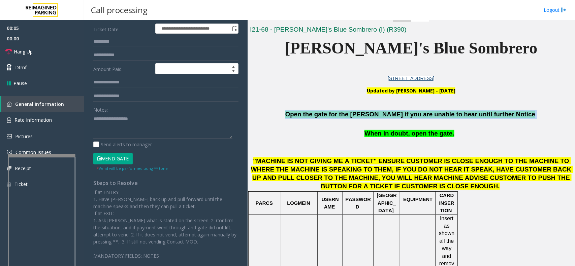
click at [409, 114] on span "Open the gate for the [PERSON_NAME] if you are unable to hear until further Not…" at bounding box center [410, 114] width 250 height 7
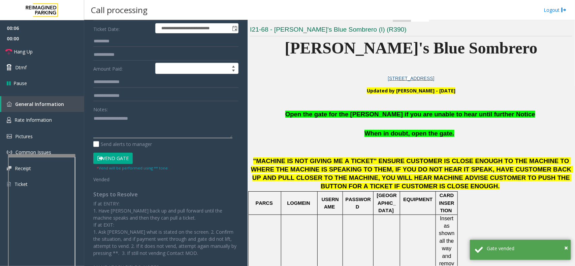
paste textarea "**********"
click at [139, 131] on textarea at bounding box center [162, 125] width 139 height 25
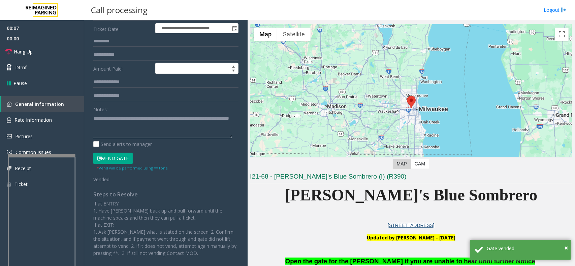
scroll to position [0, 0]
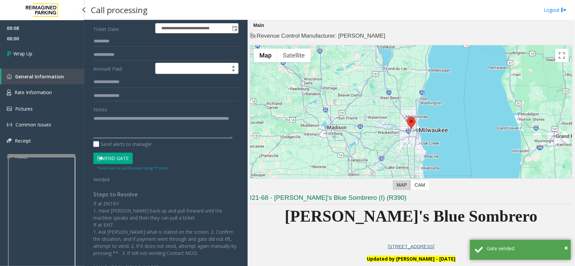
type textarea "**********"
click at [43, 49] on link "Wrap Up" at bounding box center [42, 54] width 84 height 20
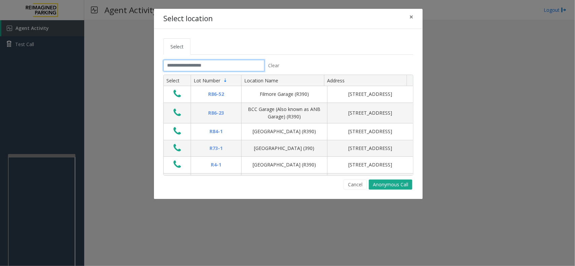
click at [224, 67] on input "text" at bounding box center [213, 65] width 101 height 11
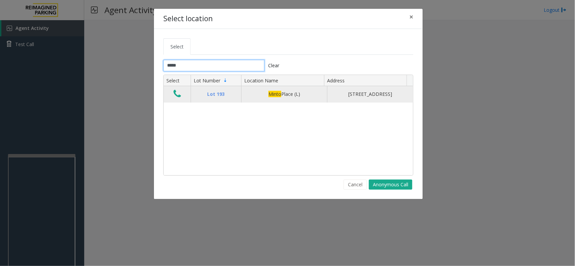
type input "*****"
drag, startPoint x: 178, startPoint y: 98, endPoint x: 195, endPoint y: 97, distance: 16.8
click at [181, 98] on icon "Data table" at bounding box center [176, 93] width 7 height 9
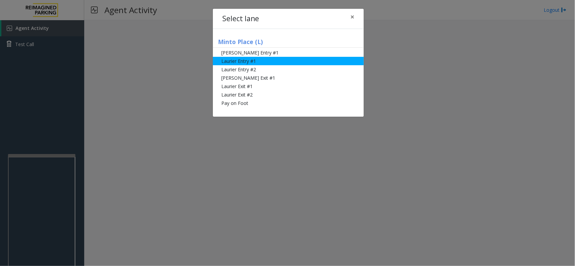
click at [263, 62] on li "Laurier Entry #1" at bounding box center [288, 61] width 151 height 8
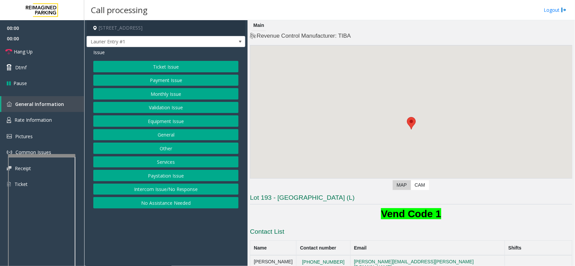
click at [157, 93] on button "Monthly Issue" at bounding box center [165, 93] width 145 height 11
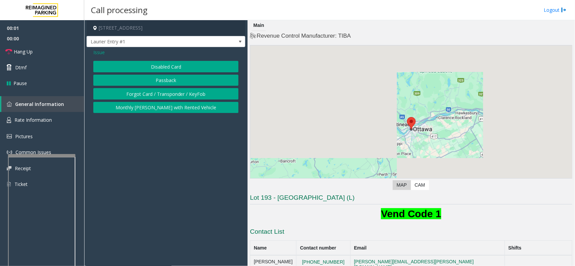
click at [125, 68] on button "Disabled Card" at bounding box center [165, 66] width 145 height 11
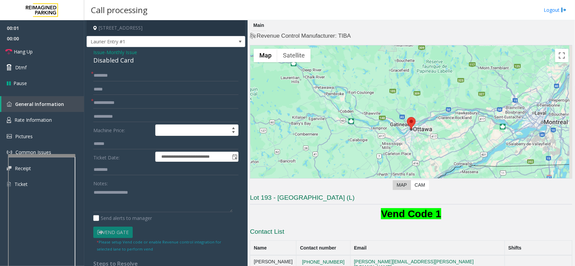
click at [123, 51] on span "Monthly Issue" at bounding box center [121, 52] width 31 height 7
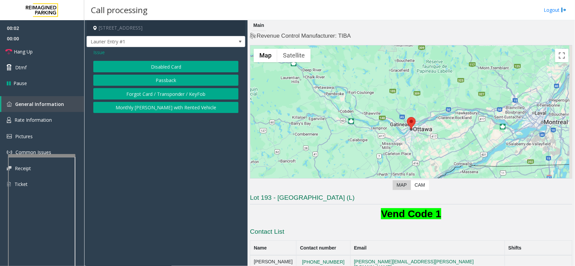
click at [136, 95] on button "Forgot Card / Transponder / KeyFob" at bounding box center [165, 93] width 145 height 11
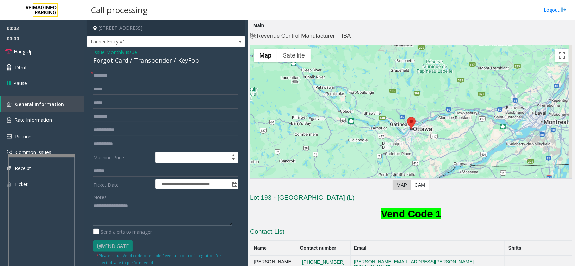
click at [127, 219] on textarea at bounding box center [162, 213] width 139 height 25
paste textarea "**********"
drag, startPoint x: 93, startPoint y: 62, endPoint x: 121, endPoint y: 67, distance: 28.4
click at [125, 63] on div "**********" at bounding box center [166, 207] width 159 height 320
click at [136, 207] on textarea at bounding box center [162, 213] width 139 height 25
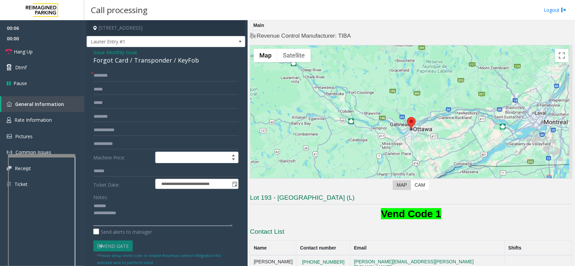
paste textarea "**********"
type textarea "**********"
click at [128, 73] on div "**********" at bounding box center [166, 207] width 159 height 320
click at [128, 73] on input "text" at bounding box center [165, 75] width 145 height 11
type input "****"
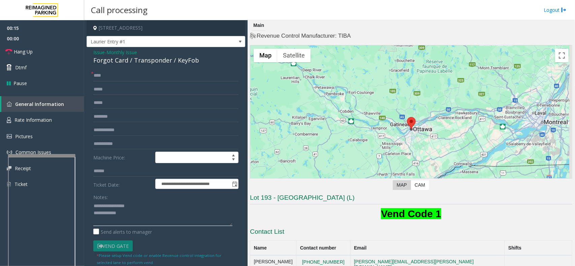
paste textarea "**********"
drag, startPoint x: 158, startPoint y: 216, endPoint x: 135, endPoint y: 199, distance: 28.6
click at [157, 216] on textarea at bounding box center [162, 213] width 139 height 25
type textarea "**********"
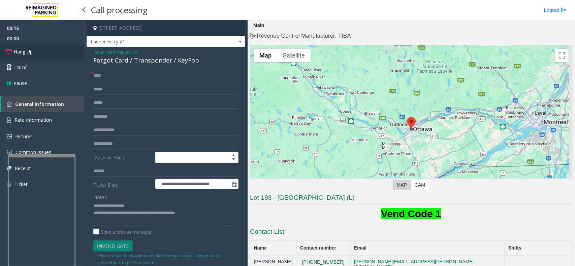
click at [55, 53] on link "Hang Up" at bounding box center [42, 52] width 84 height 16
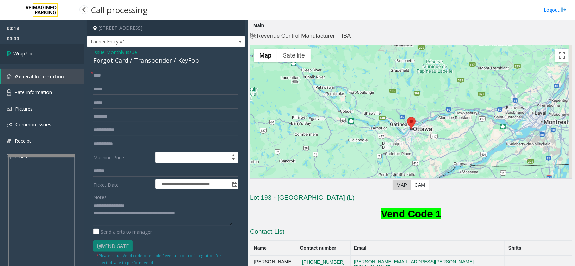
click at [55, 54] on link "Wrap Up" at bounding box center [42, 54] width 84 height 20
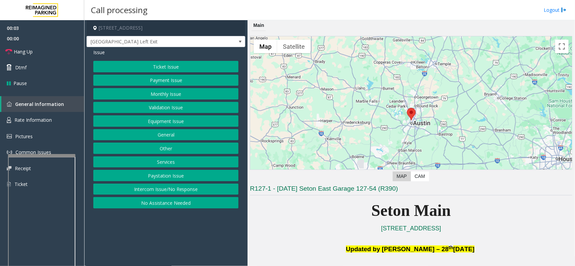
click at [130, 117] on button "Equipment Issue" at bounding box center [165, 120] width 145 height 11
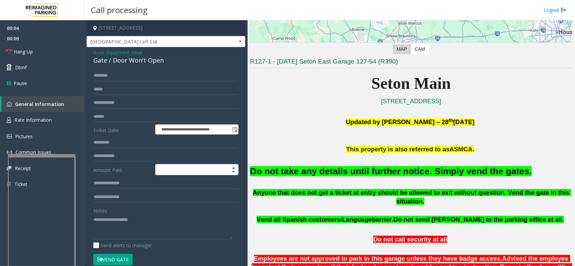
scroll to position [210, 0]
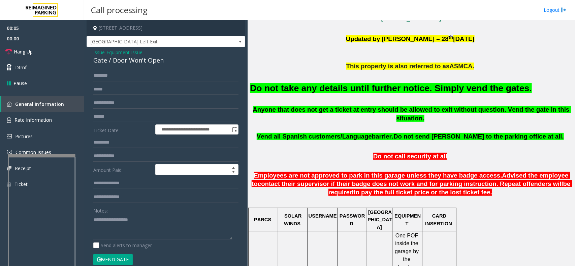
drag, startPoint x: 325, startPoint y: 193, endPoint x: 319, endPoint y: 194, distance: 6.2
click at [319, 194] on p "Employees are not approved to park in this garage unless they have badge access…" at bounding box center [411, 188] width 322 height 33
click at [317, 94] on h2 "Do not take any details until further notice. Simply vend the gates." at bounding box center [411, 88] width 322 height 12
click at [323, 86] on font "Do not take any details until further notice. Simply vend the gates." at bounding box center [391, 88] width 282 height 10
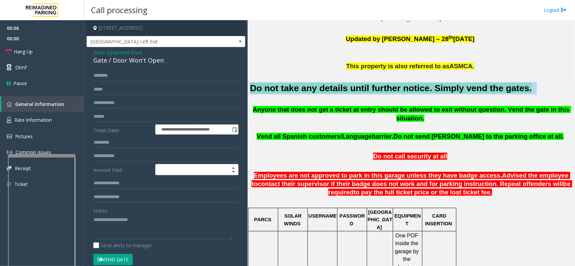
click at [323, 86] on font "Do not take any details until further notice. Simply vend the gates." at bounding box center [391, 88] width 282 height 10
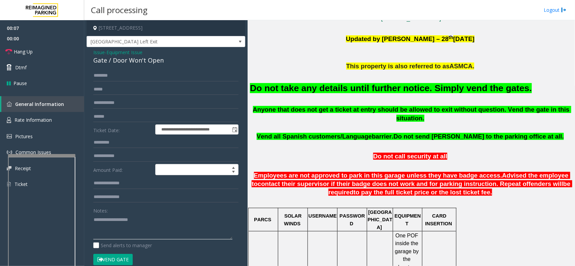
click at [147, 230] on textarea at bounding box center [162, 226] width 139 height 25
paste textarea "**********"
type textarea "**********"
click at [110, 258] on button "Vend Gate" at bounding box center [112, 259] width 39 height 11
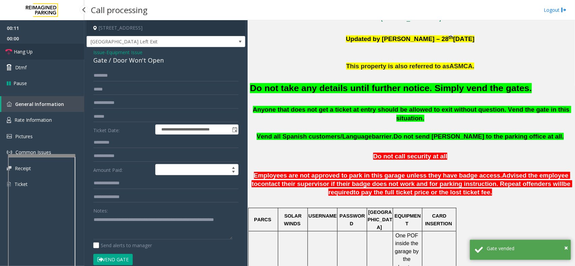
click at [72, 49] on link "Hang Up" at bounding box center [42, 52] width 84 height 16
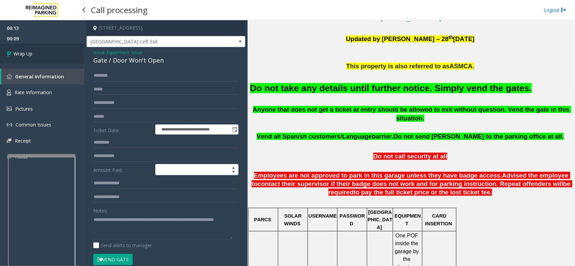
click at [53, 51] on link "Wrap Up" at bounding box center [42, 54] width 84 height 20
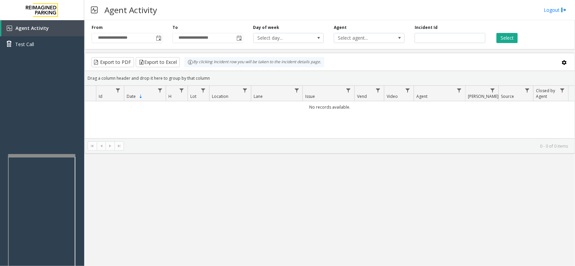
drag, startPoint x: 253, startPoint y: 175, endPoint x: 241, endPoint y: 182, distance: 13.5
drag, startPoint x: 241, startPoint y: 182, endPoint x: 224, endPoint y: 189, distance: 18.4
click at [224, 189] on div "**********" at bounding box center [329, 143] width 490 height 246
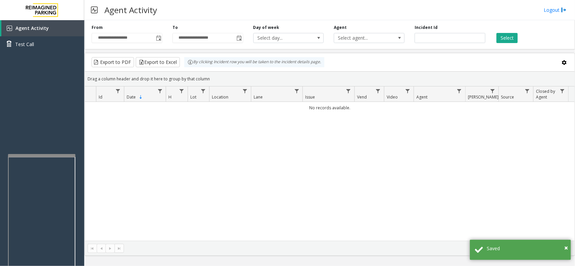
drag, startPoint x: 278, startPoint y: 217, endPoint x: 215, endPoint y: 168, distance: 79.6
click at [215, 168] on div "No records available." at bounding box center [329, 171] width 489 height 139
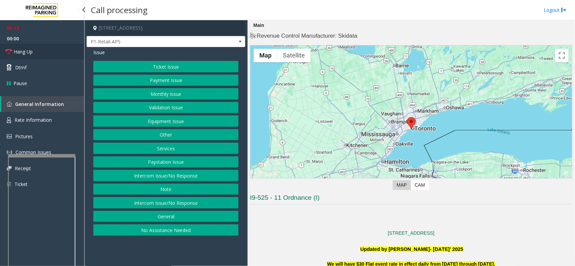
click at [39, 46] on link "Hang Up" at bounding box center [42, 52] width 84 height 16
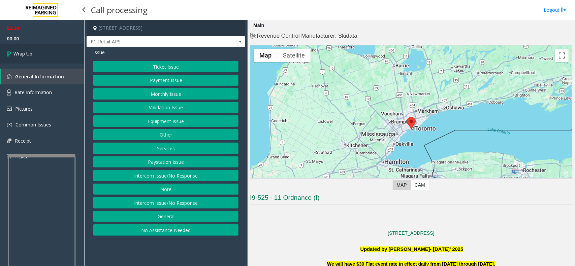
click at [43, 46] on link "Wrap Up" at bounding box center [42, 54] width 84 height 20
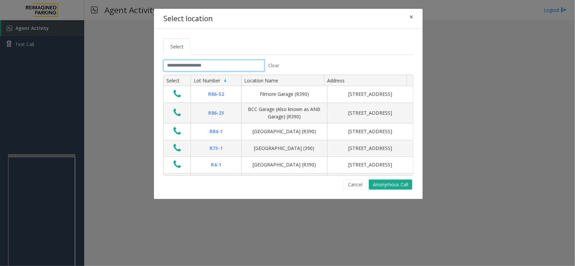
click at [224, 64] on input "text" at bounding box center [213, 65] width 101 height 11
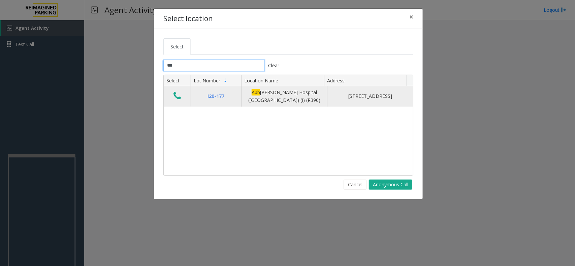
type input "***"
drag, startPoint x: 172, startPoint y: 94, endPoint x: 249, endPoint y: 91, distance: 77.2
click at [172, 95] on button "Data table" at bounding box center [176, 96] width 11 height 11
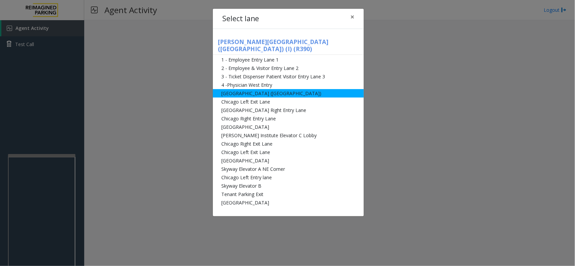
click at [260, 89] on li "[GEOGRAPHIC_DATA] ([GEOGRAPHIC_DATA])" at bounding box center [288, 93] width 151 height 8
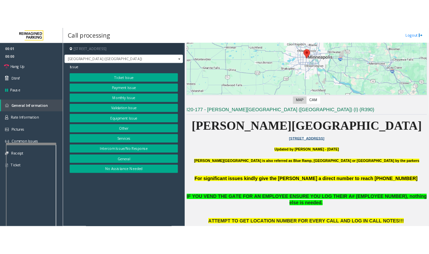
scroll to position [168, 0]
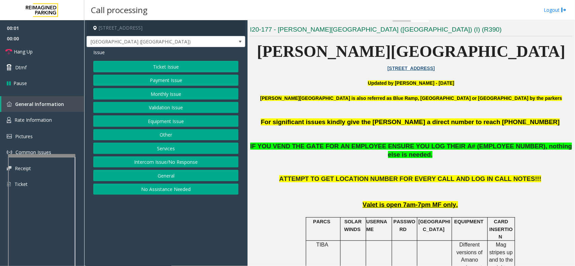
drag, startPoint x: 301, startPoint y: 213, endPoint x: 296, endPoint y: 213, distance: 4.4
drag, startPoint x: 296, startPoint y: 213, endPoint x: 279, endPoint y: 211, distance: 17.6
drag, startPoint x: 264, startPoint y: 222, endPoint x: 265, endPoint y: 231, distance: 8.4
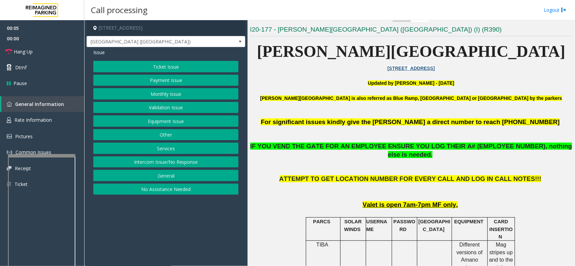
click at [152, 123] on button "Equipment Issue" at bounding box center [165, 120] width 145 height 11
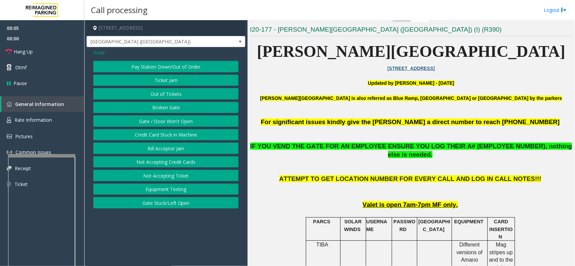
click at [151, 124] on button "Gate / Door Won't Open" at bounding box center [165, 120] width 145 height 11
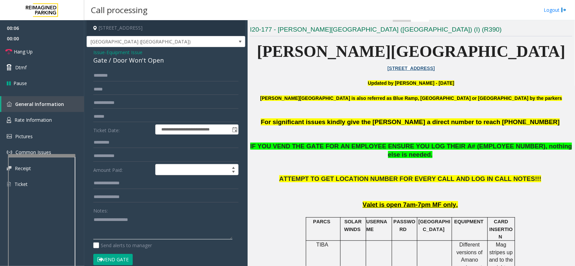
click at [135, 237] on textarea at bounding box center [162, 226] width 139 height 25
paste textarea "**********"
click at [135, 218] on textarea at bounding box center [162, 226] width 139 height 25
click at [139, 227] on textarea at bounding box center [162, 226] width 139 height 25
type textarea "**********"
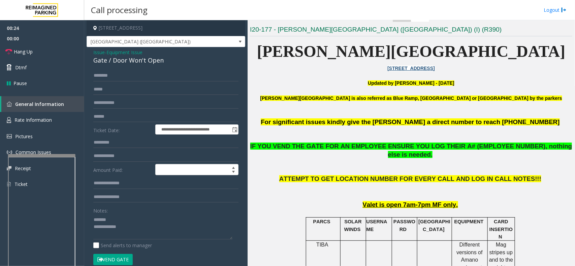
click at [91, 52] on div "**********" at bounding box center [166, 217] width 159 height 341
click at [98, 54] on span "Issue" at bounding box center [98, 52] width 11 height 7
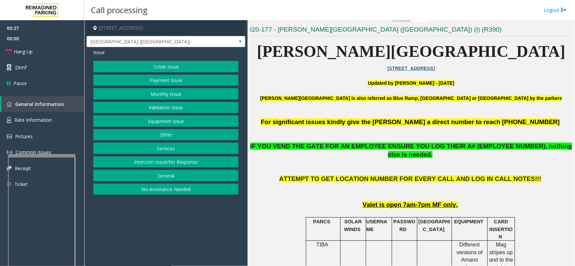
click at [142, 92] on button "Monthly Issue" at bounding box center [165, 93] width 145 height 11
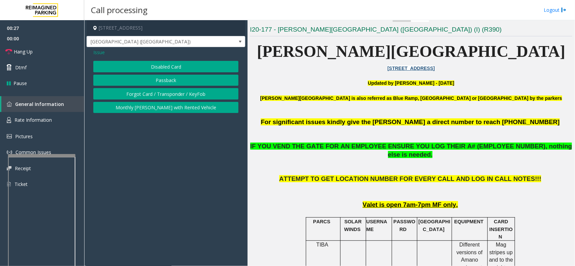
click at [130, 57] on div "Issue Disabled Card Passback Forgot Card / Transponder / KeyFob Monthly [PERSON…" at bounding box center [166, 81] width 159 height 69
click at [131, 62] on button "Disabled Card" at bounding box center [165, 66] width 145 height 11
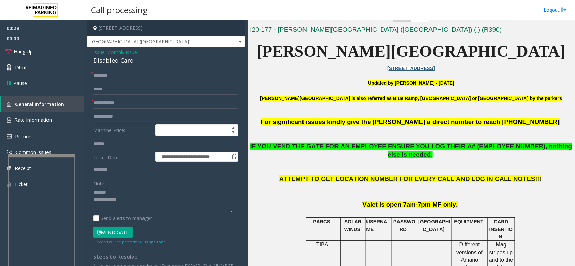
click at [138, 204] on textarea at bounding box center [162, 199] width 139 height 25
type textarea "**********"
click at [138, 107] on input "text" at bounding box center [165, 102] width 145 height 11
type input "*******"
click at [133, 232] on button "Vend Gate" at bounding box center [112, 232] width 39 height 11
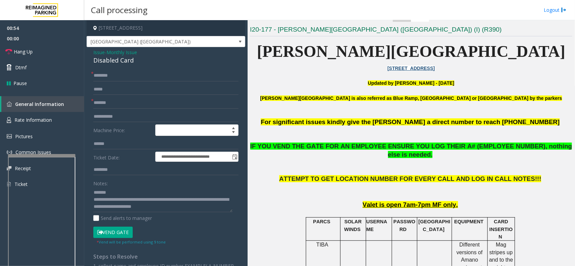
click at [129, 229] on button "Vend Gate" at bounding box center [112, 232] width 39 height 11
click at [137, 77] on input "text" at bounding box center [165, 75] width 145 height 11
type input "**"
click at [104, 237] on button "Vend Gate" at bounding box center [112, 232] width 39 height 11
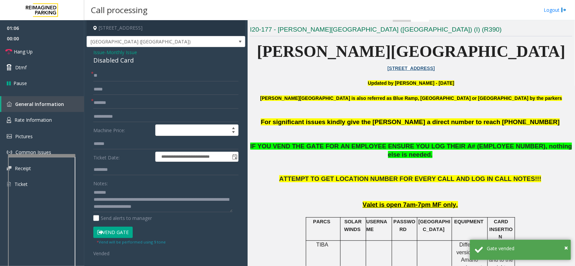
click at [343, 175] on span "ATTEMPT TO GET LOCATION NUMBER FOR EVERY CALL AND LOG IN CALL NOTES!!!" at bounding box center [410, 178] width 262 height 7
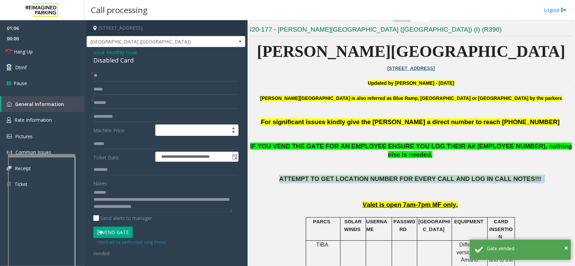
click at [343, 175] on span "ATTEMPT TO GET LOCATION NUMBER FOR EVERY CALL AND LOG IN CALL NOTES!!!" at bounding box center [410, 178] width 262 height 7
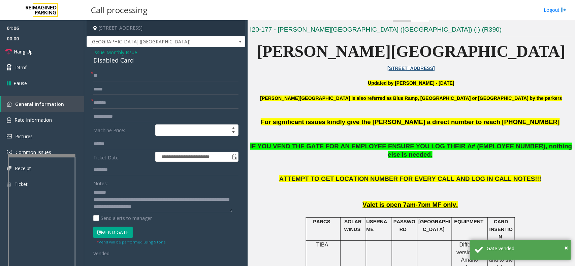
click at [330, 201] on p "Valet is open 7am-7pm MF only." at bounding box center [411, 205] width 322 height 8
click at [376, 191] on p "ATTEMPT TO GET LOCATION NUMBER FOR EVERY CALL AND LOG IN CALL NOTES!!!" at bounding box center [411, 187] width 322 height 25
click at [376, 192] on p "ATTEMPT TO GET LOCATION NUMBER FOR EVERY CALL AND LOG IN CALL NOTES!!!" at bounding box center [411, 187] width 322 height 25
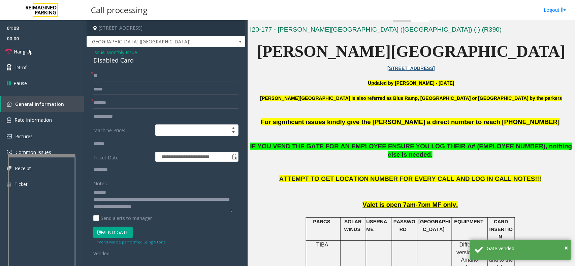
click at [310, 145] on span "IF YOU VEND THE GATE FOR AN EMPLOYEE ENSURE YOU LOG THEIR A# (EMPLOYEE NUMBER),…" at bounding box center [411, 150] width 322 height 15
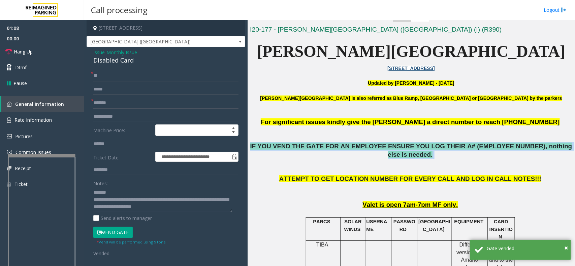
drag, startPoint x: 310, startPoint y: 145, endPoint x: 313, endPoint y: 167, distance: 22.4
click at [310, 149] on span "IF YOU VEND THE GATE FOR AN EMPLOYEE ENSURE YOU LOG THEIR A# (EMPLOYEE NUMBER),…" at bounding box center [411, 150] width 322 height 15
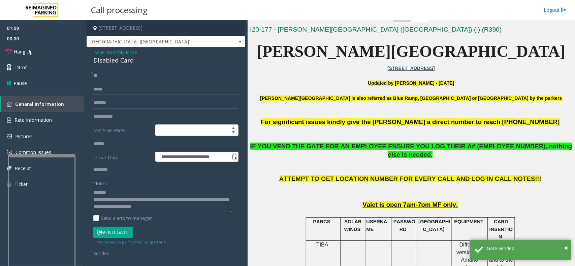
click at [336, 166] on p at bounding box center [411, 167] width 322 height 16
drag, startPoint x: 336, startPoint y: 166, endPoint x: 354, endPoint y: 193, distance: 33.0
drag, startPoint x: 384, startPoint y: 211, endPoint x: 381, endPoint y: 201, distance: 9.9
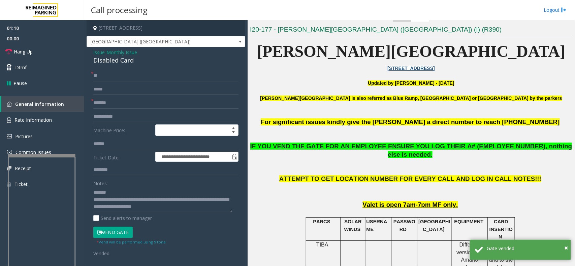
click at [381, 209] on p at bounding box center [411, 212] width 322 height 7
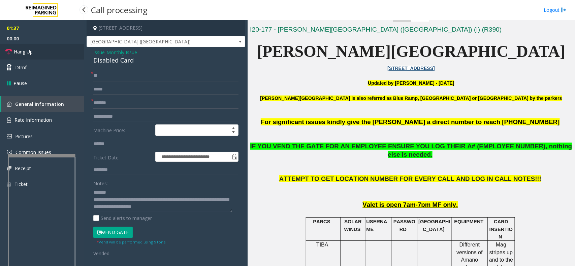
click at [49, 49] on link "Hang Up" at bounding box center [42, 52] width 84 height 16
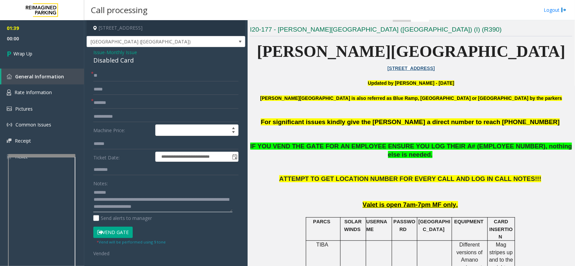
click at [205, 209] on textarea at bounding box center [162, 199] width 139 height 25
type textarea "**********"
click at [63, 49] on link "Wrap Up" at bounding box center [42, 54] width 84 height 20
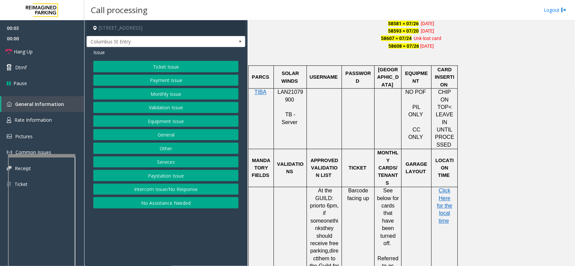
scroll to position [505, 0]
click at [280, 89] on div at bounding box center [290, 88] width 33 height 2
click at [287, 94] on span "LAN21079900" at bounding box center [290, 95] width 26 height 13
drag, startPoint x: 187, startPoint y: 259, endPoint x: 161, endPoint y: 254, distance: 27.4
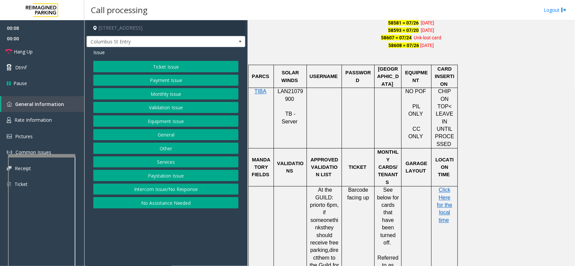
drag, startPoint x: 161, startPoint y: 254, endPoint x: 445, endPoint y: 109, distance: 318.8
click at [175, 241] on app-call-processing-form "[STREET_ADDRESS] [GEOGRAPHIC_DATA] St Entry Issue Ticket Issue Payment Issue Mo…" at bounding box center [165, 143] width 163 height 246
click at [159, 115] on div "Ticket Issue Payment Issue Monthly Issue Validation Issue Equipment Issue Gener…" at bounding box center [165, 135] width 145 height 148
click at [161, 120] on button "Equipment Issue" at bounding box center [165, 120] width 145 height 11
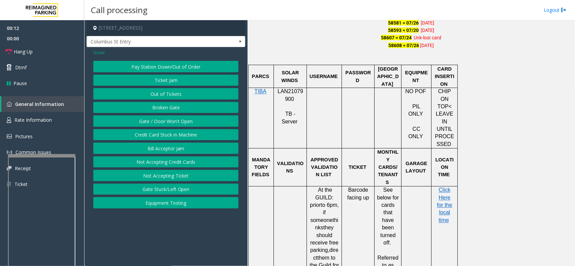
click at [161, 120] on button "Gate / Door Won't Open" at bounding box center [165, 120] width 145 height 11
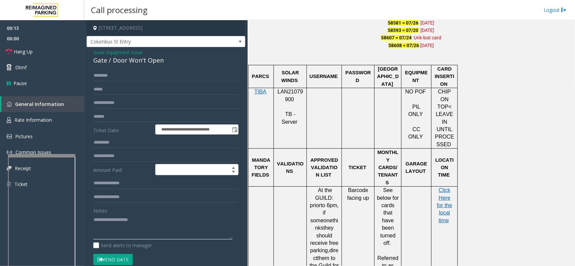
click at [138, 225] on textarea at bounding box center [162, 226] width 139 height 25
click at [135, 236] on textarea at bounding box center [162, 226] width 139 height 25
paste textarea "**********"
click at [173, 221] on textarea at bounding box center [162, 226] width 139 height 25
type textarea "**********"
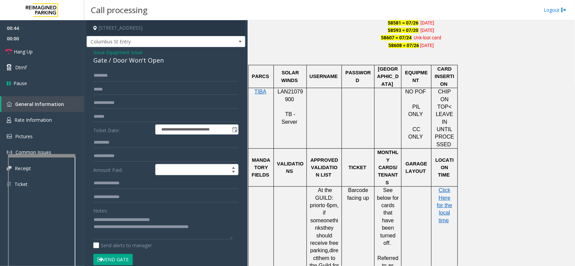
click at [307, 205] on div at bounding box center [306, 243] width 2 height 113
click at [329, 225] on span "they should receive free parking," at bounding box center [324, 239] width 28 height 28
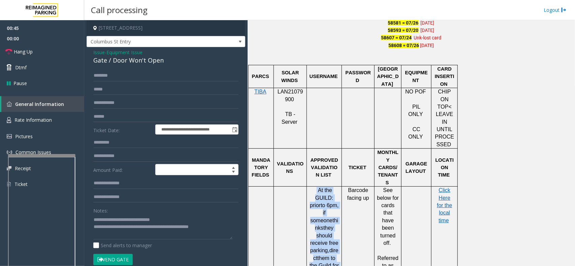
click at [329, 225] on span "they should receive free parking," at bounding box center [324, 239] width 28 height 28
click at [327, 225] on span "they should receive free parking," at bounding box center [324, 239] width 28 height 28
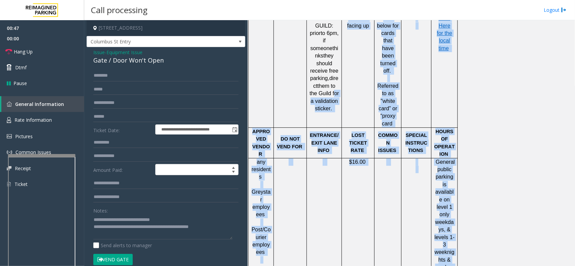
drag, startPoint x: 358, startPoint y: 221, endPoint x: 350, endPoint y: 286, distance: 65.1
click at [350, 266] on html "**********" at bounding box center [287, 133] width 575 height 266
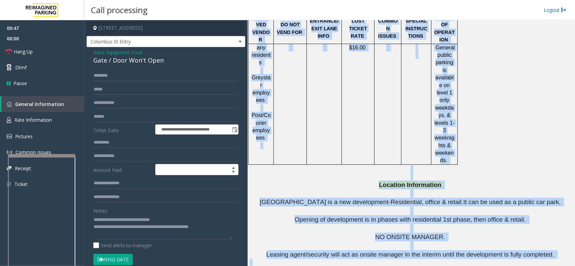
click at [344, 266] on p at bounding box center [411, 271] width 322 height 9
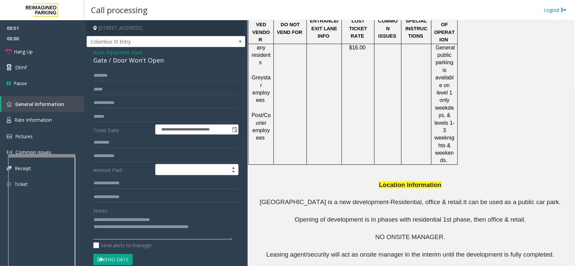
click at [122, 236] on textarea at bounding box center [162, 226] width 139 height 25
click at [102, 234] on textarea at bounding box center [162, 226] width 139 height 25
click at [237, 235] on div "**********" at bounding box center [165, 222] width 155 height 304
click at [226, 231] on textarea at bounding box center [162, 226] width 139 height 25
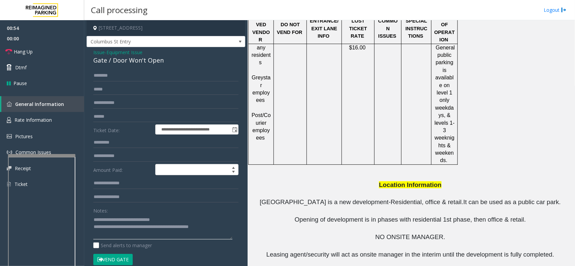
click at [124, 234] on textarea at bounding box center [162, 226] width 139 height 25
click at [70, 53] on link "Hang Up" at bounding box center [42, 52] width 84 height 16
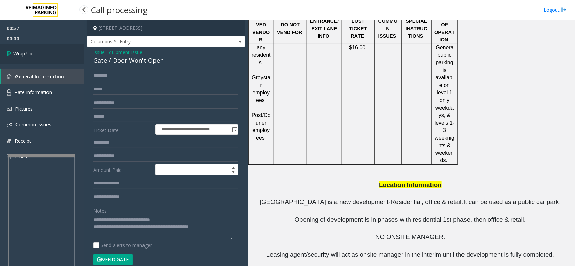
click at [66, 53] on link "Wrap Up" at bounding box center [42, 54] width 84 height 20
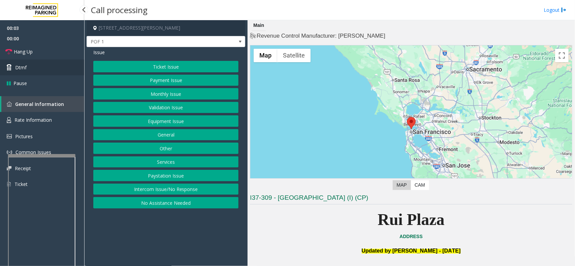
click at [63, 61] on link "Dtmf" at bounding box center [42, 68] width 84 height 16
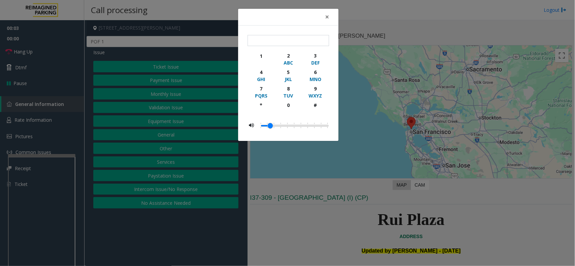
drag, startPoint x: 63, startPoint y: 61, endPoint x: 62, endPoint y: 55, distance: 6.5
click at [62, 55] on div "× 1 2 ABC 3 DEF 4 GHI 5 JKL 6 MNO 7 PQRS 8 TUV 9 WXYZ * 0 #" at bounding box center [287, 133] width 575 height 266
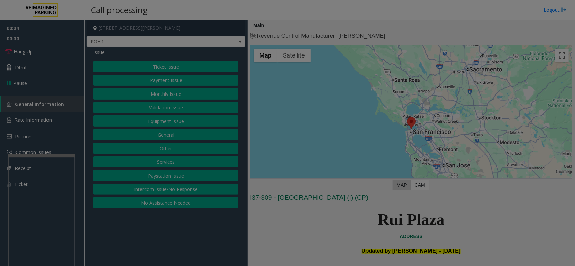
click at [62, 55] on div "× 1 2 ABC 3 DEF 4 GHI 5 JKL 6 MNO 7 PQRS 8 TUV 9 WXYZ * 0 #" at bounding box center [287, 133] width 575 height 266
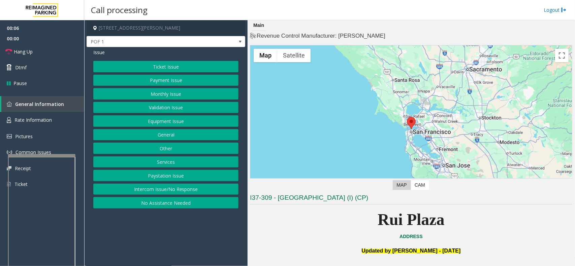
click at [147, 202] on button "No Assistance Needed" at bounding box center [165, 202] width 145 height 11
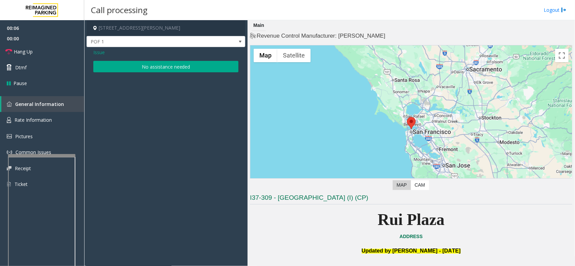
click at [97, 53] on span "Issue" at bounding box center [98, 52] width 11 height 7
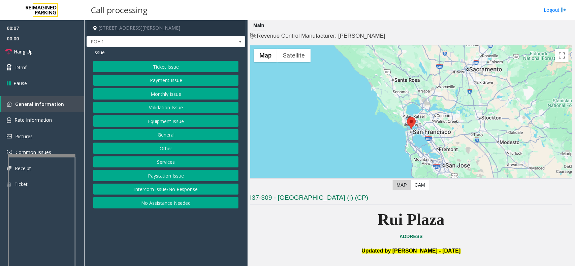
drag, startPoint x: 171, startPoint y: 251, endPoint x: 162, endPoint y: 252, distance: 8.8
click at [160, 253] on app-call-processing-form "[STREET_ADDRESS][PERSON_NAME] Issue Ticket Issue Payment Issue Monthly Issue Va…" at bounding box center [165, 143] width 163 height 246
drag, startPoint x: 146, startPoint y: 64, endPoint x: 145, endPoint y: 68, distance: 4.4
click at [145, 68] on button "Ticket Issue" at bounding box center [165, 66] width 145 height 11
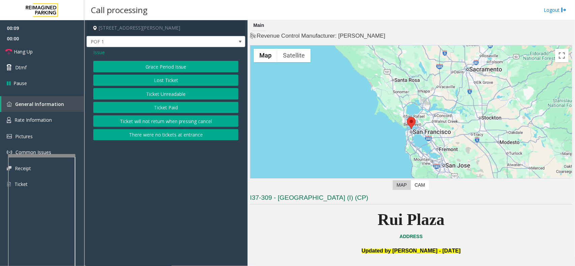
click at [144, 93] on button "Ticket Unreadable" at bounding box center [165, 93] width 145 height 11
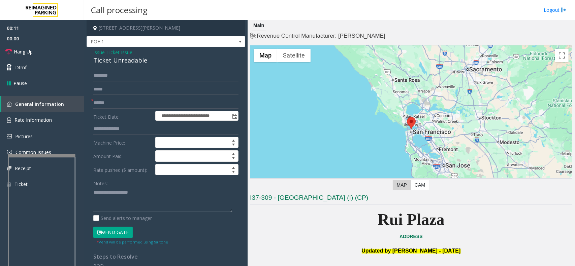
click at [137, 209] on textarea at bounding box center [162, 199] width 139 height 25
paste textarea "**********"
click at [112, 59] on div "Ticket Unreadable" at bounding box center [165, 60] width 145 height 9
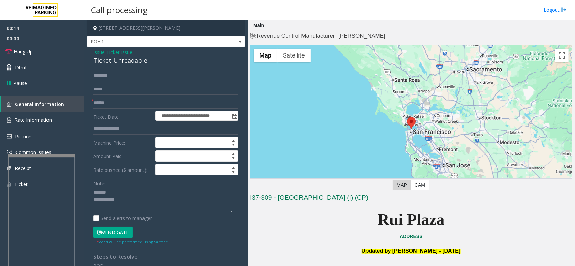
click at [121, 196] on textarea at bounding box center [162, 199] width 139 height 25
paste textarea "**********"
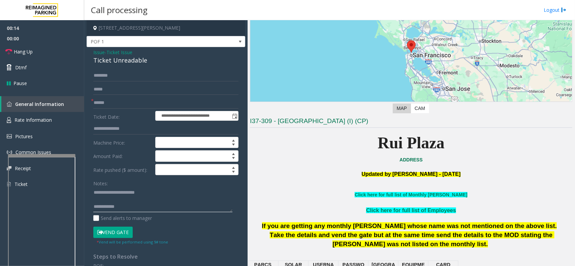
scroll to position [168, 0]
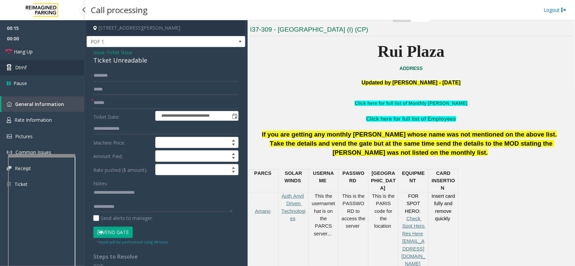
click at [50, 62] on link "Dtmf" at bounding box center [42, 68] width 84 height 16
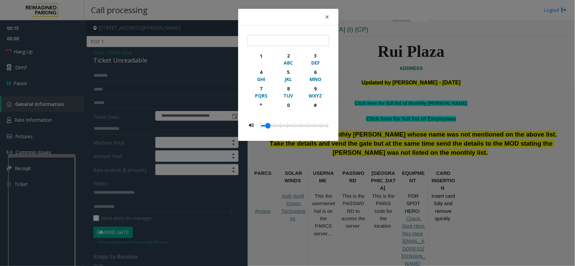
click at [58, 50] on div "× 1 2 ABC 3 DEF 4 GHI 5 JKL 6 MNO 7 PQRS 8 TUV 9 WXYZ * 0 #" at bounding box center [287, 133] width 575 height 266
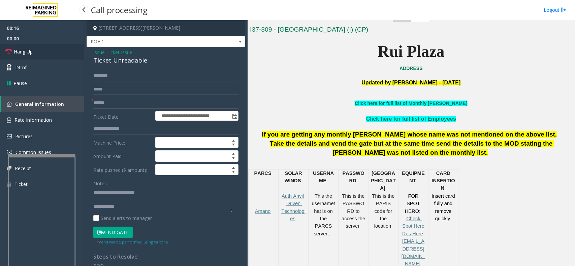
click at [60, 49] on link "Hang Up" at bounding box center [42, 52] width 84 height 16
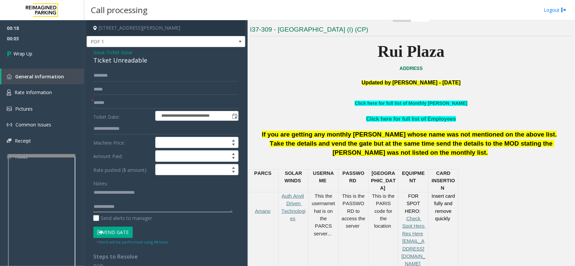
paste textarea "**********"
click at [151, 205] on textarea at bounding box center [162, 199] width 139 height 25
type textarea "**********"
click at [121, 101] on input "text" at bounding box center [165, 102] width 145 height 11
type input "**"
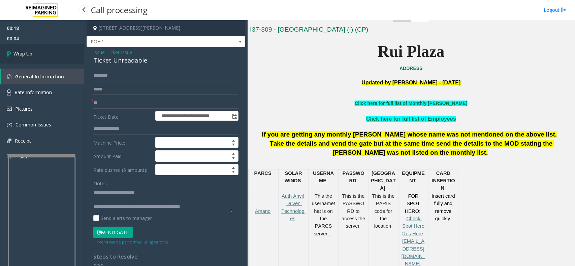
click at [26, 49] on link "Wrap Up" at bounding box center [42, 54] width 84 height 20
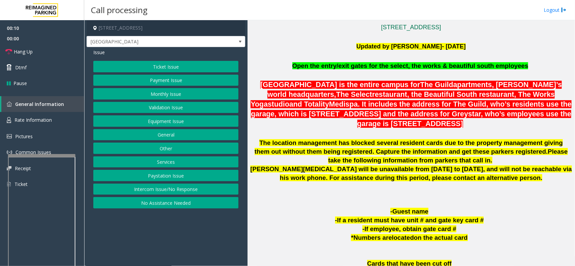
scroll to position [379, 0]
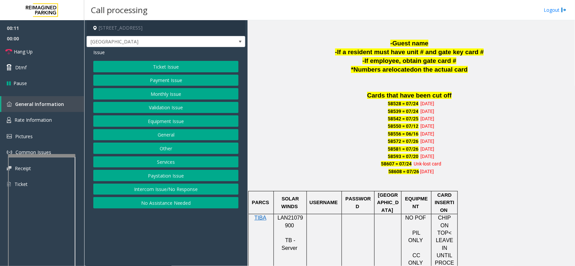
click at [288, 221] on span "LAN21079900" at bounding box center [290, 221] width 26 height 13
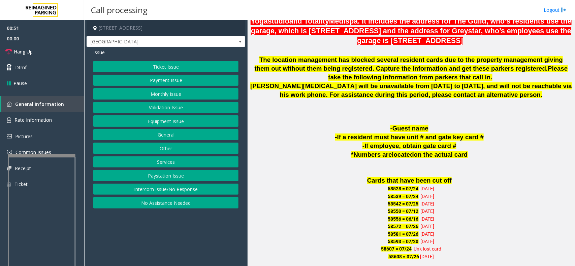
scroll to position [126, 0]
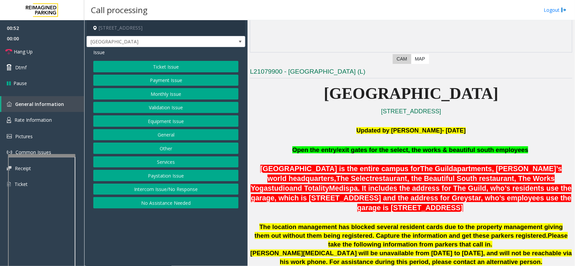
drag, startPoint x: 326, startPoint y: 216, endPoint x: 315, endPoint y: 223, distance: 12.5
drag, startPoint x: 315, startPoint y: 223, endPoint x: 281, endPoint y: 217, distance: 34.5
click at [314, 224] on span "The location management has blocked several resident cards due to the property …" at bounding box center [408, 232] width 308 height 16
click at [145, 95] on button "Monthly Issue" at bounding box center [165, 93] width 145 height 11
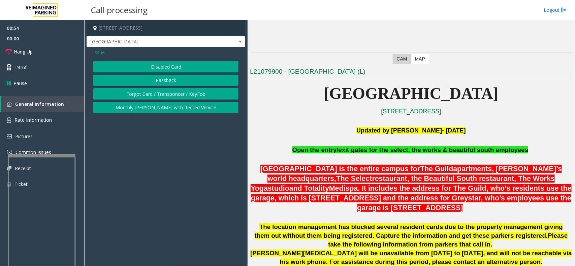
click at [137, 83] on button "Passback" at bounding box center [165, 80] width 145 height 11
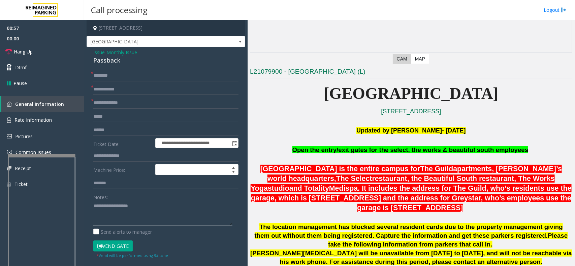
click at [144, 213] on textarea at bounding box center [162, 213] width 139 height 25
click at [103, 64] on div "Passback" at bounding box center [165, 60] width 145 height 9
click at [109, 216] on textarea at bounding box center [162, 213] width 139 height 25
drag, startPoint x: 109, startPoint y: 216, endPoint x: 418, endPoint y: 158, distance: 315.0
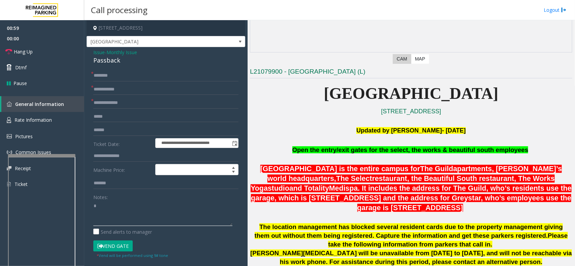
click at [113, 216] on textarea at bounding box center [162, 213] width 139 height 25
click at [129, 211] on textarea at bounding box center [162, 213] width 139 height 25
paste textarea "**********"
click at [111, 244] on button "Vend Gate" at bounding box center [112, 246] width 39 height 11
click at [108, 61] on div "Passback" at bounding box center [165, 60] width 145 height 9
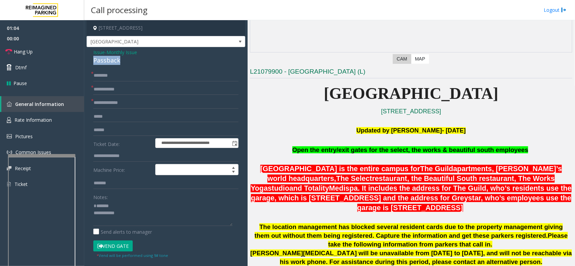
click at [108, 61] on div "Passback" at bounding box center [165, 60] width 145 height 9
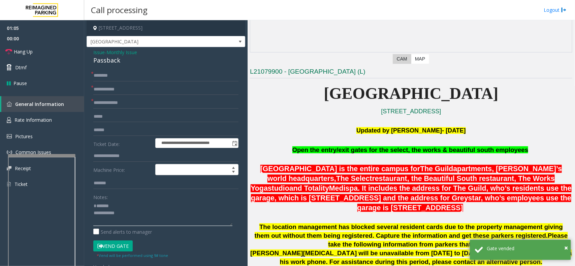
drag, startPoint x: 125, startPoint y: 206, endPoint x: 125, endPoint y: 210, distance: 4.8
click at [125, 207] on textarea at bounding box center [162, 213] width 139 height 25
paste textarea "********"
click at [132, 222] on textarea at bounding box center [162, 213] width 139 height 25
click at [143, 211] on textarea at bounding box center [162, 213] width 139 height 25
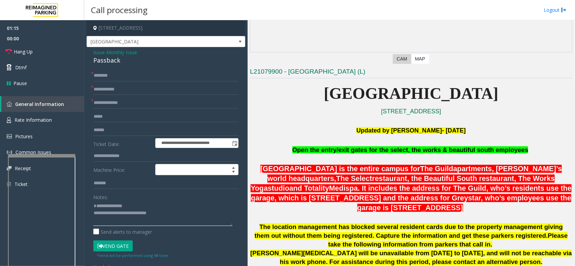
type textarea "**********"
click at [157, 76] on input "text" at bounding box center [165, 75] width 145 height 11
type input "**********"
click at [59, 52] on link "Hang Up" at bounding box center [42, 52] width 84 height 16
click at [128, 92] on input "text" at bounding box center [165, 89] width 145 height 11
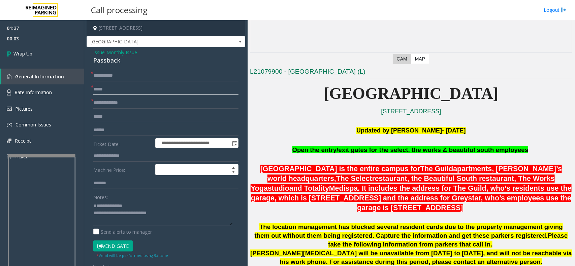
type input "*****"
click at [122, 106] on input "text" at bounding box center [165, 102] width 145 height 11
type input "**"
click at [45, 58] on link "Wrap Up" at bounding box center [42, 54] width 84 height 20
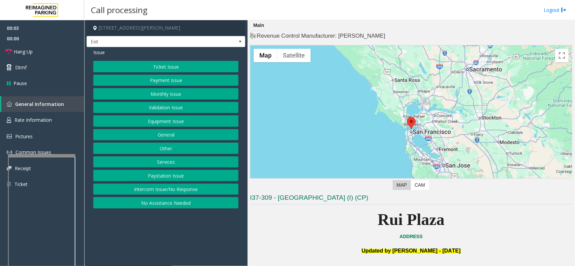
drag, startPoint x: 183, startPoint y: 229, endPoint x: 184, endPoint y: 221, distance: 8.5
click at [182, 230] on app-call-processing-form "[STREET_ADDRESS][PERSON_NAME] Exit Issue Ticket Issue Payment Issue Monthly Iss…" at bounding box center [165, 143] width 163 height 246
click at [193, 185] on button "Intercom Issue/No Response" at bounding box center [165, 189] width 145 height 11
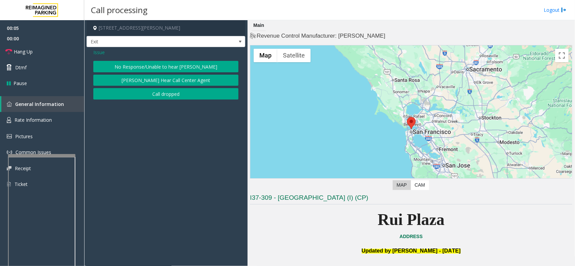
click at [152, 62] on div "Issue No Response/Unable to hear [PERSON_NAME] Cannot Hear Call Center Agent Ca…" at bounding box center [166, 75] width 159 height 56
click at [150, 65] on button "No Response/Unable to hear [PERSON_NAME]" at bounding box center [165, 66] width 145 height 11
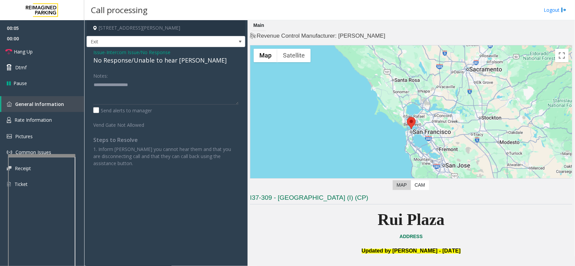
click at [125, 60] on div "No Response/Unable to hear [PERSON_NAME]" at bounding box center [165, 60] width 145 height 9
click at [208, 93] on textarea at bounding box center [165, 91] width 145 height 25
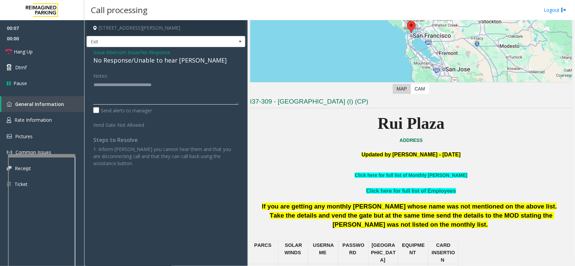
scroll to position [168, 0]
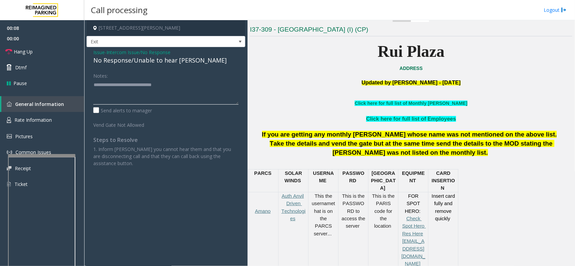
type textarea "**********"
click at [366, 214] on div "This is the PASSWORD to access the server" at bounding box center [353, 212] width 30 height 38
click at [359, 211] on span "This is the PASSWORD to access the server" at bounding box center [353, 212] width 25 height 36
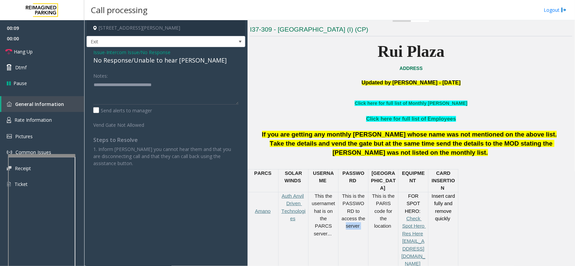
click at [359, 211] on span "This is the PASSWORD to access the server" at bounding box center [353, 212] width 25 height 36
click at [338, 204] on div "This the username that is on the PARCS server..." at bounding box center [323, 223] width 30 height 60
click at [382, 204] on span "This is the PARIS code for the location" at bounding box center [384, 212] width 24 height 36
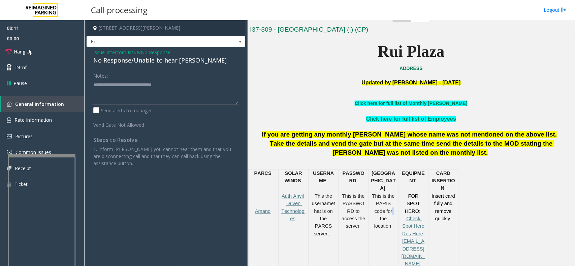
click at [382, 204] on span "This is the PARIS code for the location" at bounding box center [384, 212] width 24 height 36
click at [382, 200] on p "This is the PARIS code for the location" at bounding box center [383, 212] width 25 height 38
click at [395, 200] on p "This is the PARIS code for the location" at bounding box center [383, 212] width 25 height 38
click at [384, 197] on span "This is the PARIS code for the location" at bounding box center [384, 212] width 24 height 36
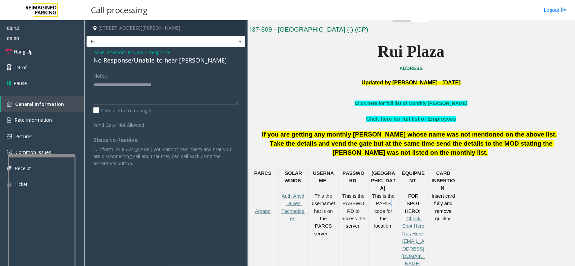
click at [384, 197] on span "This is the PARIS code for the location" at bounding box center [384, 212] width 24 height 36
click at [478, 206] on div "PARCS SOLAR WINDS USERNAME PASSWOR D PARIS EQUIPMENT CARD INSERTION Amano Auth …" at bounding box center [410, 268] width 324 height 199
click at [463, 205] on div "PARCS SOLAR WINDS USERNAME PASSWOR D PARIS EQUIPMENT CARD INSERTION Amano Auth …" at bounding box center [410, 268] width 324 height 199
click at [98, 54] on span "Issue" at bounding box center [98, 52] width 11 height 7
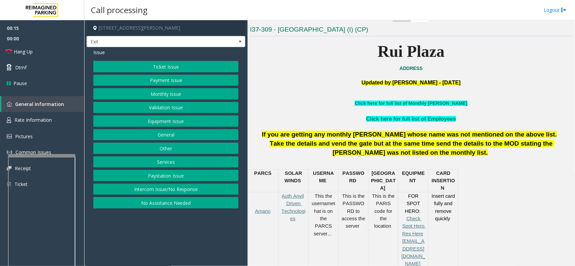
click at [164, 83] on button "Payment Issue" at bounding box center [165, 80] width 145 height 11
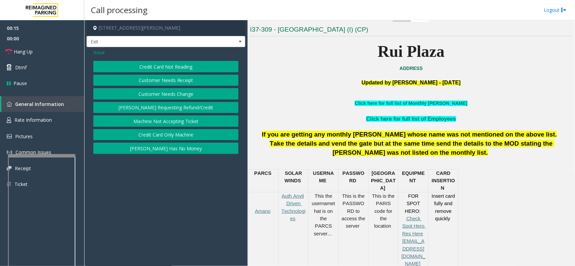
click at [166, 68] on button "Credit Card Not Reading" at bounding box center [165, 66] width 145 height 11
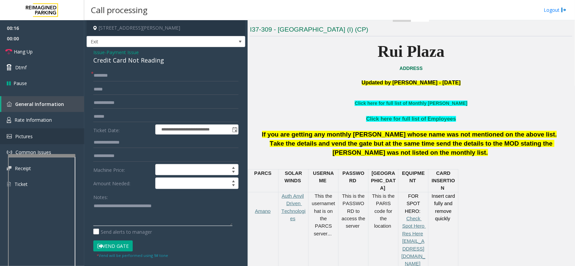
drag, startPoint x: 187, startPoint y: 206, endPoint x: 0, endPoint y: 134, distance: 200.9
click at [0, 189] on app-root "**********" at bounding box center [287, 133] width 575 height 266
paste textarea "**********"
click at [135, 63] on div "Credit Card Not Reading" at bounding box center [165, 60] width 145 height 9
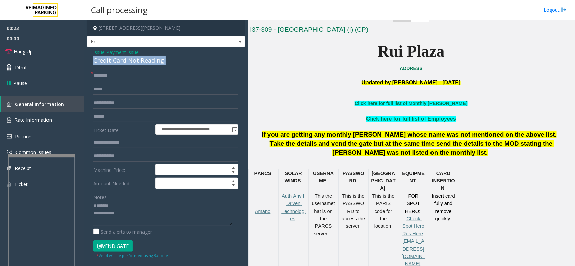
click at [135, 63] on div "Credit Card Not Reading" at bounding box center [165, 60] width 145 height 9
drag, startPoint x: 169, startPoint y: 230, endPoint x: 168, endPoint y: 221, distance: 8.5
click at [169, 228] on div "Notes: Send alerts to manager" at bounding box center [165, 214] width 145 height 44
drag, startPoint x: 171, startPoint y: 220, endPoint x: 177, endPoint y: 220, distance: 6.4
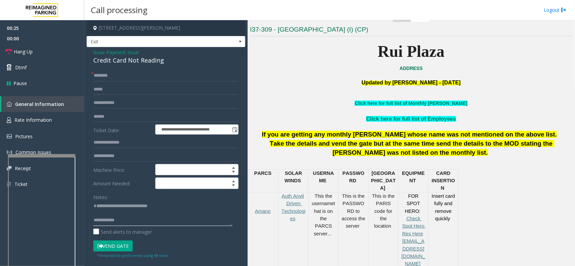
click at [171, 221] on textarea at bounding box center [162, 213] width 139 height 25
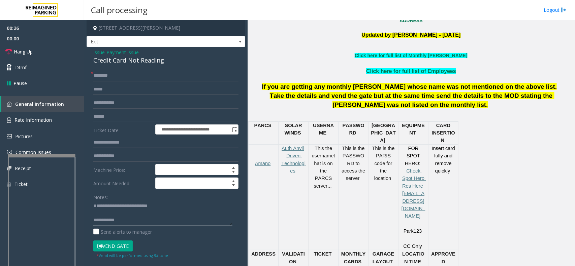
scroll to position [295, 0]
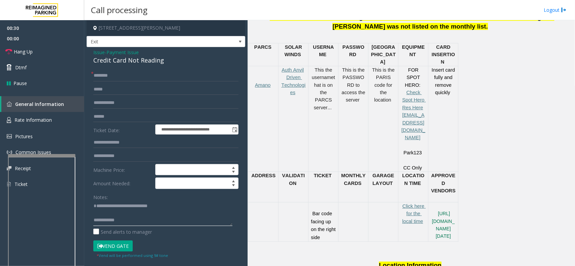
drag, startPoint x: 154, startPoint y: 216, endPoint x: 142, endPoint y: 222, distance: 13.1
paste textarea "**********"
type textarea "**********"
click at [130, 114] on input "text" at bounding box center [165, 116] width 145 height 11
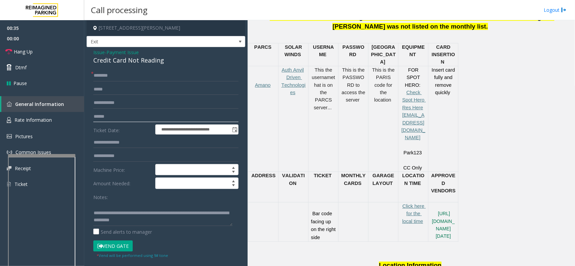
drag, startPoint x: 128, startPoint y: 115, endPoint x: 122, endPoint y: 115, distance: 6.1
click at [122, 115] on input "text" at bounding box center [165, 116] width 145 height 11
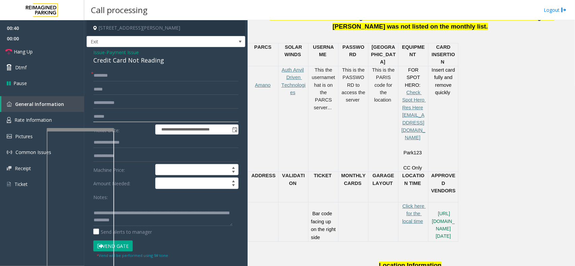
click at [79, 130] on div at bounding box center [80, 129] width 67 height 3
click at [27, 189] on link "Ticket" at bounding box center [42, 184] width 84 height 16
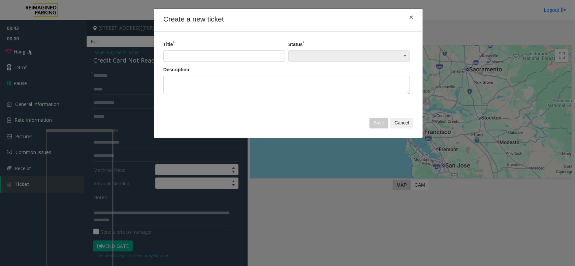
click at [295, 54] on span at bounding box center [336, 56] width 97 height 11
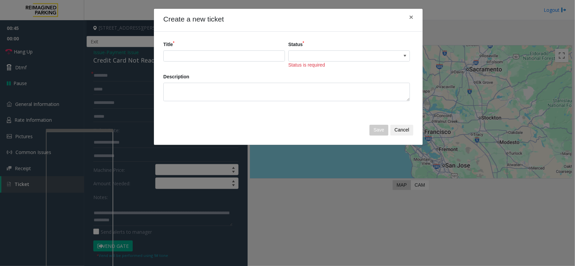
click at [285, 203] on div "Create a new ticket × Title Status Status is required Description Save Cancel" at bounding box center [287, 133] width 575 height 266
drag, startPoint x: 412, startPoint y: 19, endPoint x: 384, endPoint y: 73, distance: 61.1
click at [412, 18] on span "×" at bounding box center [411, 17] width 4 height 8
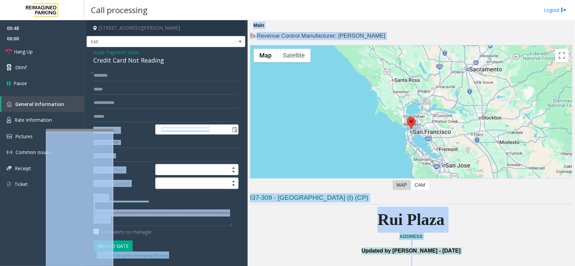
drag, startPoint x: 85, startPoint y: 128, endPoint x: 77, endPoint y: 130, distance: 7.5
click at [84, 131] on div "**********" at bounding box center [329, 133] width 490 height 266
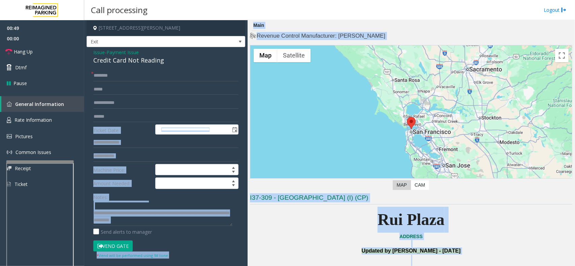
click at [36, 163] on div at bounding box center [39, 162] width 67 height 3
click at [109, 187] on label "Amount Needed:" at bounding box center [123, 183] width 62 height 11
click at [112, 182] on label "Amount Needed:" at bounding box center [123, 183] width 62 height 11
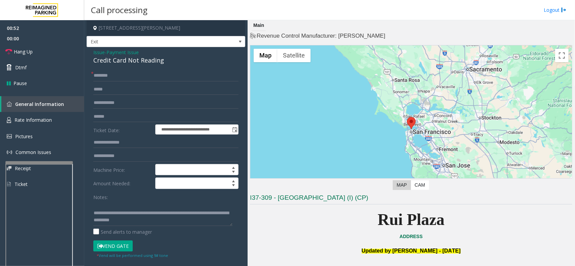
drag, startPoint x: 293, startPoint y: 201, endPoint x: 291, endPoint y: 227, distance: 25.3
drag, startPoint x: 291, startPoint y: 227, endPoint x: 285, endPoint y: 237, distance: 12.2
click at [285, 237] on p "ADDRESS" at bounding box center [411, 236] width 322 height 7
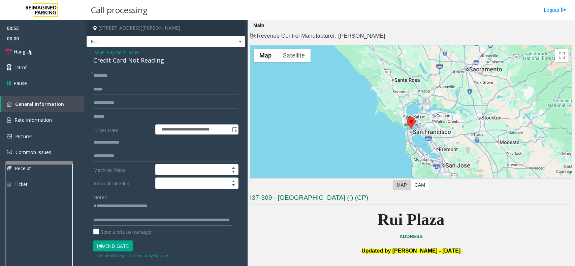
click at [143, 216] on textarea at bounding box center [162, 213] width 139 height 25
click at [137, 74] on input "text" at bounding box center [165, 75] width 145 height 11
click at [98, 208] on textarea at bounding box center [162, 213] width 139 height 25
drag, startPoint x: 359, startPoint y: 236, endPoint x: 349, endPoint y: 238, distance: 10.2
drag, startPoint x: 349, startPoint y: 238, endPoint x: 295, endPoint y: 246, distance: 55.5
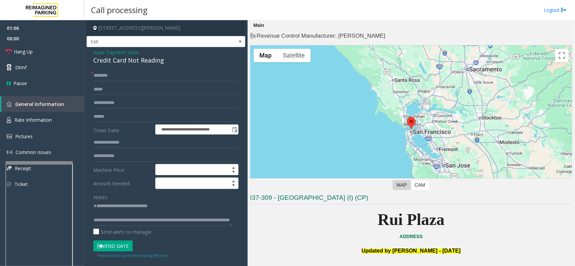
click at [295, 246] on p at bounding box center [411, 243] width 322 height 7
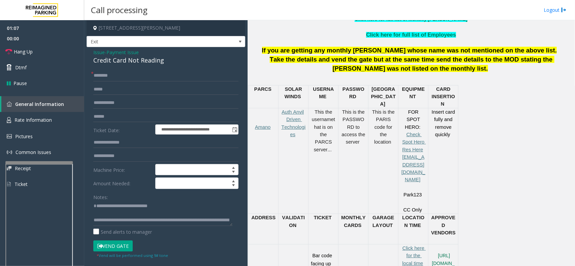
drag, startPoint x: 312, startPoint y: 228, endPoint x: 310, endPoint y: 233, distance: 5.6
click at [310, 245] on div "Bar code facing up on the right side" at bounding box center [323, 264] width 30 height 39
click at [138, 122] on input "text" at bounding box center [165, 116] width 145 height 11
click at [140, 122] on input "text" at bounding box center [165, 116] width 145 height 11
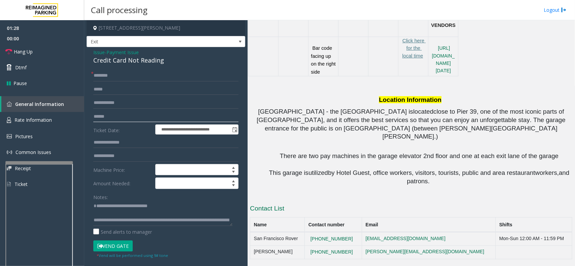
scroll to position [602, 0]
click at [96, 53] on span "Issue" at bounding box center [98, 52] width 11 height 7
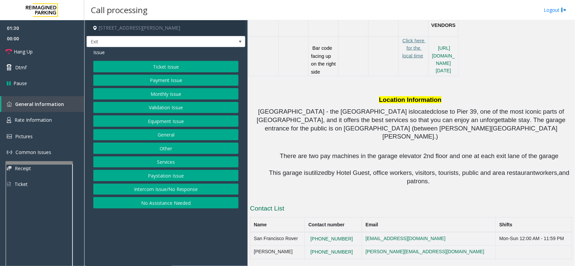
click at [169, 110] on button "Validation Issue" at bounding box center [165, 107] width 145 height 11
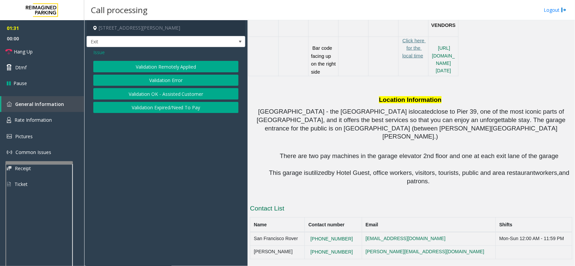
click at [100, 53] on span "Issue" at bounding box center [98, 52] width 11 height 7
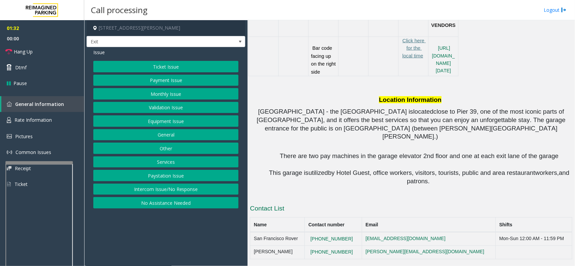
click at [164, 117] on button "Equipment Issue" at bounding box center [165, 120] width 145 height 11
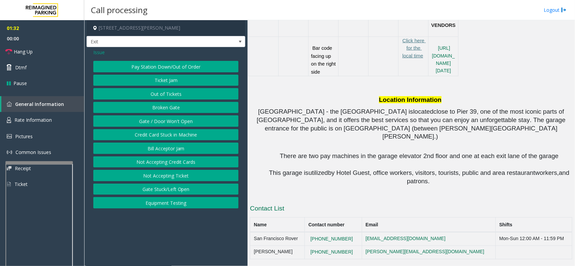
click at [157, 122] on button "Gate / Door Won't Open" at bounding box center [165, 120] width 145 height 11
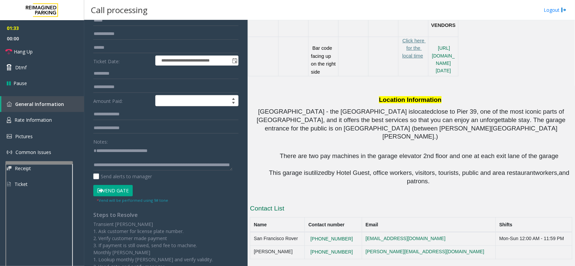
scroll to position [115, 0]
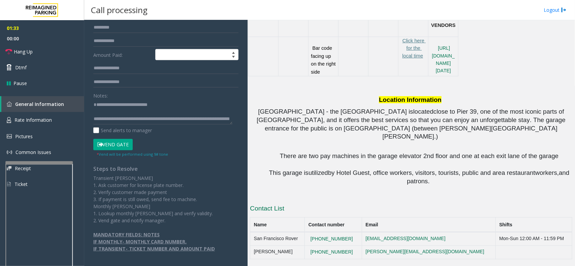
click at [119, 142] on button "Vend Gate" at bounding box center [112, 144] width 39 height 11
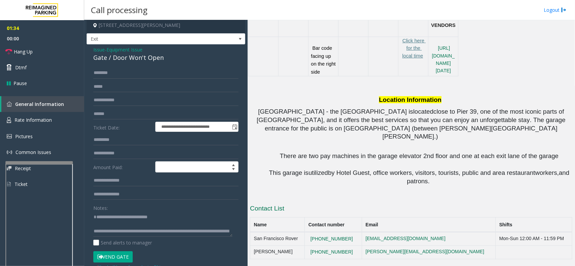
scroll to position [0, 0]
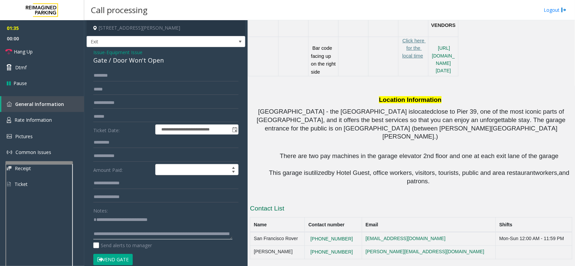
drag, startPoint x: 169, startPoint y: 228, endPoint x: 64, endPoint y: 223, distance: 104.8
click at [42, 58] on app-root "**********" at bounding box center [287, 133] width 575 height 266
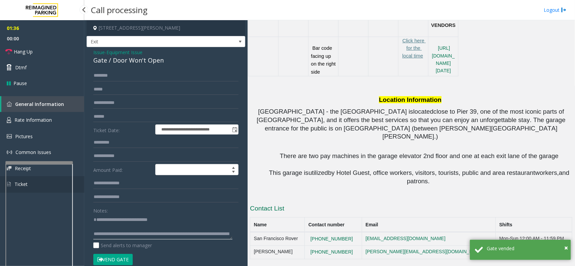
drag, startPoint x: 166, startPoint y: 234, endPoint x: 76, endPoint y: 184, distance: 102.8
click at [76, 184] on app-root "**********" at bounding box center [287, 133] width 575 height 266
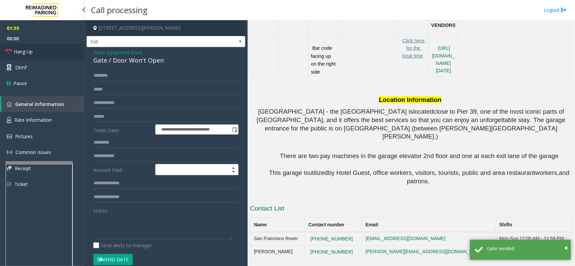
click at [50, 49] on link "Hang Up" at bounding box center [42, 52] width 84 height 16
click at [142, 223] on textarea at bounding box center [162, 226] width 139 height 25
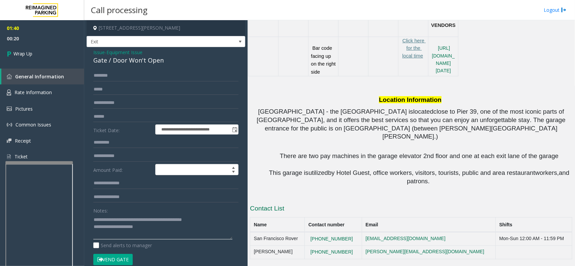
click at [131, 230] on textarea at bounding box center [162, 226] width 139 height 25
drag, startPoint x: 206, startPoint y: 221, endPoint x: 204, endPoint y: 214, distance: 6.5
drag, startPoint x: 204, startPoint y: 214, endPoint x: 194, endPoint y: 219, distance: 11.0
type textarea "**********"
click at [57, 53] on link "Wrap Up" at bounding box center [42, 54] width 84 height 20
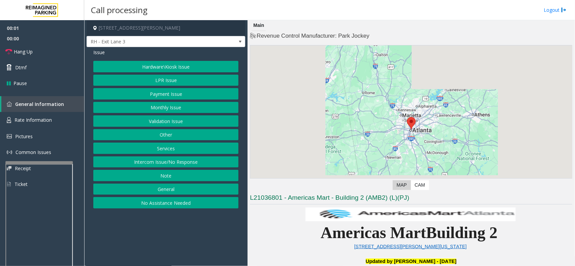
drag, startPoint x: 190, startPoint y: 246, endPoint x: 186, endPoint y: 247, distance: 4.2
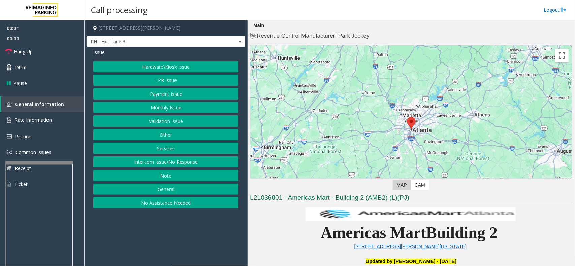
drag, startPoint x: 186, startPoint y: 247, endPoint x: 543, endPoint y: 213, distance: 358.1
click at [185, 246] on app-call-processing-form "[STREET_ADDRESS][PERSON_NAME] RH - Exit Lane 3 Issue Hardware\Kiosk Issue LPR I…" at bounding box center [165, 143] width 163 height 246
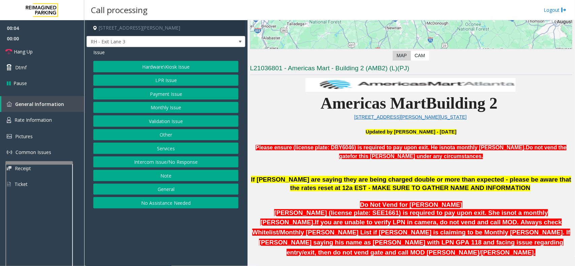
scroll to position [210, 0]
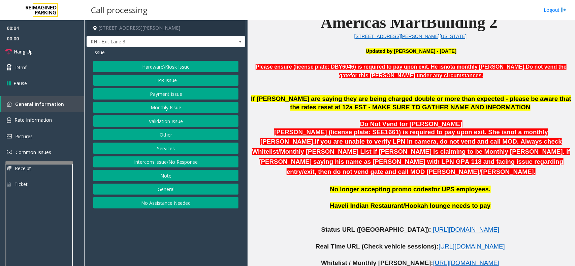
drag, startPoint x: 185, startPoint y: 249, endPoint x: 168, endPoint y: 250, distance: 17.5
drag, startPoint x: 168, startPoint y: 250, endPoint x: 148, endPoint y: 180, distance: 72.6
click at [132, 237] on app-call-processing-form "[STREET_ADDRESS][PERSON_NAME] RH - Exit Lane 3 Issue Hardware\Kiosk Issue LPR I…" at bounding box center [165, 143] width 163 height 246
click at [154, 153] on button "Services" at bounding box center [165, 148] width 145 height 11
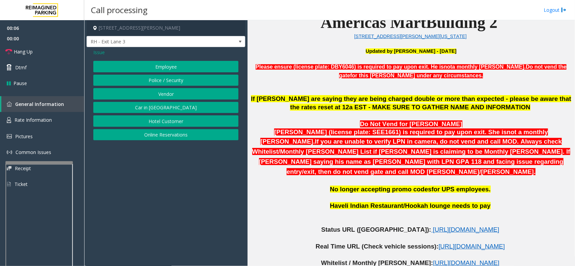
click at [152, 137] on button "Online Reservations" at bounding box center [165, 134] width 145 height 11
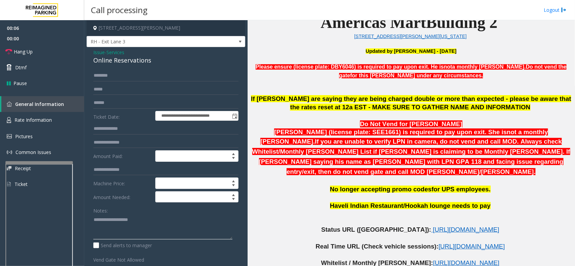
paste textarea "**********"
click at [137, 218] on textarea at bounding box center [162, 226] width 139 height 25
click at [118, 59] on div "Online Reservations" at bounding box center [165, 60] width 145 height 9
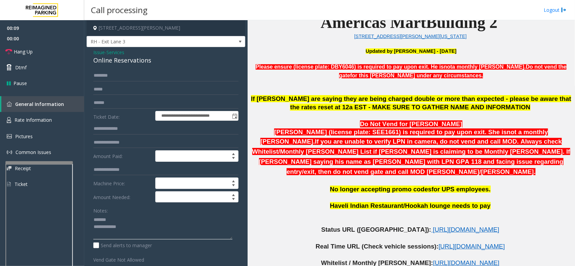
click at [120, 216] on textarea at bounding box center [162, 226] width 139 height 25
paste textarea "**********"
click at [150, 234] on textarea at bounding box center [162, 226] width 139 height 25
drag, startPoint x: 320, startPoint y: 185, endPoint x: 309, endPoint y: 189, distance: 12.5
drag, startPoint x: 309, startPoint y: 189, endPoint x: 288, endPoint y: 195, distance: 21.6
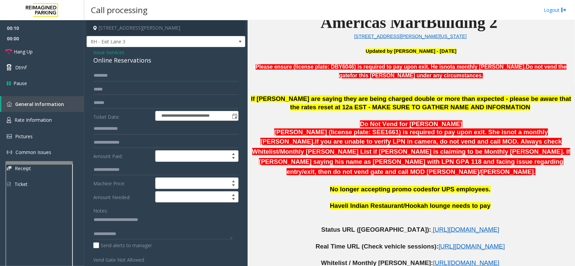
click at [288, 202] on p "Haveli Indian Restaurant/Hookah lounge needs to pay" at bounding box center [411, 206] width 322 height 8
drag, startPoint x: 307, startPoint y: 217, endPoint x: 303, endPoint y: 218, distance: 3.4
drag, startPoint x: 303, startPoint y: 218, endPoint x: 283, endPoint y: 221, distance: 20.0
click at [283, 226] on p "Status URL ([GEOGRAPHIC_DATA]): [URL][DOMAIN_NAME]" at bounding box center [411, 230] width 322 height 8
click at [433, 226] on span "[URL][DOMAIN_NAME]" at bounding box center [466, 229] width 66 height 7
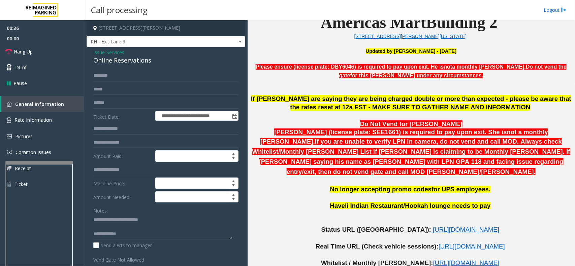
drag, startPoint x: 333, startPoint y: 94, endPoint x: 318, endPoint y: 94, distance: 14.8
click at [318, 94] on p at bounding box center [411, 87] width 322 height 15
click at [309, 218] on p at bounding box center [411, 221] width 322 height 7
click at [111, 226] on textarea at bounding box center [162, 226] width 139 height 25
click at [130, 234] on textarea at bounding box center [162, 226] width 139 height 25
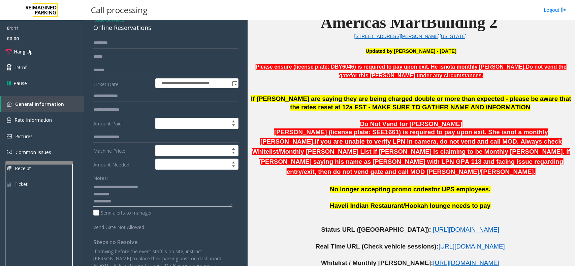
scroll to position [42, 0]
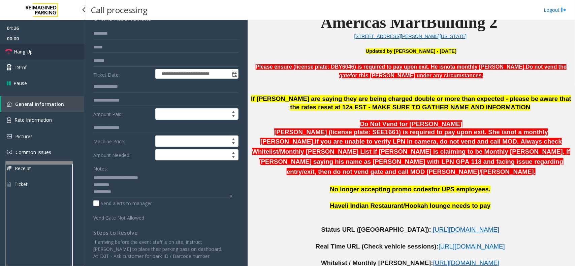
drag, startPoint x: 47, startPoint y: 43, endPoint x: 57, endPoint y: 46, distance: 9.7
click at [47, 44] on link "Hang Up" at bounding box center [42, 52] width 84 height 16
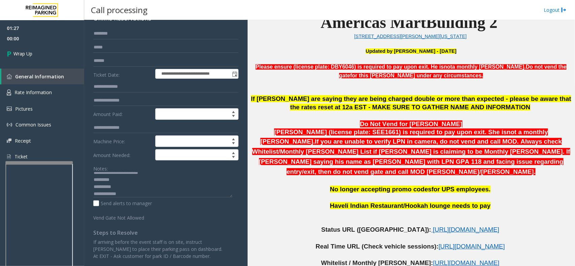
scroll to position [7, 0]
click at [153, 192] on textarea at bounding box center [162, 184] width 139 height 25
paste textarea "**********"
drag, startPoint x: 128, startPoint y: 194, endPoint x: 124, endPoint y: 187, distance: 8.3
click at [128, 192] on textarea at bounding box center [162, 184] width 139 height 25
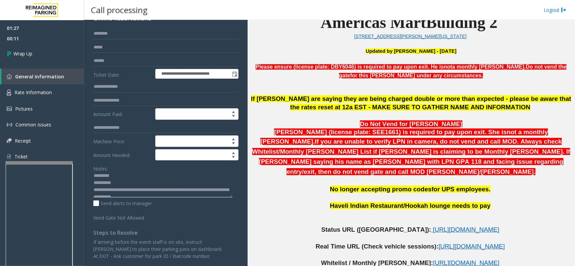
scroll to position [0, 0]
type textarea "**********"
click at [62, 49] on link "Wrap Up" at bounding box center [42, 54] width 84 height 20
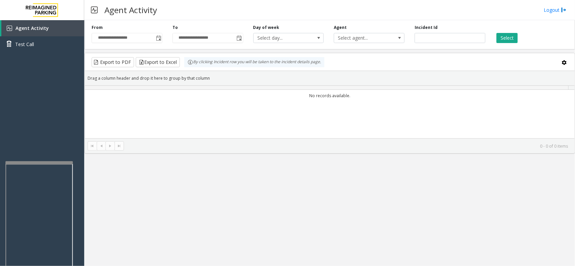
drag, startPoint x: 228, startPoint y: 125, endPoint x: 248, endPoint y: 112, distance: 23.9
click at [228, 125] on div "No records available." at bounding box center [329, 132] width 489 height 84
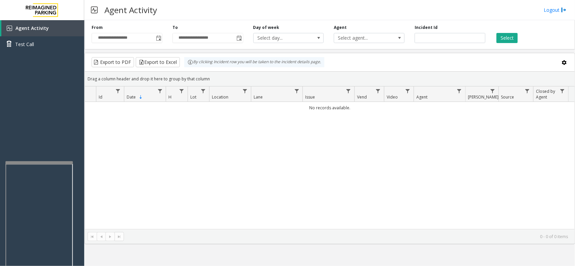
click at [244, 57] on kendo-grid-toolbar "Export to PDF Export to Excel By clicking Incident row you will be taken to the…" at bounding box center [329, 62] width 489 height 19
click at [254, 183] on div "No records available." at bounding box center [329, 165] width 489 height 127
click at [504, 39] on button "Select" at bounding box center [506, 38] width 21 height 10
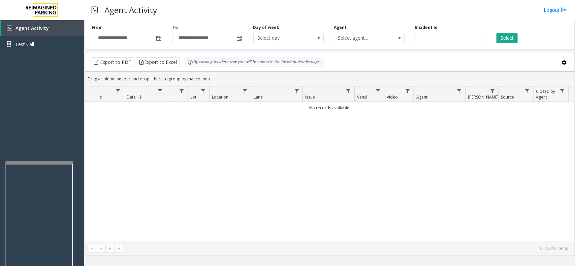
drag, startPoint x: 390, startPoint y: 199, endPoint x: 367, endPoint y: 203, distance: 23.9
drag, startPoint x: 367, startPoint y: 203, endPoint x: 355, endPoint y: 205, distance: 11.9
click at [355, 205] on div "No records available." at bounding box center [329, 171] width 489 height 139
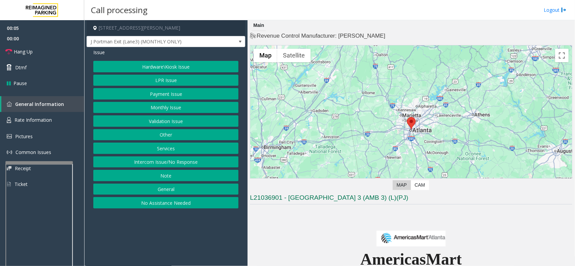
drag, startPoint x: 156, startPoint y: 226, endPoint x: 150, endPoint y: 229, distance: 6.6
drag, startPoint x: 150, startPoint y: 229, endPoint x: 129, endPoint y: 232, distance: 21.4
click at [129, 232] on app-call-processing-form "[STREET_ADDRESS][PERSON_NAME] J Portman Exit (Lane3) (MONTHLY ONLY) Issue Hardw…" at bounding box center [165, 143] width 163 height 246
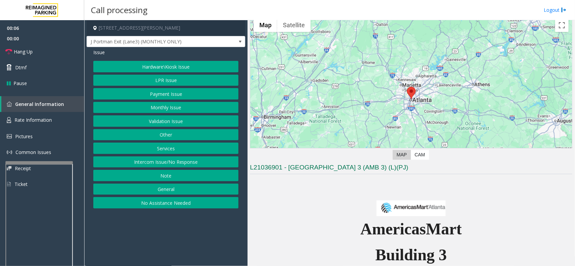
scroll to position [126, 0]
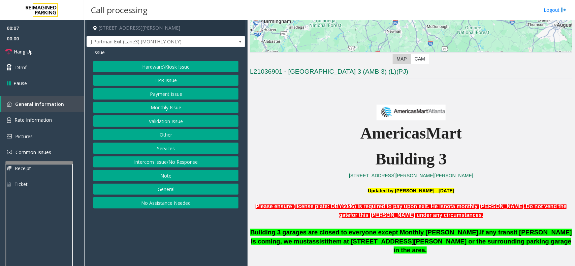
drag, startPoint x: 165, startPoint y: 182, endPoint x: 156, endPoint y: 78, distance: 104.4
click at [156, 78] on button "LPR Issue" at bounding box center [165, 80] width 145 height 11
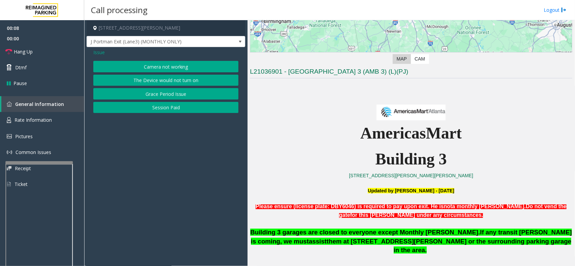
click at [97, 56] on span "Issue" at bounding box center [98, 52] width 11 height 7
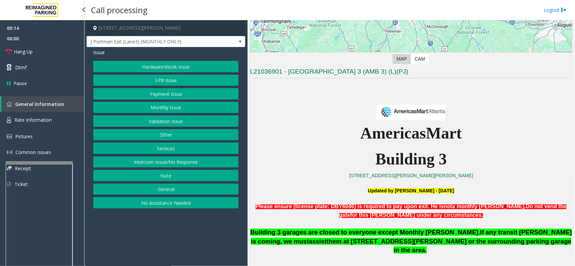
click at [65, 41] on span "00:00" at bounding box center [42, 38] width 84 height 10
click at [63, 44] on ul "00:14 00:00 Hang Up Dtmf Pause" at bounding box center [42, 55] width 84 height 71
click at [62, 46] on link "Hang Up" at bounding box center [42, 52] width 84 height 16
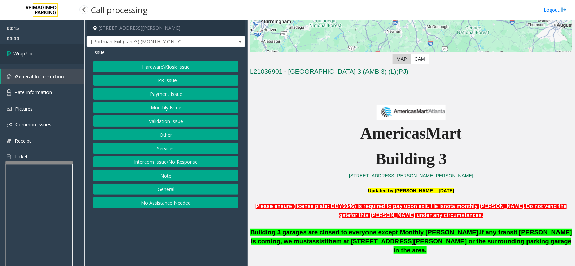
click at [73, 57] on link "Wrap Up" at bounding box center [42, 54] width 84 height 20
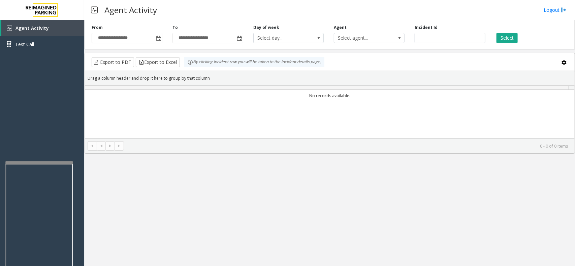
drag, startPoint x: 204, startPoint y: 253, endPoint x: 200, endPoint y: 255, distance: 3.6
click at [200, 255] on div "**********" at bounding box center [329, 143] width 490 height 246
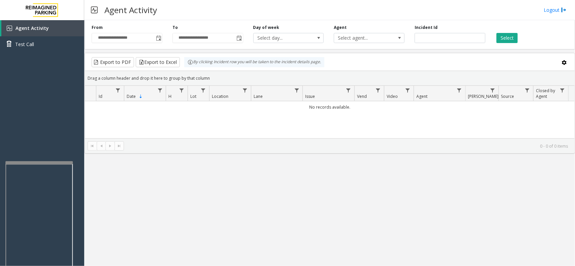
click at [198, 255] on div "**********" at bounding box center [329, 143] width 490 height 246
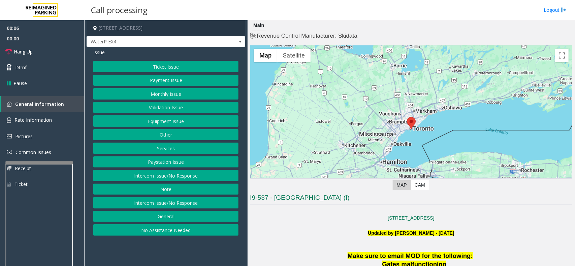
click at [165, 207] on button "Intercom Issue/No Response" at bounding box center [165, 202] width 145 height 11
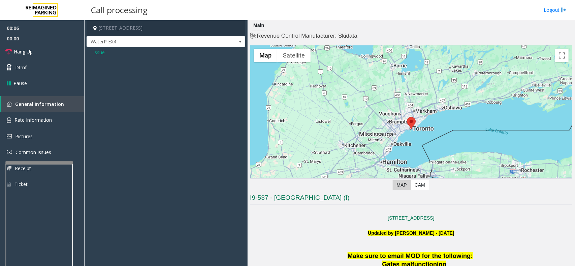
drag, startPoint x: 97, startPoint y: 51, endPoint x: 95, endPoint y: 55, distance: 4.1
click at [96, 51] on span "Issue" at bounding box center [98, 52] width 11 height 7
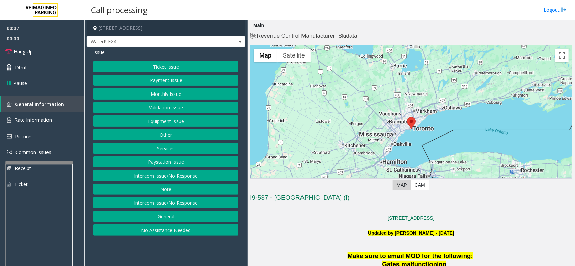
click at [150, 170] on div "Ticket Issue Payment Issue Monthly Issue Validation Issue Equipment Issue Other…" at bounding box center [165, 148] width 145 height 175
click at [150, 175] on button "Intercom Issue/No Response" at bounding box center [165, 175] width 145 height 11
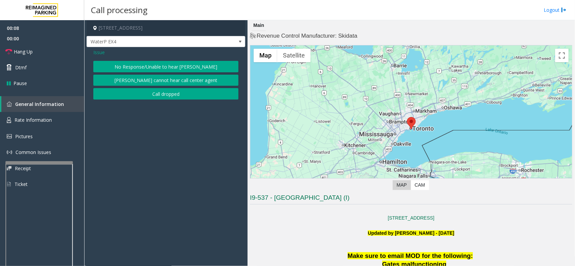
click at [142, 66] on button "No Response/Unable to hear [PERSON_NAME]" at bounding box center [165, 66] width 145 height 11
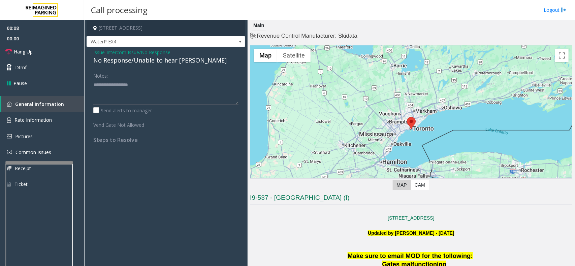
click at [136, 56] on div "No Response/Unable to hear [PERSON_NAME]" at bounding box center [165, 60] width 145 height 9
drag, startPoint x: 140, startPoint y: 66, endPoint x: 136, endPoint y: 56, distance: 10.8
click at [136, 56] on div "No Response/Unable to hear [PERSON_NAME]" at bounding box center [165, 60] width 145 height 9
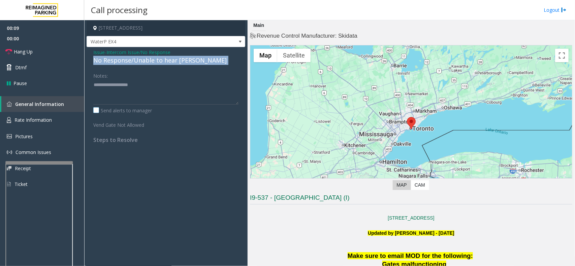
click at [150, 107] on label "Send alerts to manager" at bounding box center [122, 110] width 59 height 7
drag, startPoint x: 125, startPoint y: 90, endPoint x: 125, endPoint y: 98, distance: 8.4
click at [125, 97] on textarea at bounding box center [165, 91] width 145 height 25
paste textarea "**********"
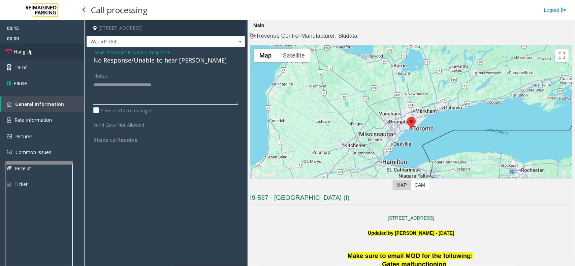
type textarea "**********"
click at [48, 56] on link "Hang Up" at bounding box center [42, 52] width 84 height 16
click at [54, 57] on link "Hang Up" at bounding box center [42, 52] width 84 height 16
click at [55, 57] on link "Hang Up" at bounding box center [42, 52] width 84 height 16
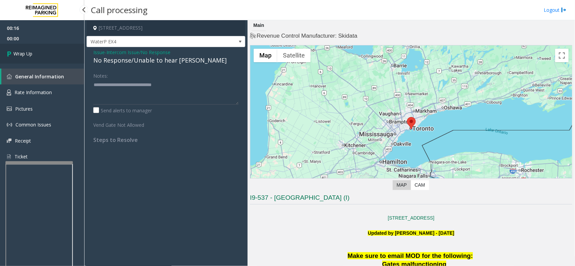
click at [56, 55] on link "Wrap Up" at bounding box center [42, 54] width 84 height 20
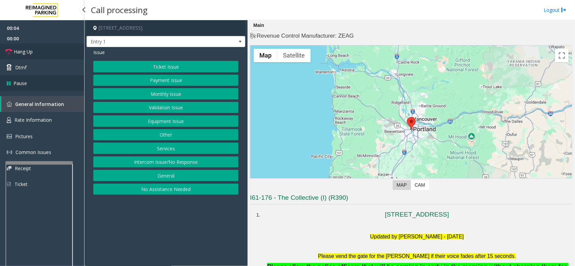
drag, startPoint x: 53, startPoint y: 56, endPoint x: 67, endPoint y: 81, distance: 29.3
click at [53, 56] on link "Hang Up" at bounding box center [42, 52] width 84 height 16
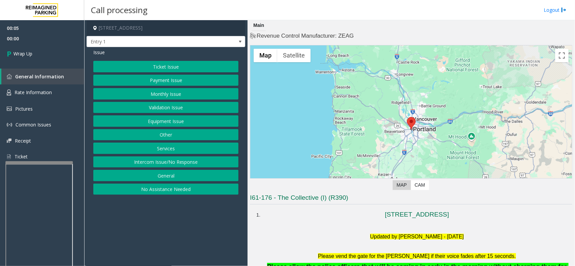
click at [173, 195] on button "No Assistance Needed" at bounding box center [165, 189] width 145 height 11
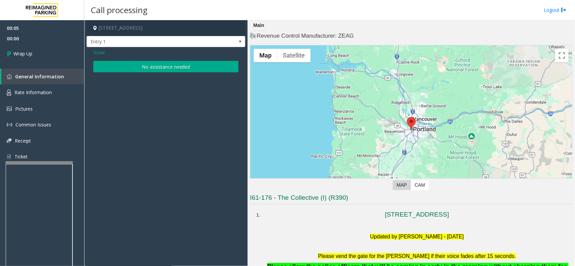
click at [144, 65] on button "No assistance needed" at bounding box center [165, 66] width 145 height 11
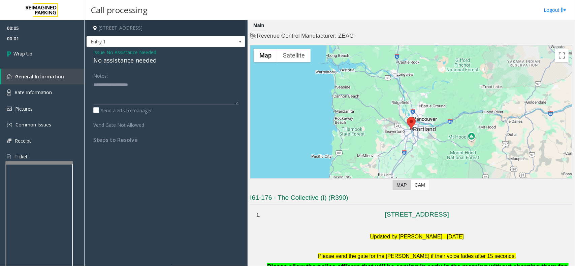
click at [143, 64] on div "No assistance needed" at bounding box center [165, 60] width 145 height 9
click at [143, 63] on div "No assistance needed" at bounding box center [165, 60] width 145 height 9
type textarea "**********"
click at [52, 56] on link "Wrap Up" at bounding box center [42, 54] width 84 height 20
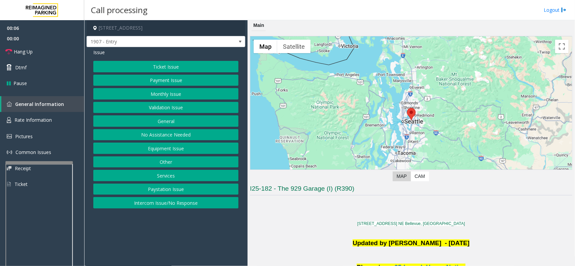
click at [152, 93] on button "Monthly Issue" at bounding box center [165, 93] width 145 height 11
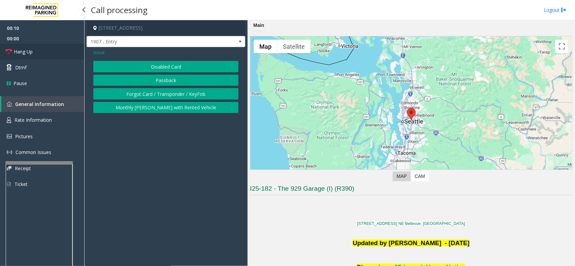
click at [44, 53] on link "Hang Up" at bounding box center [42, 52] width 84 height 16
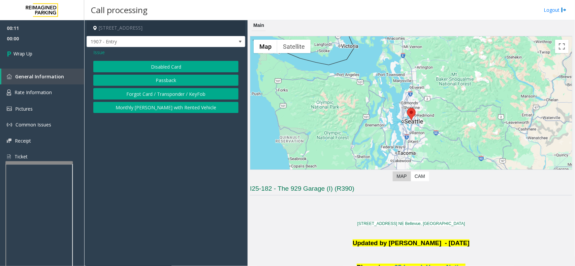
click at [96, 51] on span "Issue" at bounding box center [98, 52] width 11 height 7
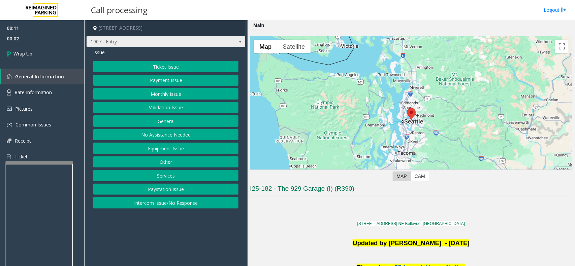
drag, startPoint x: 150, startPoint y: 136, endPoint x: 152, endPoint y: 39, distance: 97.0
click at [150, 133] on button "No Assistance Needed" at bounding box center [165, 134] width 145 height 11
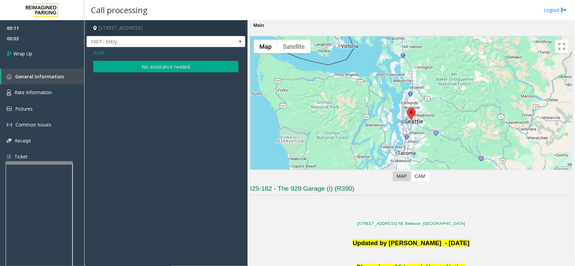
click at [142, 60] on div "Issue No assistance needed" at bounding box center [166, 61] width 159 height 29
click at [142, 62] on button "No assistance needed" at bounding box center [165, 66] width 145 height 11
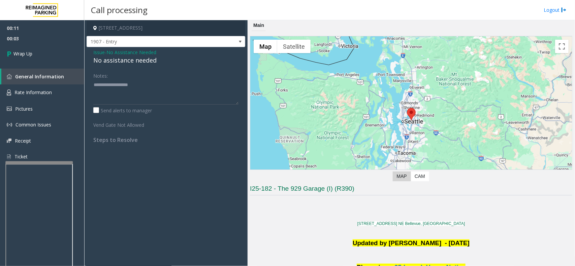
click at [145, 61] on div "No assistance needed" at bounding box center [165, 60] width 145 height 9
click at [140, 63] on div "No assistance needed" at bounding box center [165, 60] width 145 height 9
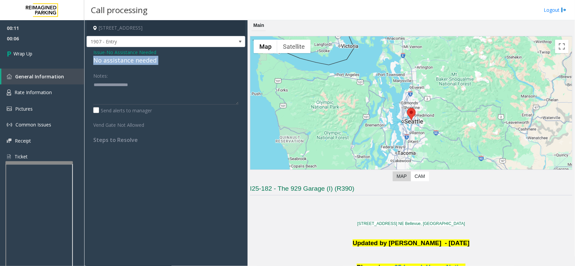
click at [140, 63] on div "No assistance needed" at bounding box center [165, 60] width 145 height 9
type textarea "**********"
click at [55, 49] on link "Wrap Up" at bounding box center [42, 54] width 84 height 20
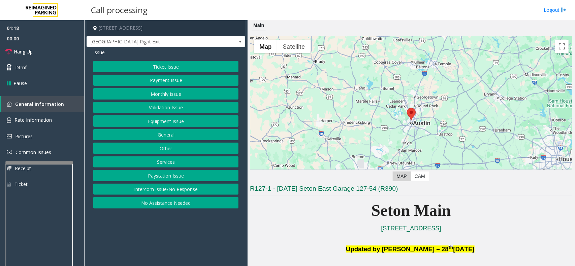
click at [155, 126] on button "Equipment Issue" at bounding box center [165, 120] width 145 height 11
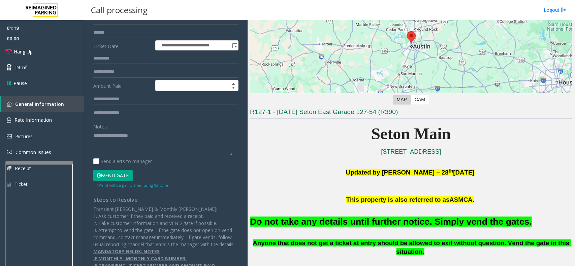
scroll to position [168, 0]
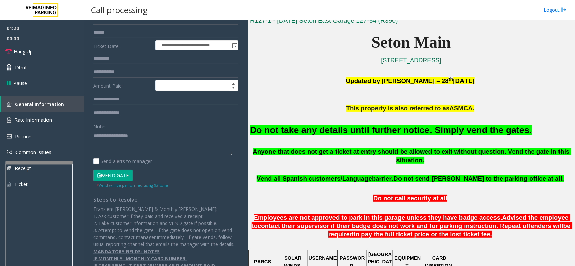
click at [114, 174] on button "Vend Gate" at bounding box center [112, 175] width 39 height 11
click at [54, 47] on link "Hang Up" at bounding box center [42, 52] width 84 height 16
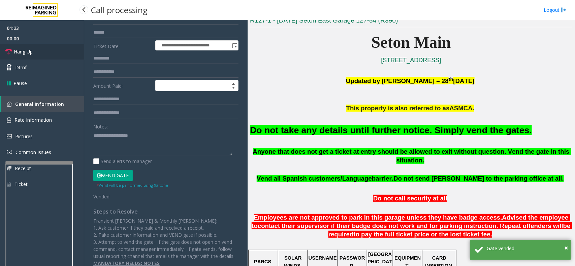
click at [54, 47] on link "Hang Up" at bounding box center [42, 52] width 84 height 16
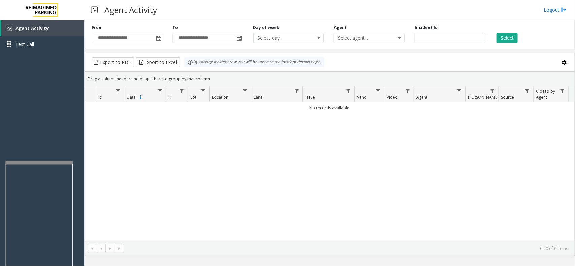
drag, startPoint x: 204, startPoint y: 66, endPoint x: 182, endPoint y: 57, distance: 23.4
click at [184, 79] on div "Drag a column header and drop it here to group by that column" at bounding box center [329, 79] width 489 height 12
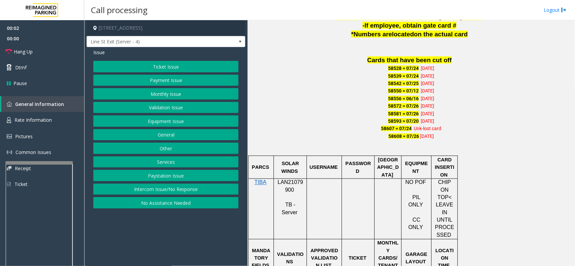
scroll to position [421, 0]
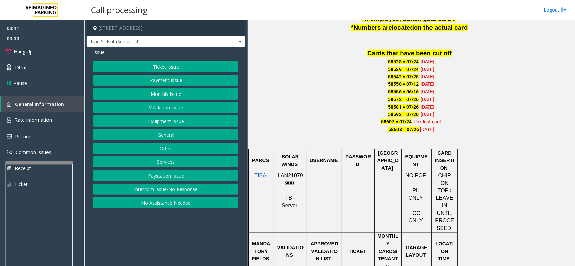
click at [150, 93] on button "Monthly Issue" at bounding box center [165, 93] width 145 height 11
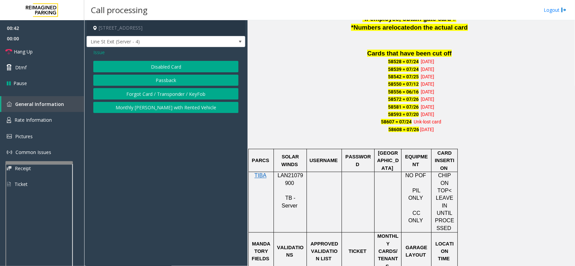
click at [154, 78] on button "Passback" at bounding box center [165, 80] width 145 height 11
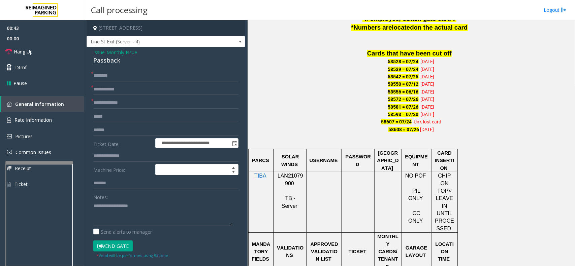
click at [123, 251] on button "Vend Gate" at bounding box center [112, 246] width 39 height 11
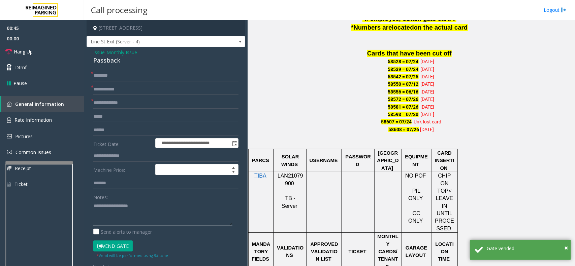
click at [138, 205] on textarea at bounding box center [162, 213] width 139 height 25
paste textarea "**********"
click at [105, 62] on div "Passback" at bounding box center [165, 60] width 145 height 9
paste textarea "********"
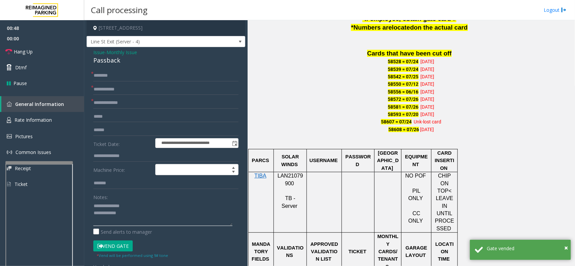
click at [123, 208] on textarea at bounding box center [162, 213] width 139 height 25
click at [137, 220] on textarea at bounding box center [162, 213] width 139 height 25
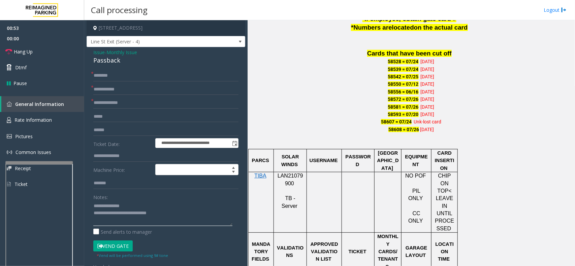
type textarea "**********"
click at [152, 102] on input "text" at bounding box center [165, 102] width 145 height 11
type input "**"
click at [130, 89] on input "text" at bounding box center [165, 89] width 145 height 11
click at [105, 106] on input "**" at bounding box center [165, 102] width 145 height 11
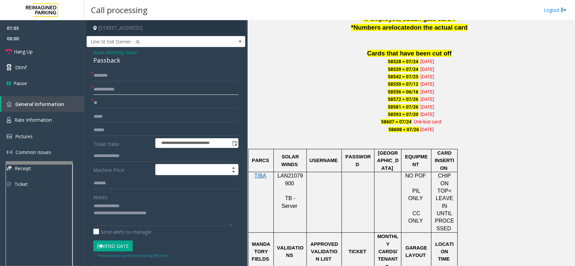
click at [124, 95] on input "text" at bounding box center [165, 89] width 145 height 11
click at [46, 56] on link "Hang Up" at bounding box center [42, 52] width 84 height 16
click at [132, 92] on input "text" at bounding box center [165, 89] width 145 height 11
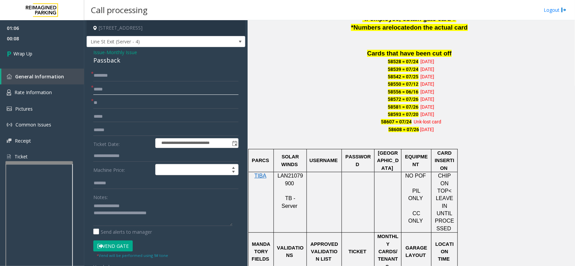
type input "*****"
click at [129, 77] on input "text" at bounding box center [165, 75] width 145 height 11
paste input "****"
click at [107, 73] on input "****" at bounding box center [165, 75] width 145 height 11
type input "****"
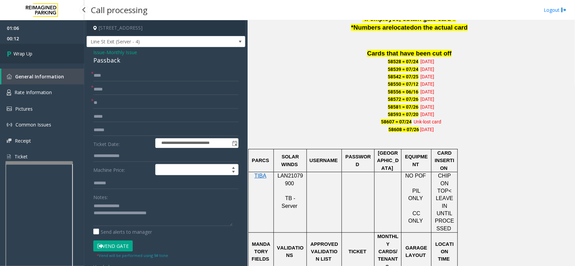
click at [52, 47] on link "Wrap Up" at bounding box center [42, 54] width 84 height 20
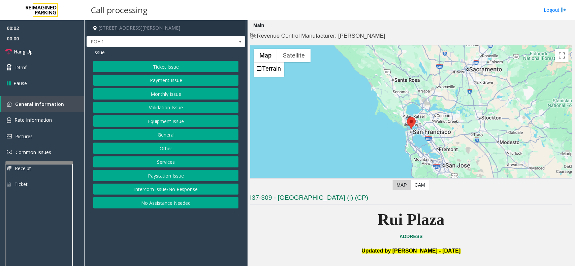
drag, startPoint x: 192, startPoint y: 218, endPoint x: 164, endPoint y: 241, distance: 35.9
click at [164, 241] on app-call-processing-form "[STREET_ADDRESS][PERSON_NAME] Issue Ticket Issue Payment Issue Monthly Issue Va…" at bounding box center [165, 143] width 163 height 246
click at [186, 87] on div "Ticket Issue Payment Issue Monthly Issue Validation Issue Equipment Issue Gener…" at bounding box center [165, 135] width 145 height 148
drag, startPoint x: 208, startPoint y: 70, endPoint x: 191, endPoint y: 119, distance: 52.5
click at [207, 73] on div "Ticket Issue Payment Issue Monthly Issue Validation Issue Equipment Issue Gener…" at bounding box center [165, 135] width 145 height 148
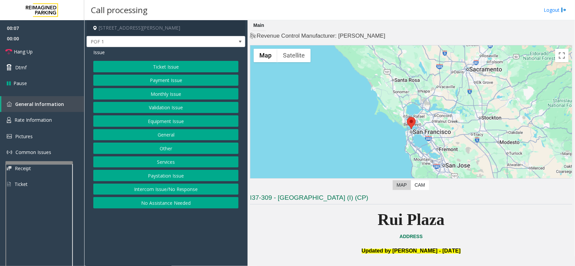
click at [166, 66] on button "Ticket Issue" at bounding box center [165, 66] width 145 height 11
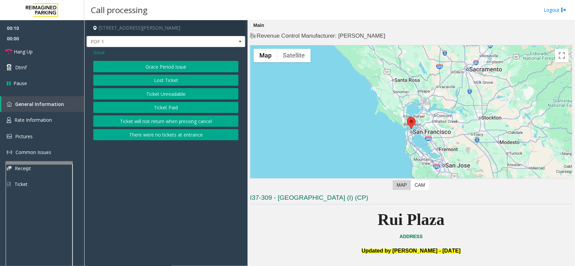
click at [95, 55] on span "Issue" at bounding box center [98, 52] width 11 height 7
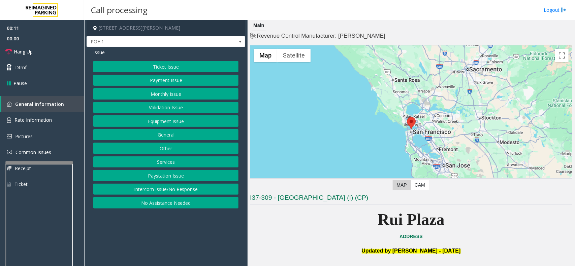
click at [162, 114] on div "Ticket Issue Payment Issue Monthly Issue Validation Issue Equipment Issue Gener…" at bounding box center [165, 135] width 145 height 148
click at [162, 122] on button "Equipment Issue" at bounding box center [165, 120] width 145 height 11
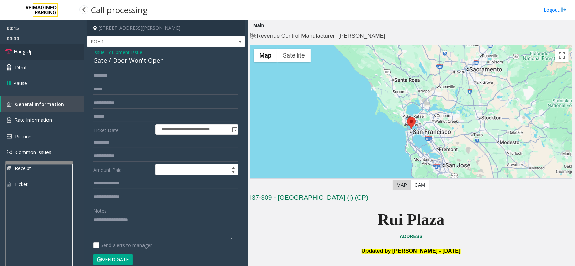
click at [39, 54] on link "Hang Up" at bounding box center [42, 52] width 84 height 16
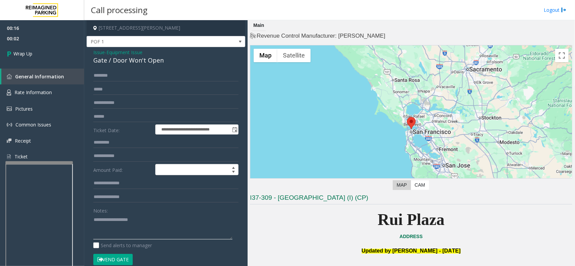
paste textarea "**********"
type textarea "**********"
click at [31, 56] on span "Wrap Up" at bounding box center [22, 53] width 19 height 7
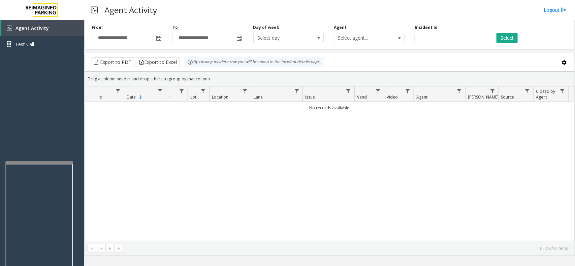
drag, startPoint x: 362, startPoint y: 178, endPoint x: 249, endPoint y: 236, distance: 126.8
click at [248, 236] on div "No records available." at bounding box center [329, 171] width 489 height 139
drag, startPoint x: 207, startPoint y: 207, endPoint x: 193, endPoint y: 210, distance: 14.7
drag, startPoint x: 193, startPoint y: 210, endPoint x: 263, endPoint y: 183, distance: 75.0
click at [209, 202] on div "No records available." at bounding box center [329, 171] width 489 height 139
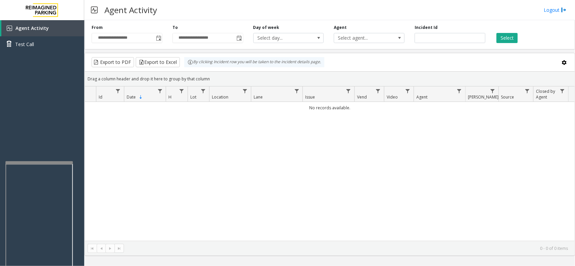
click at [327, 103] on td "No records available." at bounding box center [329, 108] width 489 height 12
click at [327, 104] on td "No records available." at bounding box center [329, 108] width 489 height 12
click at [337, 142] on div "No records available." at bounding box center [329, 171] width 489 height 139
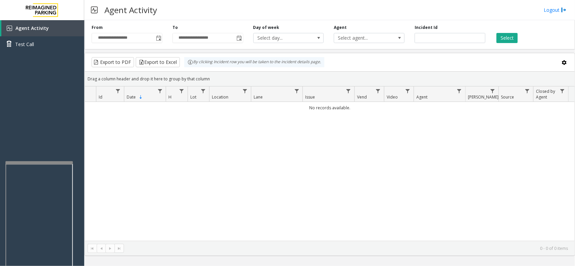
drag, startPoint x: 339, startPoint y: 140, endPoint x: 318, endPoint y: 154, distance: 25.7
click at [318, 154] on div "No records available." at bounding box center [329, 171] width 489 height 139
drag, startPoint x: 383, startPoint y: 118, endPoint x: 268, endPoint y: 109, distance: 115.5
click at [268, 109] on div "No records available." at bounding box center [329, 171] width 489 height 139
drag, startPoint x: 269, startPoint y: 165, endPoint x: 250, endPoint y: 181, distance: 24.6
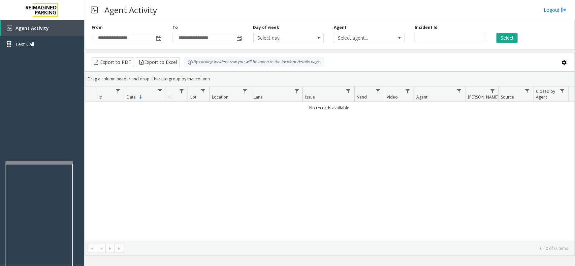
click at [250, 181] on div "No records available." at bounding box center [329, 171] width 489 height 139
drag, startPoint x: 247, startPoint y: 226, endPoint x: 248, endPoint y: 218, distance: 8.1
click at [227, 97] on span "Location" at bounding box center [220, 97] width 16 height 6
drag, startPoint x: 292, startPoint y: 210, endPoint x: 248, endPoint y: 190, distance: 47.9
click at [248, 190] on div "No records available." at bounding box center [329, 171] width 489 height 139
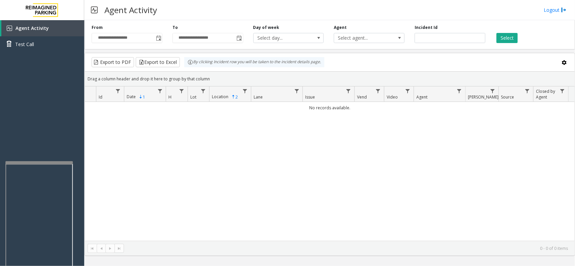
click at [241, 181] on div "No records available." at bounding box center [329, 171] width 489 height 139
click at [236, 99] on span "Sortable" at bounding box center [233, 96] width 5 height 5
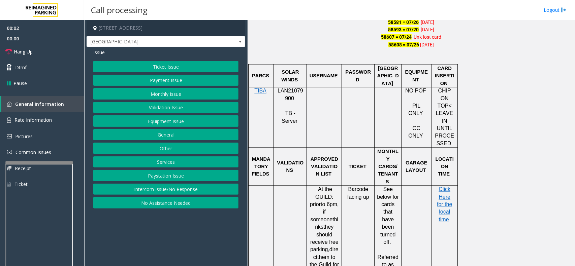
scroll to position [505, 0]
click at [287, 102] on span "LAN21079900" at bounding box center [290, 95] width 26 height 13
click at [286, 93] on span "LAN21079900" at bounding box center [290, 95] width 26 height 13
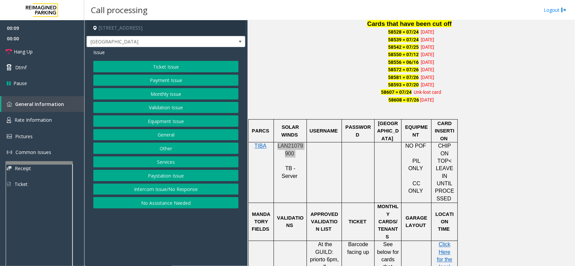
scroll to position [421, 0]
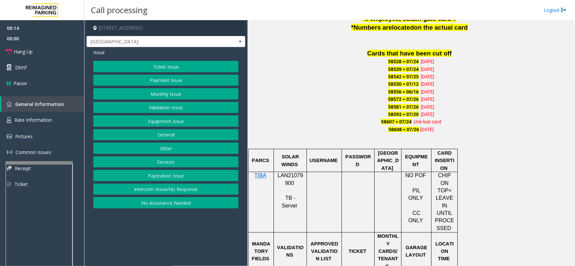
click at [138, 88] on div "Ticket Issue Payment Issue Monthly Issue Validation Issue Equipment Issue Gener…" at bounding box center [165, 135] width 145 height 148
click at [140, 81] on button "Payment Issue" at bounding box center [165, 80] width 145 height 11
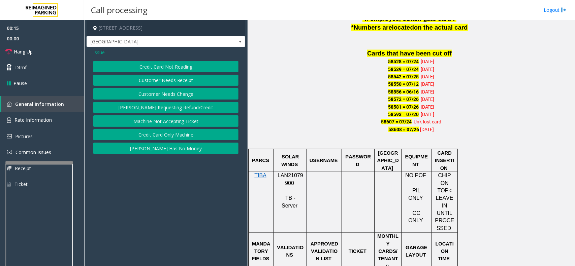
click at [151, 68] on button "Credit Card Not Reading" at bounding box center [165, 66] width 145 height 11
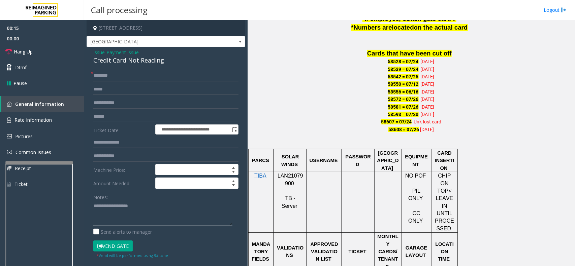
click at [140, 213] on textarea at bounding box center [162, 213] width 139 height 25
paste textarea "**********"
click at [132, 60] on div "Credit Card Not Reading" at bounding box center [165, 60] width 145 height 9
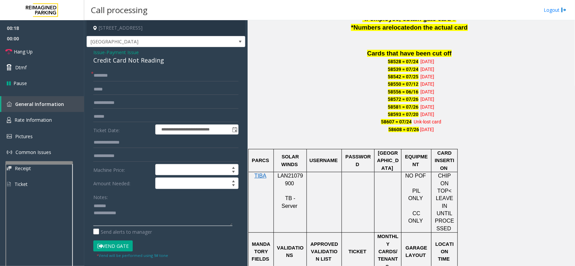
drag, startPoint x: 143, startPoint y: 206, endPoint x: 157, endPoint y: 227, distance: 25.2
click at [143, 207] on textarea at bounding box center [162, 213] width 139 height 25
paste textarea "**********"
click at [158, 223] on textarea at bounding box center [162, 213] width 139 height 25
click at [166, 222] on textarea at bounding box center [162, 213] width 139 height 25
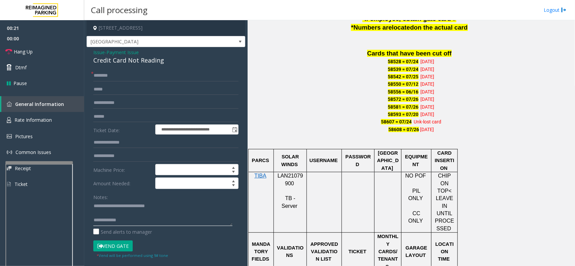
paste textarea "**********"
type textarea "**********"
click at [124, 115] on input "text" at bounding box center [165, 116] width 145 height 11
drag, startPoint x: 100, startPoint y: 53, endPoint x: 105, endPoint y: 59, distance: 8.1
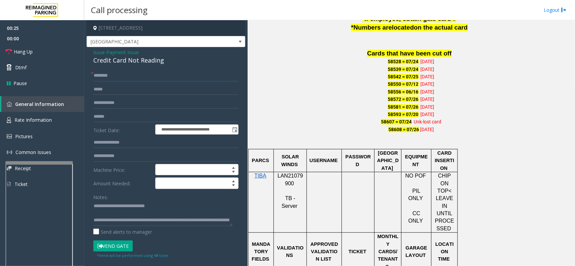
click at [100, 53] on span "Issue" at bounding box center [98, 52] width 11 height 7
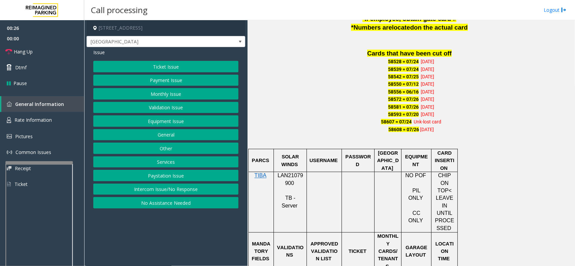
click at [154, 97] on button "Monthly Issue" at bounding box center [165, 93] width 145 height 11
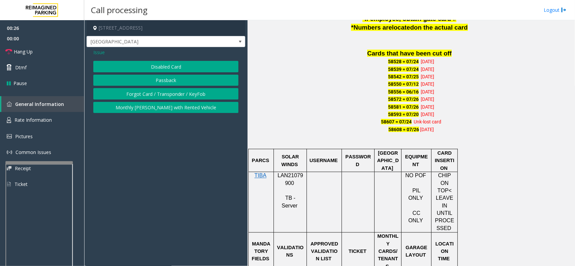
click at [150, 80] on button "Passback" at bounding box center [165, 80] width 145 height 11
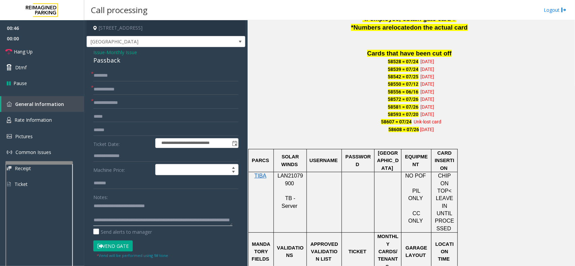
drag, startPoint x: 105, startPoint y: 208, endPoint x: 177, endPoint y: 216, distance: 72.4
click at [177, 216] on textarea at bounding box center [162, 213] width 139 height 25
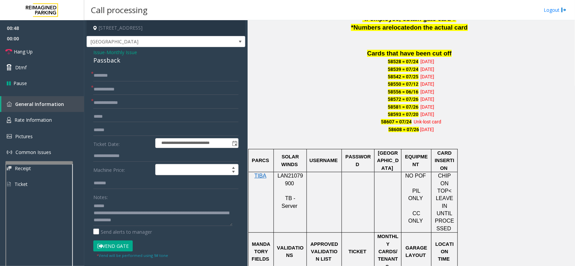
click at [108, 66] on div "**********" at bounding box center [166, 207] width 159 height 320
click at [106, 59] on div "Passback" at bounding box center [165, 60] width 145 height 9
click at [104, 62] on div "Passback" at bounding box center [165, 60] width 145 height 9
click at [119, 209] on textarea at bounding box center [162, 213] width 139 height 25
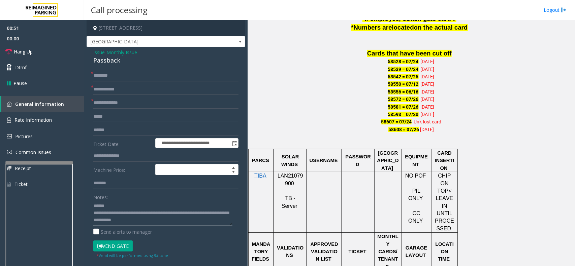
paste textarea "********"
drag, startPoint x: 121, startPoint y: 216, endPoint x: 180, endPoint y: 230, distance: 60.4
click at [180, 230] on div "Notes: Send alerts to manager" at bounding box center [165, 214] width 145 height 44
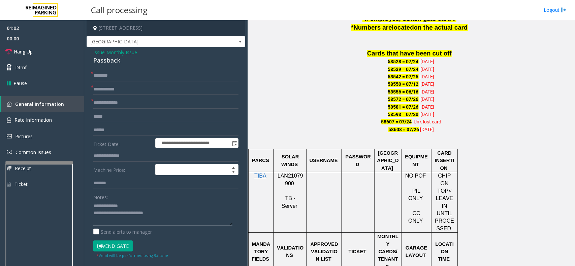
type textarea "**********"
paste input "********"
type input "********"
click at [152, 73] on input "********" at bounding box center [165, 75] width 145 height 11
paste input "*********"
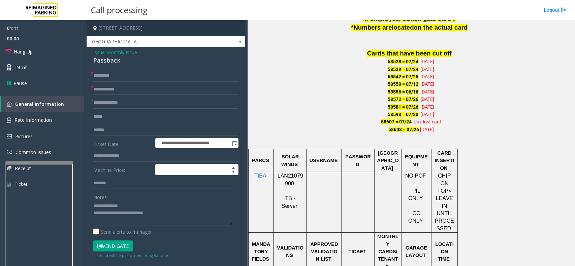
click at [140, 78] on input "*********" at bounding box center [165, 75] width 145 height 11
type input "*********"
click at [65, 44] on link "Hang Up" at bounding box center [42, 52] width 84 height 16
click at [120, 103] on input "text" at bounding box center [165, 102] width 145 height 11
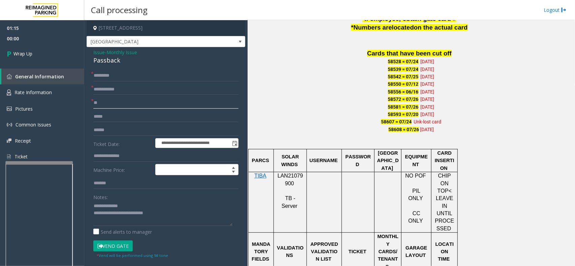
type input "**"
click at [135, 92] on input "text" at bounding box center [165, 89] width 145 height 11
type input "*****"
click at [55, 58] on link "Wrap Up" at bounding box center [42, 54] width 84 height 20
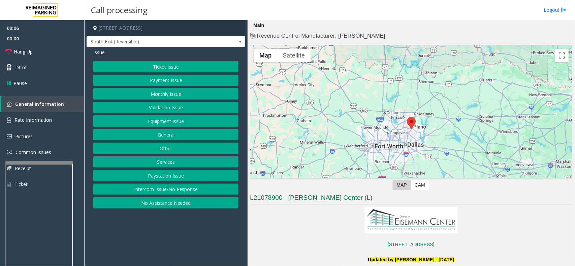
drag, startPoint x: 179, startPoint y: 219, endPoint x: 183, endPoint y: 201, distance: 18.2
click at [179, 219] on app-call-processing-form "[STREET_ADDRESS] South Exit (Reversible) Issue Ticket Issue Payment Issue Month…" at bounding box center [165, 143] width 163 height 246
click at [183, 192] on button "Intercom Issue/No Response" at bounding box center [165, 189] width 145 height 11
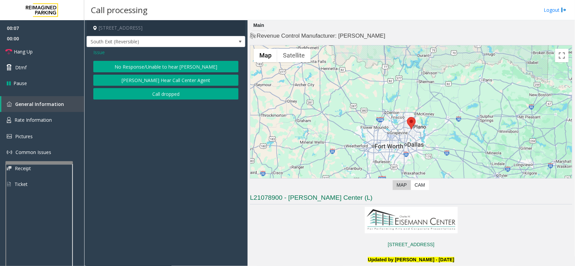
click at [155, 65] on button "No Response/Unable to hear [PERSON_NAME]" at bounding box center [165, 66] width 145 height 11
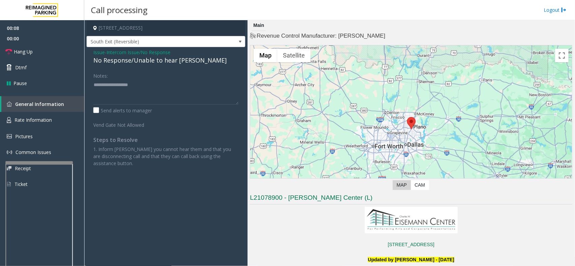
click at [148, 59] on div "No Response/Unable to hear [PERSON_NAME]" at bounding box center [165, 60] width 145 height 9
click at [147, 59] on div "No Response/Unable to hear [PERSON_NAME]" at bounding box center [165, 60] width 145 height 9
click at [147, 61] on div "No Response/Unable to hear [PERSON_NAME]" at bounding box center [165, 60] width 145 height 9
click at [146, 60] on div "No Response/Unable to hear [PERSON_NAME]" at bounding box center [165, 60] width 145 height 9
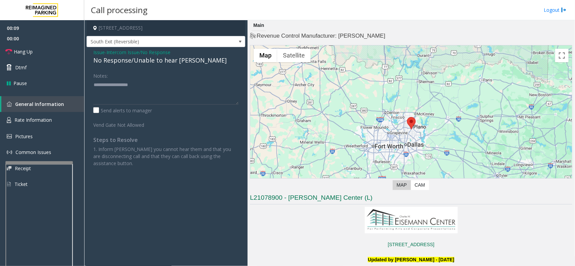
click at [173, 63] on div "No Response/Unable to hear [PERSON_NAME]" at bounding box center [165, 60] width 145 height 9
click at [222, 83] on textarea at bounding box center [165, 91] width 145 height 25
type textarea "**********"
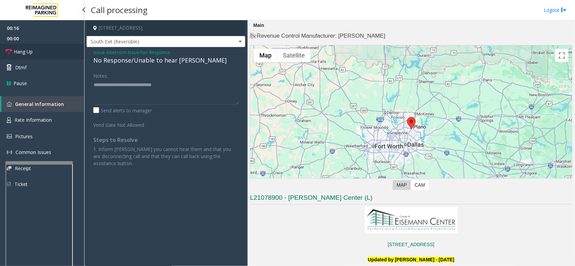
click at [69, 52] on link "Hang Up" at bounding box center [42, 52] width 84 height 16
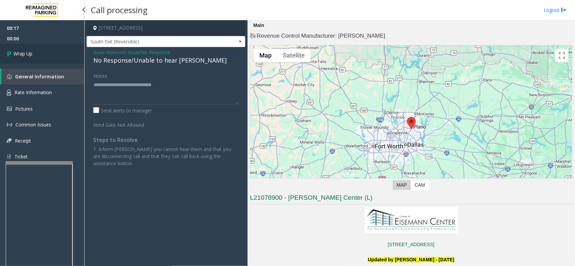
click at [50, 50] on link "Wrap Up" at bounding box center [42, 54] width 84 height 20
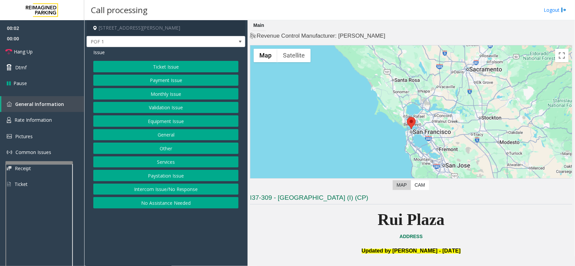
drag, startPoint x: 214, startPoint y: 237, endPoint x: 175, endPoint y: 241, distance: 38.9
click at [175, 241] on app-call-processing-form "[STREET_ADDRESS][PERSON_NAME] Issue Ticket Issue Payment Issue Monthly Issue Va…" at bounding box center [165, 143] width 163 height 246
drag, startPoint x: 368, startPoint y: 239, endPoint x: 297, endPoint y: 227, distance: 71.7
click at [294, 229] on p "Rui Plaza" at bounding box center [411, 220] width 322 height 26
drag, startPoint x: 191, startPoint y: 203, endPoint x: 182, endPoint y: 210, distance: 11.3
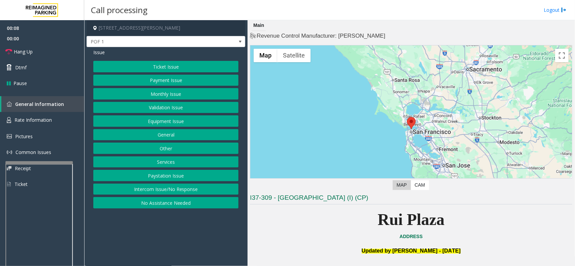
click at [182, 209] on button "No Assistance Needed" at bounding box center [165, 202] width 145 height 11
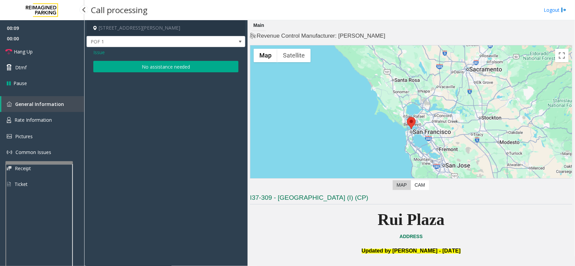
click at [99, 50] on span "Issue" at bounding box center [98, 52] width 11 height 7
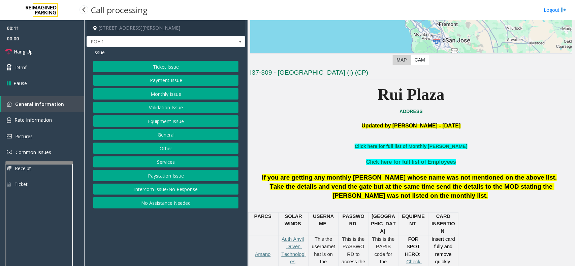
scroll to position [210, 0]
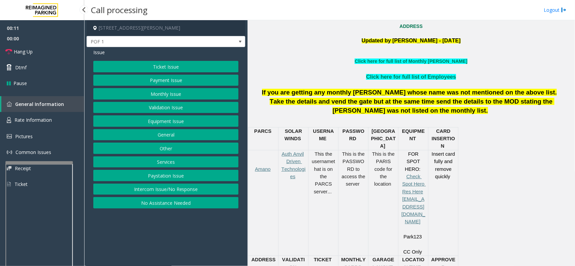
click at [161, 68] on button "Ticket Issue" at bounding box center [165, 66] width 145 height 11
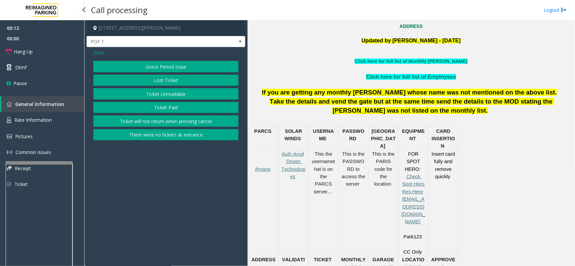
click at [158, 95] on button "Ticket Unreadable" at bounding box center [165, 93] width 145 height 11
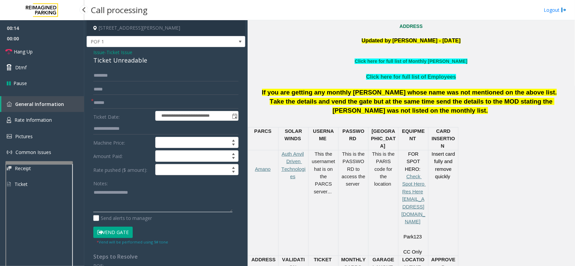
paste textarea "**********"
click at [122, 61] on div "Ticket Unreadable" at bounding box center [165, 60] width 145 height 9
click at [167, 209] on textarea at bounding box center [162, 199] width 139 height 25
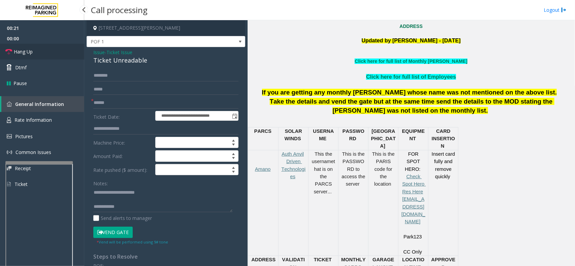
click at [36, 49] on link "Hang Up" at bounding box center [42, 52] width 84 height 16
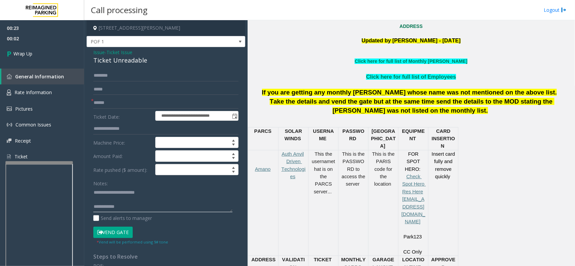
drag, startPoint x: 136, startPoint y: 203, endPoint x: 130, endPoint y: 207, distance: 7.5
paste textarea "**********"
type textarea "**********"
click at [122, 104] on input "text" at bounding box center [165, 102] width 145 height 11
type input "**"
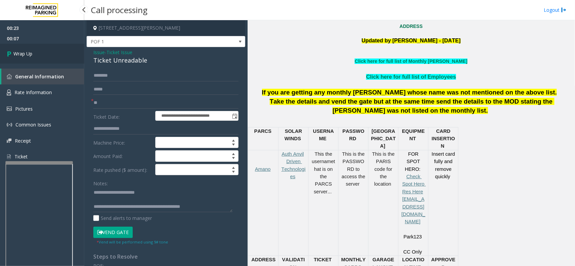
click at [48, 54] on link "Wrap Up" at bounding box center [42, 54] width 84 height 20
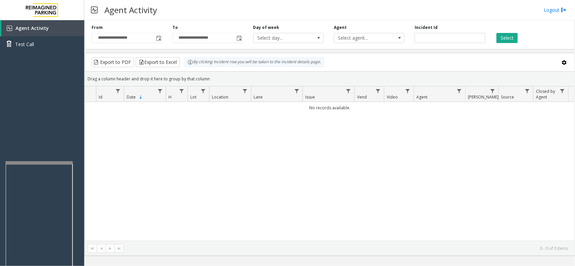
drag, startPoint x: 233, startPoint y: 226, endPoint x: 211, endPoint y: 128, distance: 99.7
click at [226, 229] on div "No records available." at bounding box center [329, 171] width 489 height 139
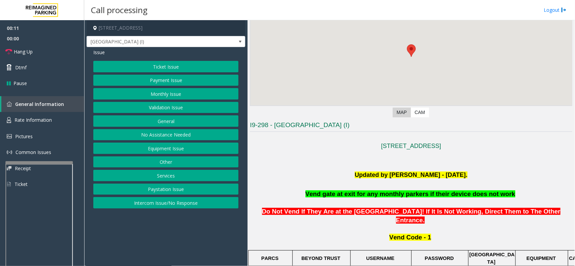
scroll to position [168, 0]
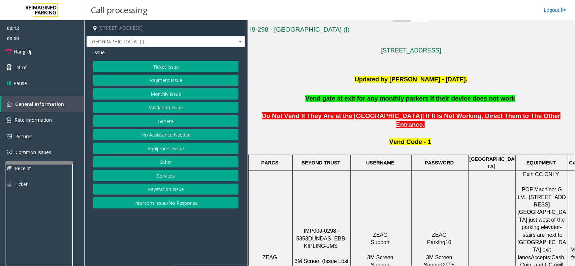
click at [178, 233] on app-call-processing-form "[STREET_ADDRESS] [GEOGRAPHIC_DATA] (I) Issue Ticket Issue Payment Issue Monthly…" at bounding box center [165, 143] width 163 height 246
drag, startPoint x: 378, startPoint y: 192, endPoint x: 357, endPoint y: 200, distance: 21.6
click at [357, 200] on td "ZEAG Support 3M Screen Support" at bounding box center [380, 258] width 61 height 174
drag, startPoint x: 189, startPoint y: 241, endPoint x: 158, endPoint y: 244, distance: 31.1
click at [158, 244] on app-call-processing-form "[STREET_ADDRESS] [GEOGRAPHIC_DATA] (I) Issue Ticket Issue Payment Issue Monthly…" at bounding box center [165, 143] width 163 height 246
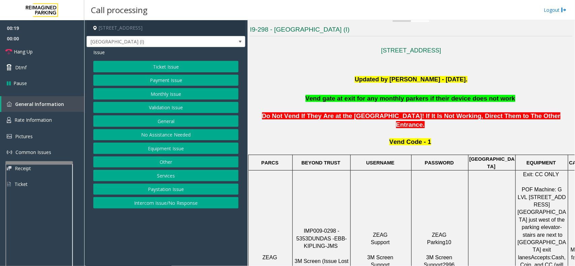
click at [165, 243] on app-call-processing-form "[STREET_ADDRESS] [GEOGRAPHIC_DATA] (I) Issue Ticket Issue Payment Issue Monthly…" at bounding box center [165, 143] width 163 height 246
drag, startPoint x: 191, startPoint y: 244, endPoint x: 165, endPoint y: 248, distance: 25.6
click at [165, 248] on app-call-processing-form "[STREET_ADDRESS] [GEOGRAPHIC_DATA] (I) Issue Ticket Issue Payment Issue Monthly…" at bounding box center [165, 143] width 163 height 246
drag, startPoint x: 380, startPoint y: 49, endPoint x: 332, endPoint y: 64, distance: 51.1
click at [332, 64] on p at bounding box center [411, 66] width 322 height 20
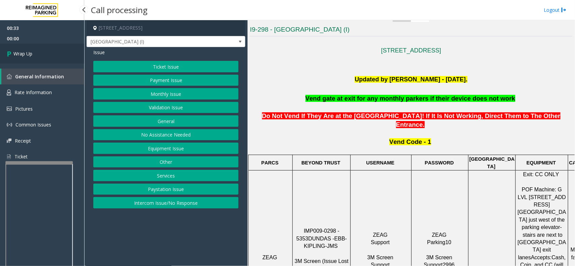
click at [76, 61] on link "Wrap Up" at bounding box center [42, 54] width 84 height 20
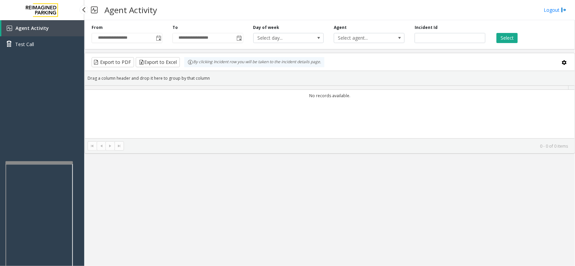
click at [75, 61] on div "Agent Activity Test Call" at bounding box center [42, 153] width 84 height 266
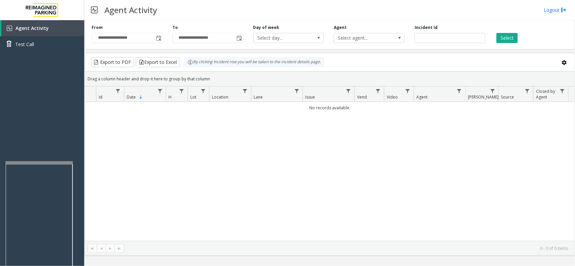
drag, startPoint x: 224, startPoint y: 214, endPoint x: 215, endPoint y: 198, distance: 18.2
click at [216, 208] on div "No records available." at bounding box center [329, 171] width 489 height 139
